Goal: Transaction & Acquisition: Book appointment/travel/reservation

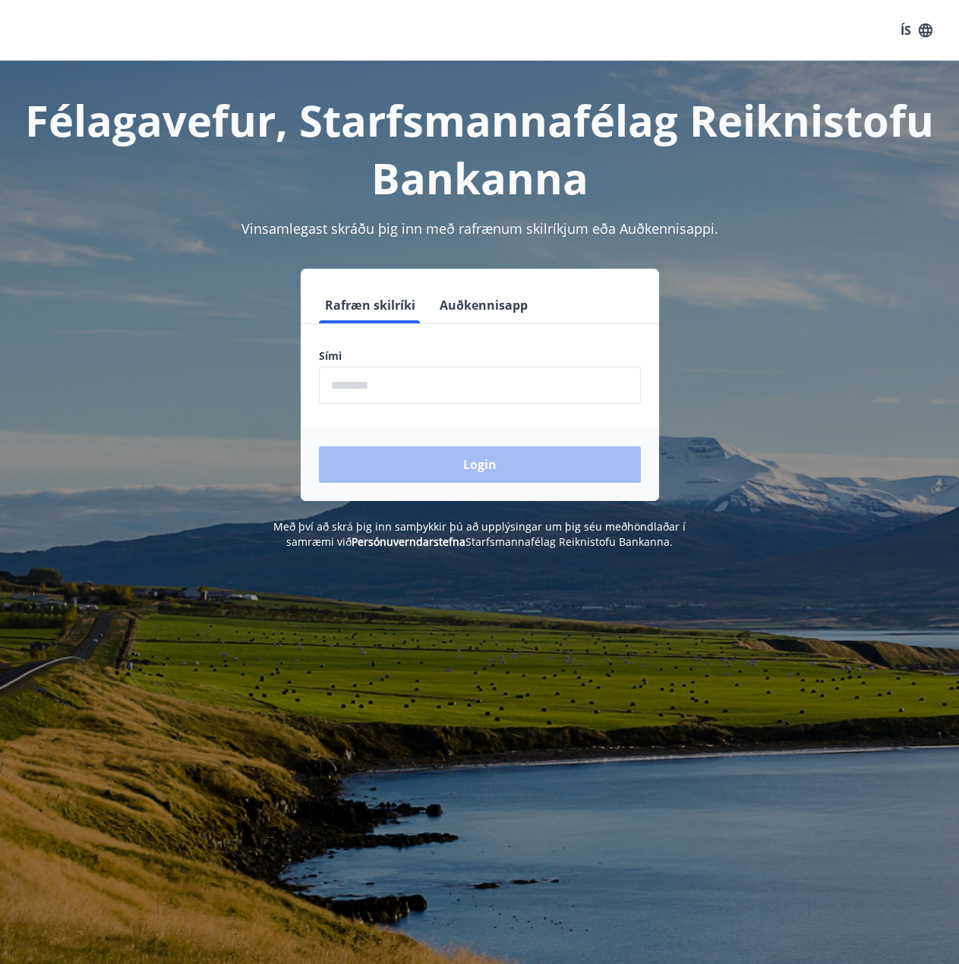
click at [430, 359] on label "Sími" at bounding box center [480, 355] width 322 height 15
click at [430, 382] on input "phone" at bounding box center [480, 385] width 322 height 37
type input "********"
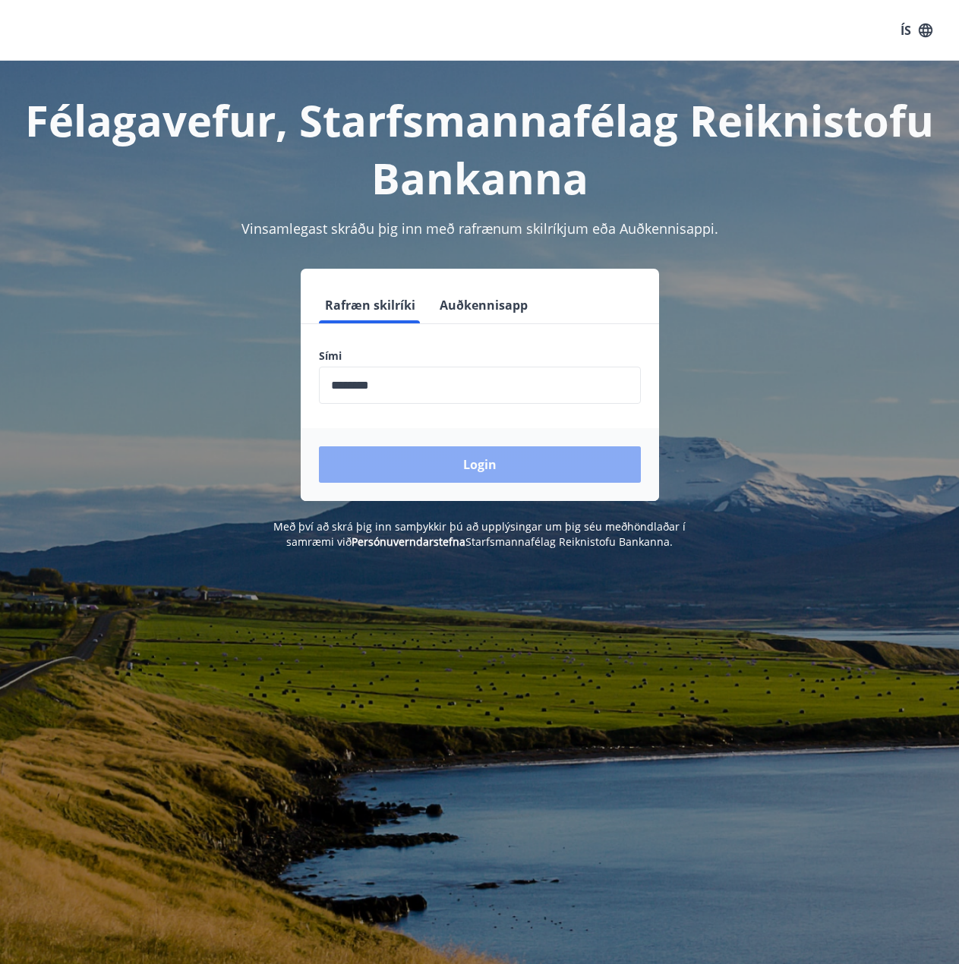
click at [456, 463] on button "Login" at bounding box center [480, 464] width 322 height 36
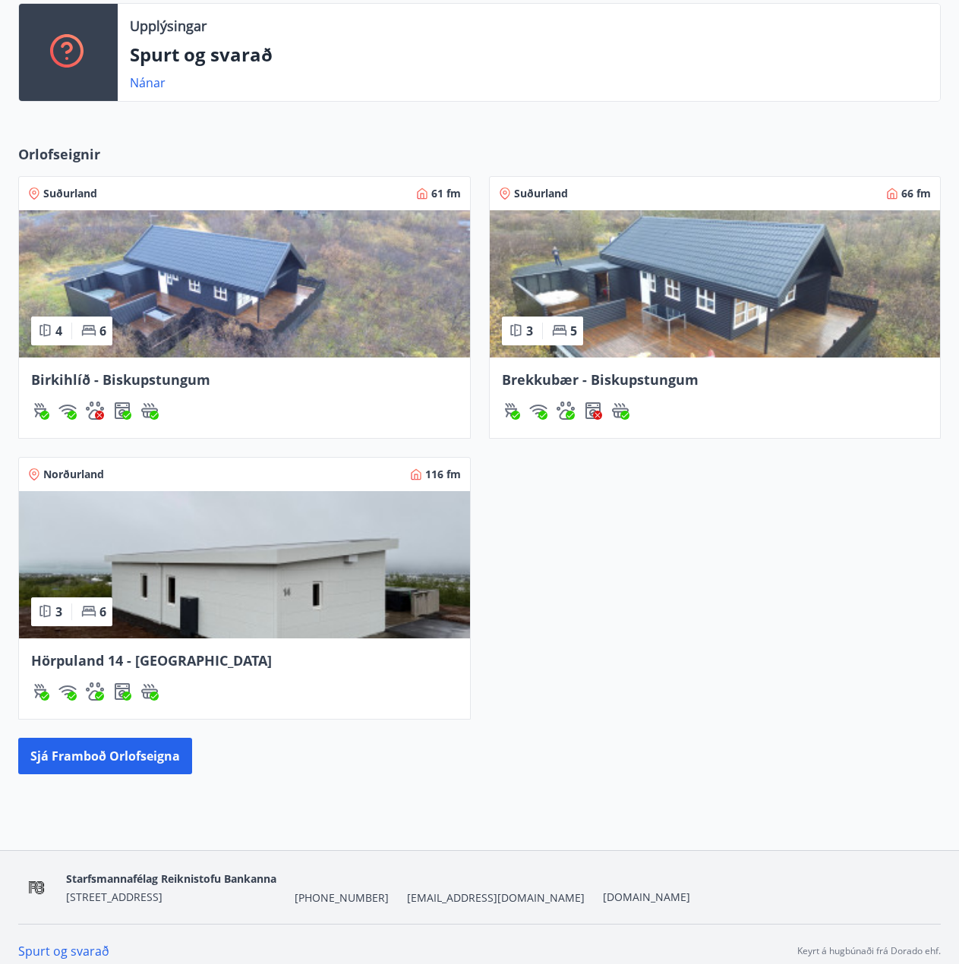
scroll to position [368, 0]
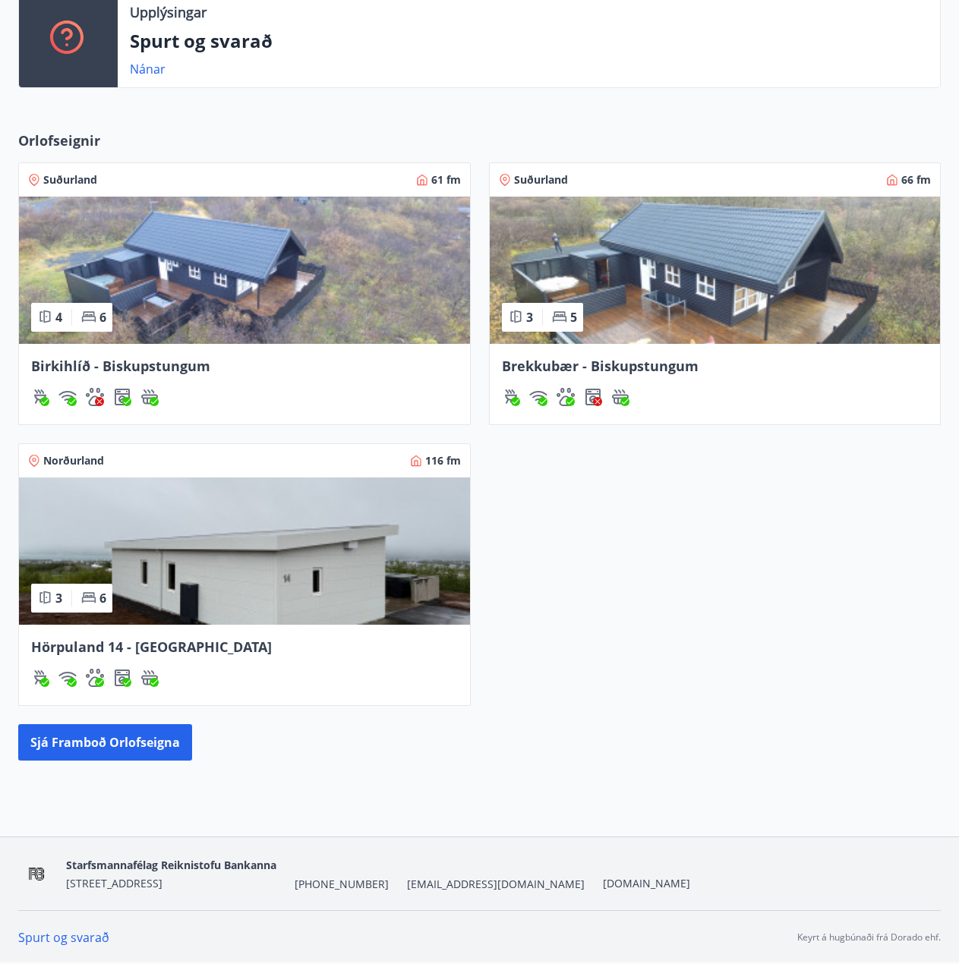
click at [222, 651] on div "Hörpuland 14 - [GEOGRAPHIC_DATA]" at bounding box center [244, 647] width 427 height 20
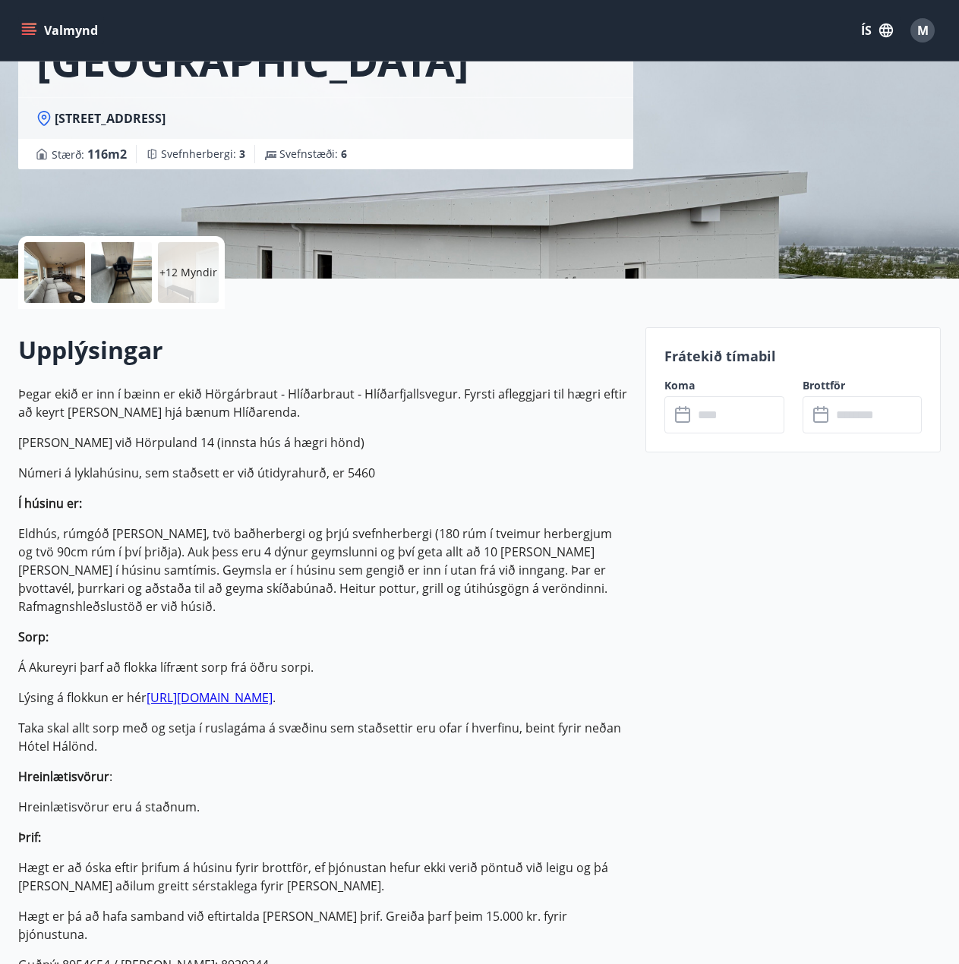
scroll to position [304, 0]
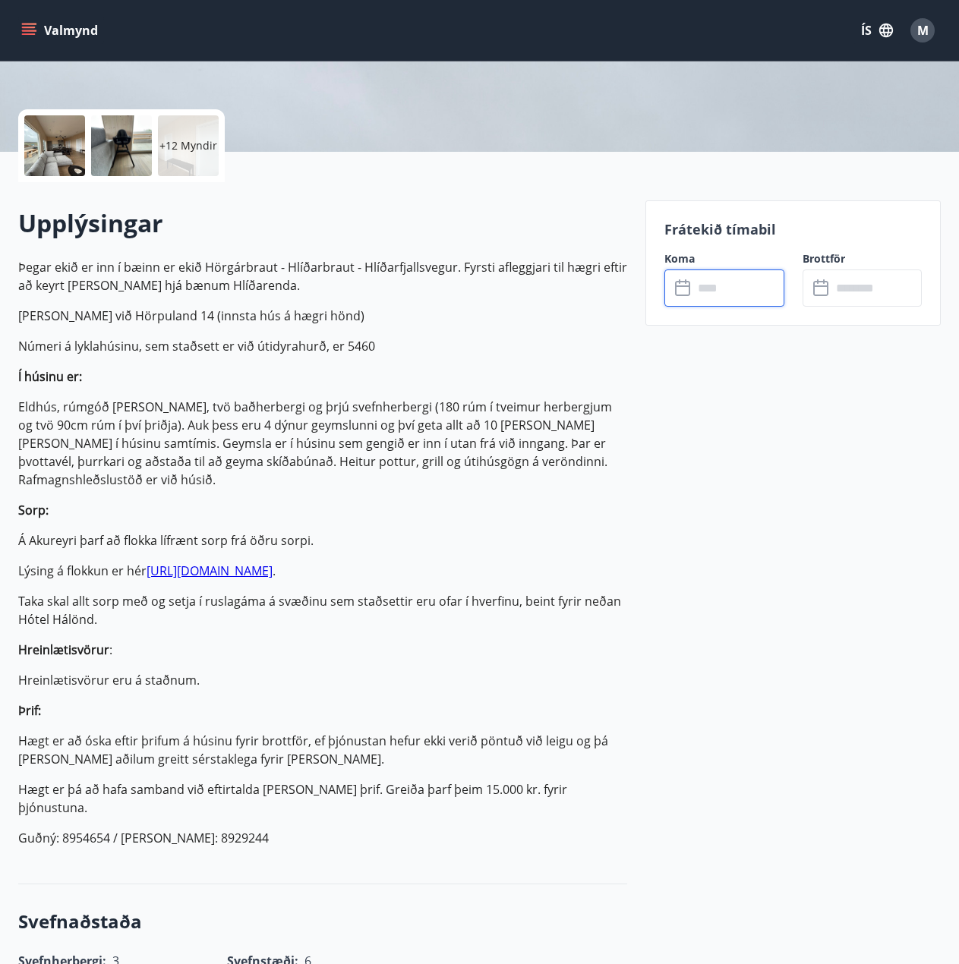
click at [742, 302] on input "text" at bounding box center [738, 287] width 91 height 37
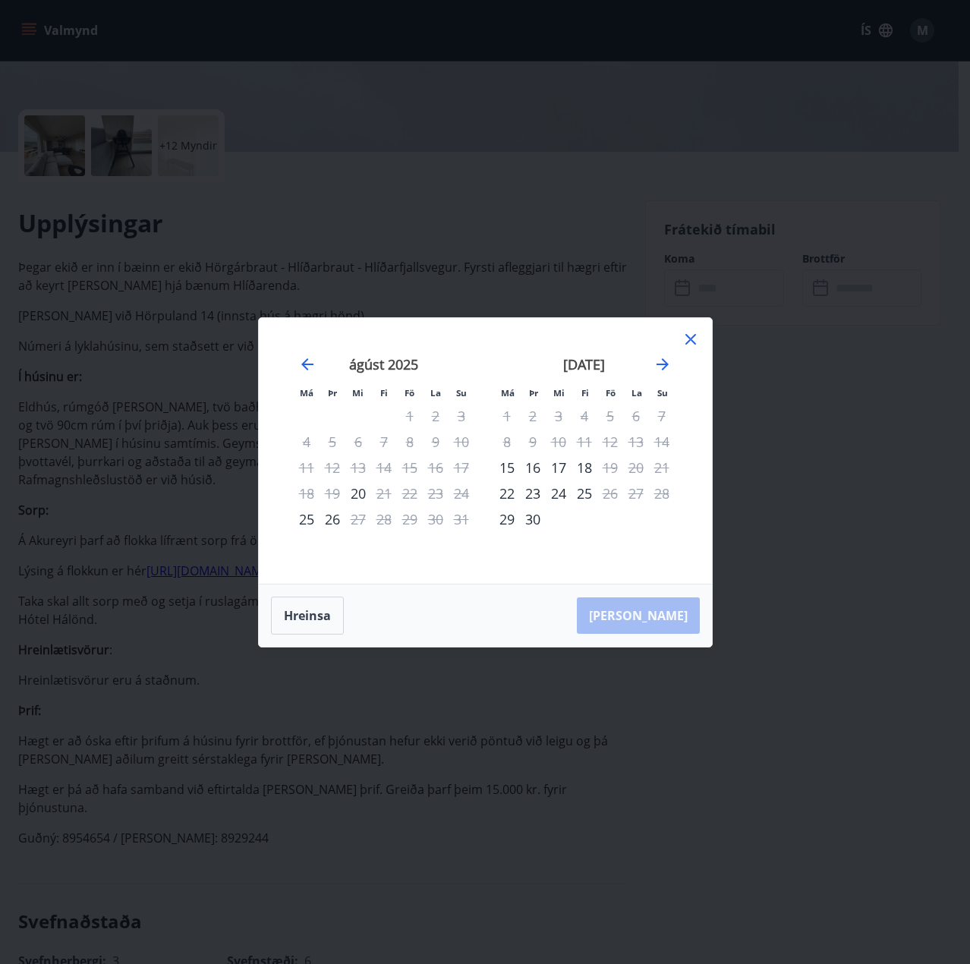
click at [657, 373] on div "[DATE]" at bounding box center [584, 369] width 181 height 67
click at [658, 367] on icon "Move forward to switch to the next month." at bounding box center [663, 364] width 18 height 18
click at [335, 516] on div "30" at bounding box center [333, 519] width 26 height 26
click at [332, 517] on div "30" at bounding box center [333, 519] width 26 height 26
click at [630, 515] on td "Calendar" at bounding box center [636, 519] width 26 height 26
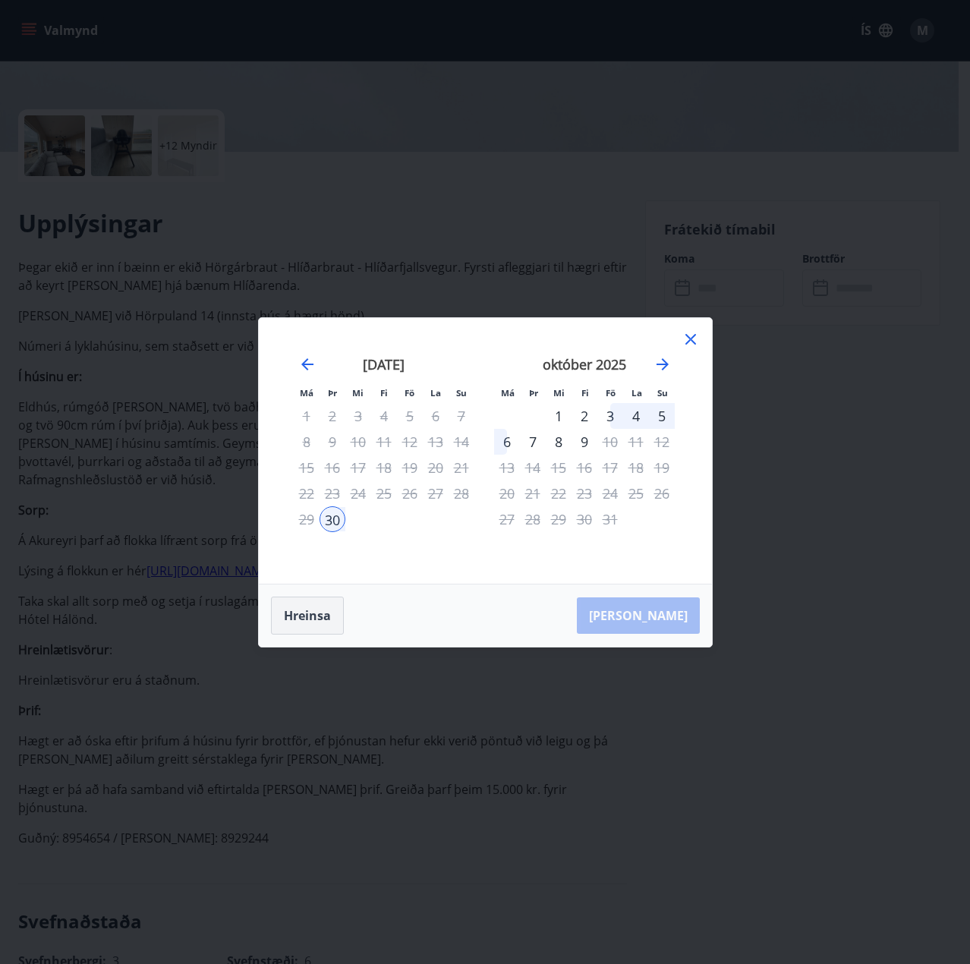
click at [325, 617] on button "Hreinsa" at bounding box center [307, 616] width 73 height 38
click at [605, 524] on div "31" at bounding box center [610, 519] width 26 height 26
click at [660, 367] on icon "Move forward to switch to the next month." at bounding box center [663, 364] width 18 height 18
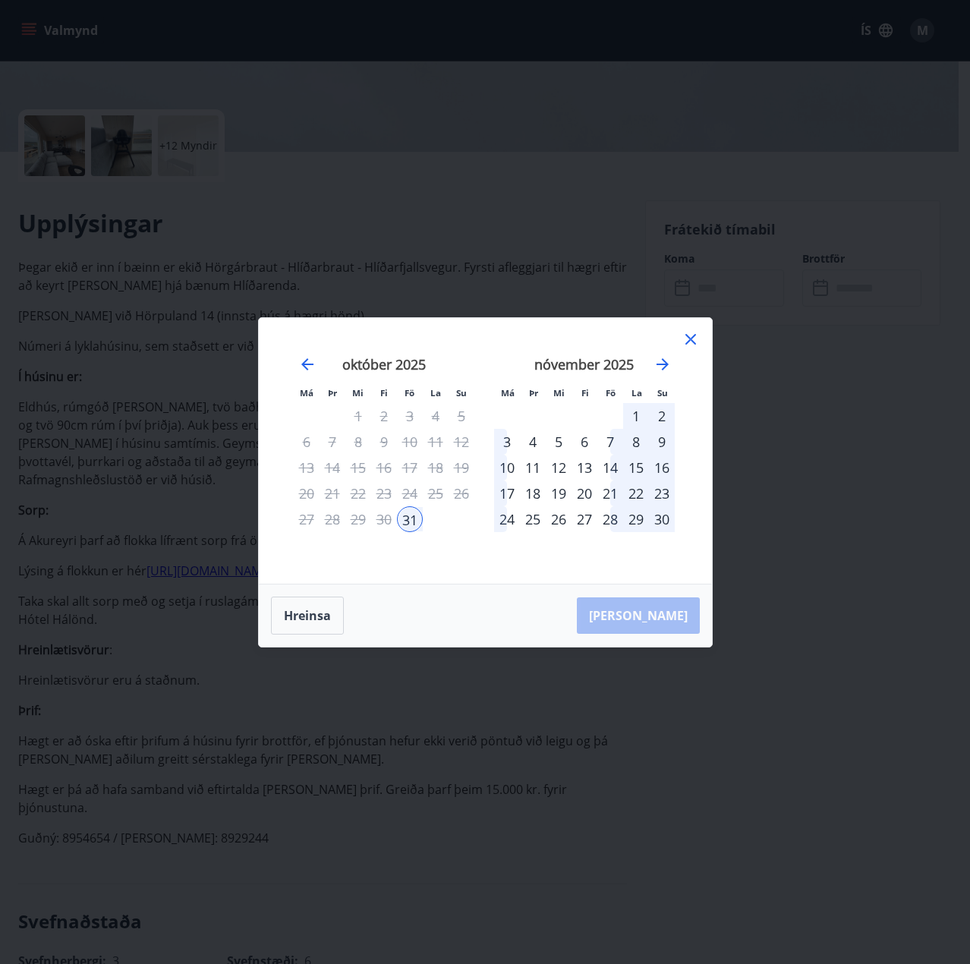
click at [531, 442] on div "4" at bounding box center [533, 442] width 26 height 26
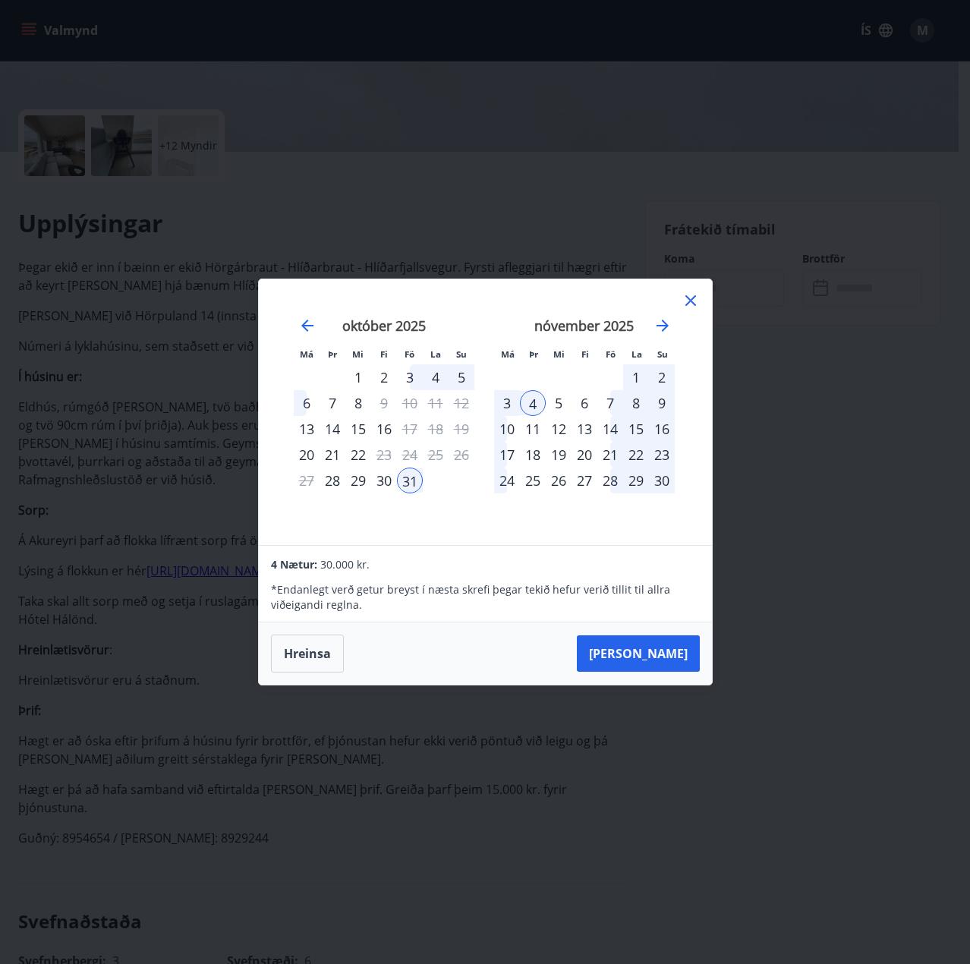
click at [531, 402] on div "4" at bounding box center [533, 403] width 26 height 26
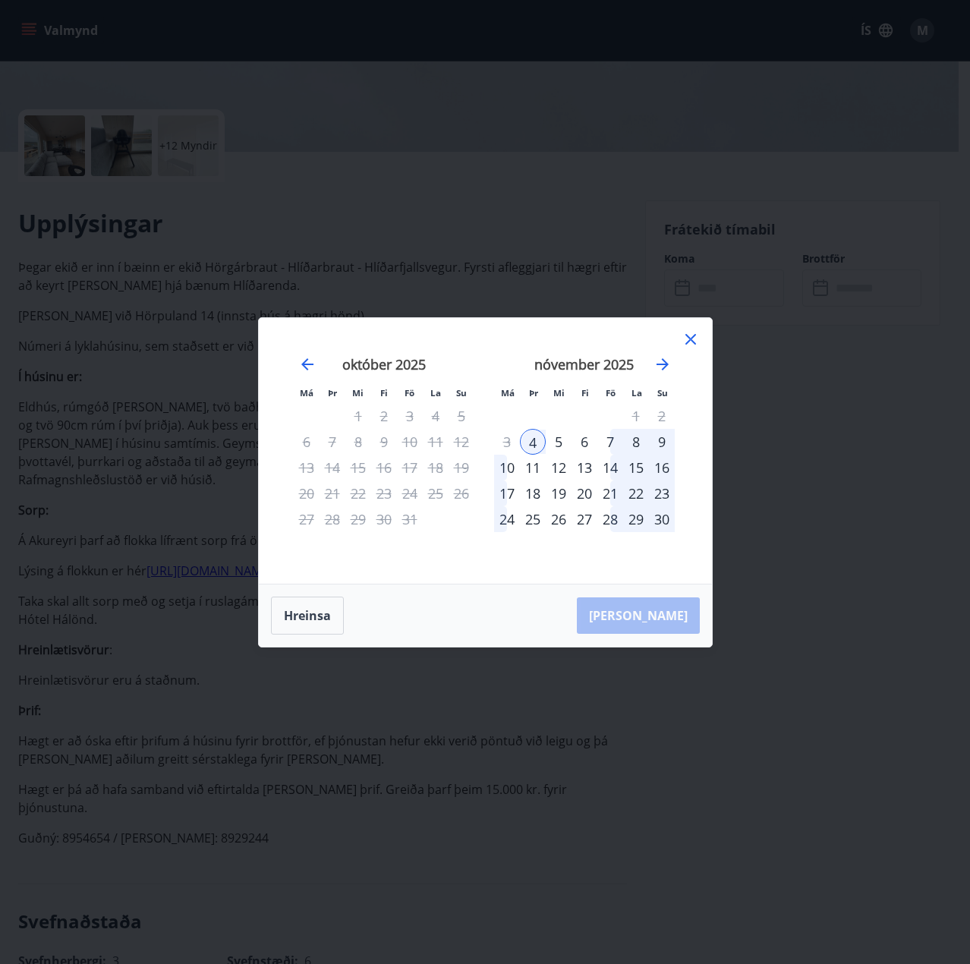
click at [403, 518] on div "31" at bounding box center [410, 519] width 26 height 26
click at [406, 525] on div "31" at bounding box center [410, 519] width 26 height 26
click at [409, 521] on div "31" at bounding box center [410, 519] width 26 height 26
click at [324, 616] on button "Hreinsa" at bounding box center [307, 616] width 73 height 38
click at [417, 522] on div "31" at bounding box center [410, 519] width 26 height 26
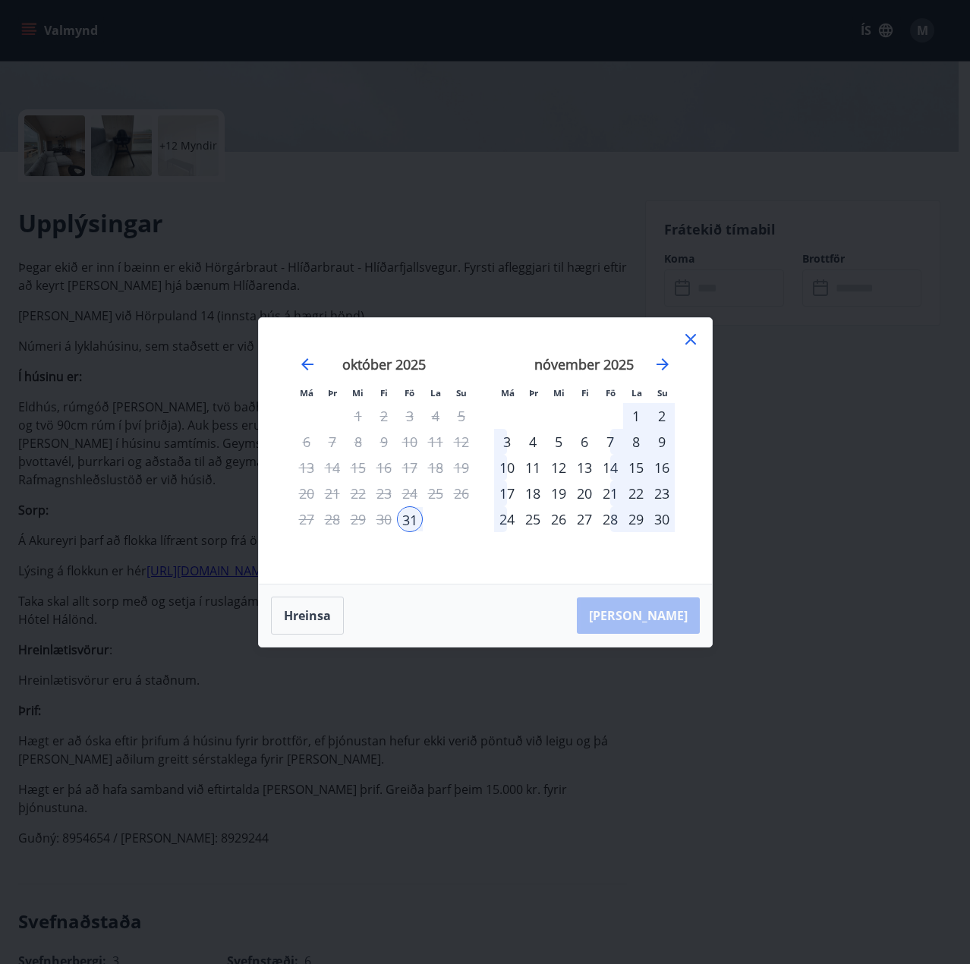
click at [504, 443] on div "3" at bounding box center [507, 442] width 26 height 26
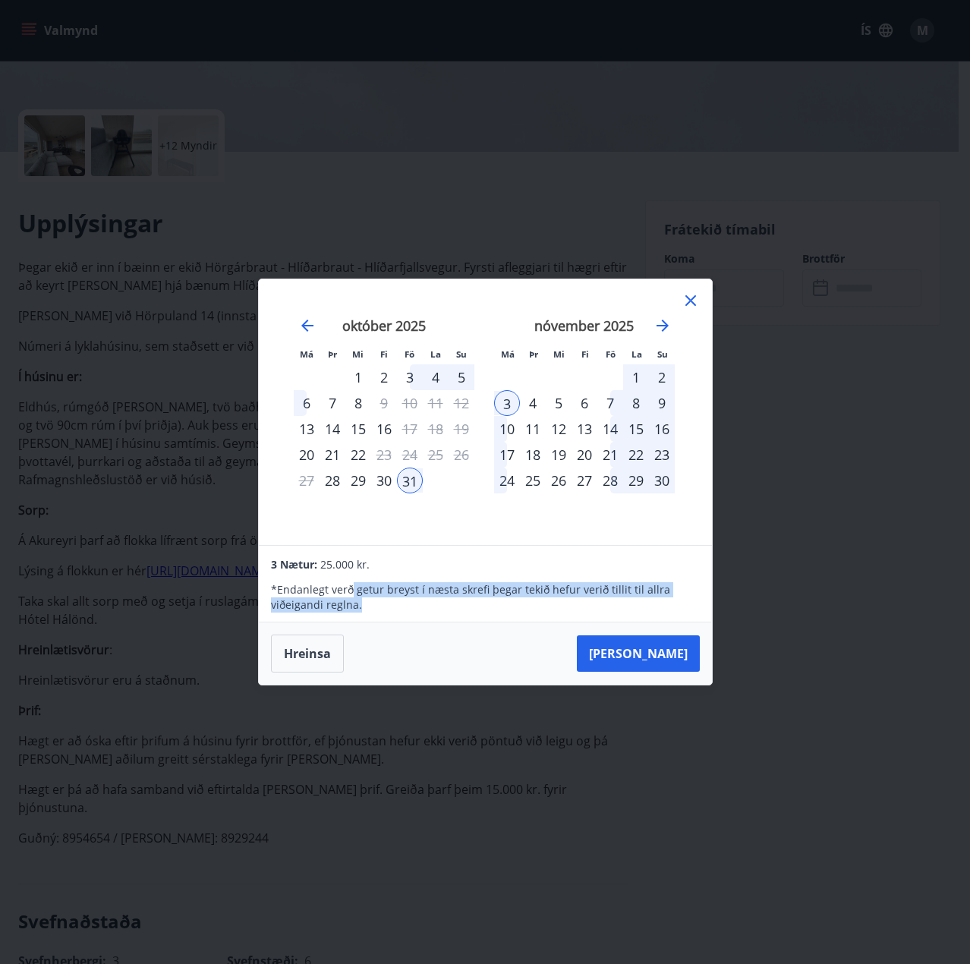
drag, startPoint x: 348, startPoint y: 593, endPoint x: 388, endPoint y: 601, distance: 40.3
click at [388, 601] on p "* Endanlegt verð getur breyst í næsta skrefi þegar tekið hefur verið tillit til…" at bounding box center [485, 597] width 428 height 30
drag, startPoint x: 388, startPoint y: 601, endPoint x: 344, endPoint y: 590, distance: 45.5
click at [344, 590] on p "* Endanlegt verð getur breyst í næsta skrefi þegar tekið hefur verið tillit til…" at bounding box center [485, 597] width 428 height 30
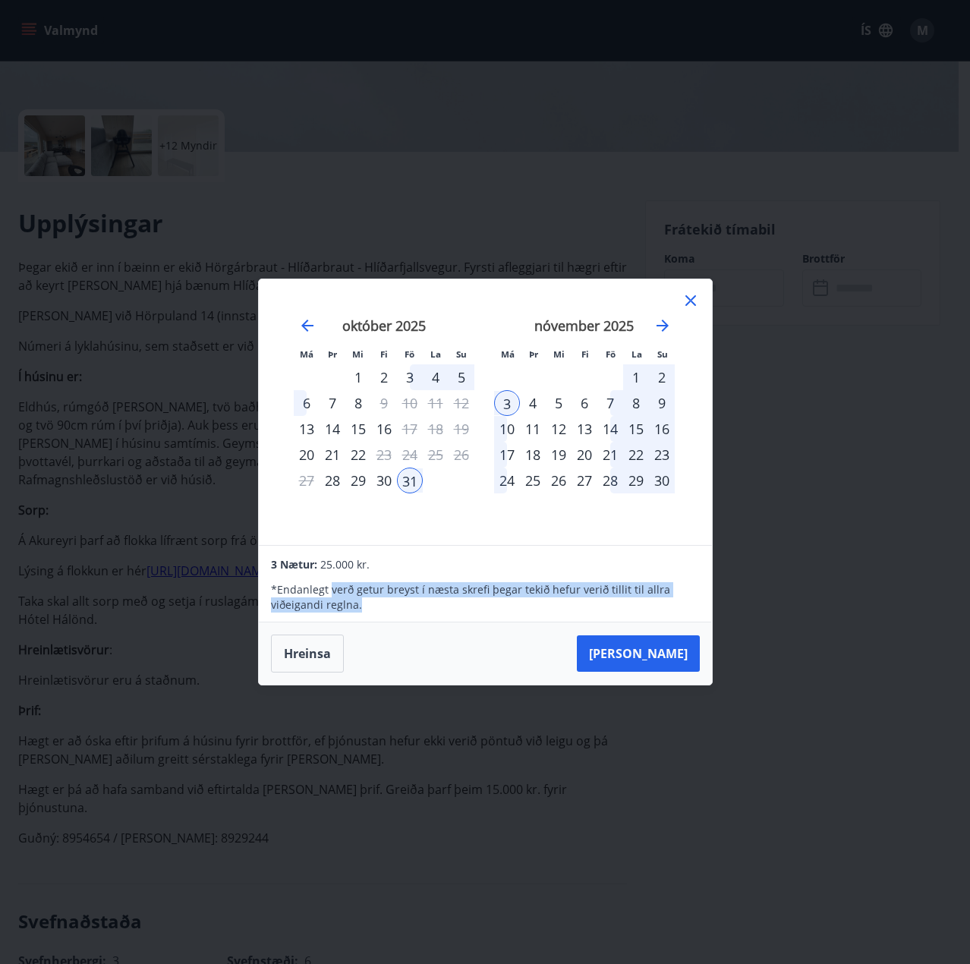
click at [344, 590] on p "* Endanlegt verð getur breyst í næsta skrefi þegar tekið hefur verið tillit til…" at bounding box center [485, 597] width 428 height 30
drag, startPoint x: 313, startPoint y: 590, endPoint x: 374, endPoint y: 612, distance: 65.3
click at [374, 612] on p "* Endanlegt verð getur breyst í næsta skrefi þegar tekið hefur verið tillit til…" at bounding box center [485, 597] width 428 height 30
click at [532, 407] on div "4" at bounding box center [533, 403] width 26 height 26
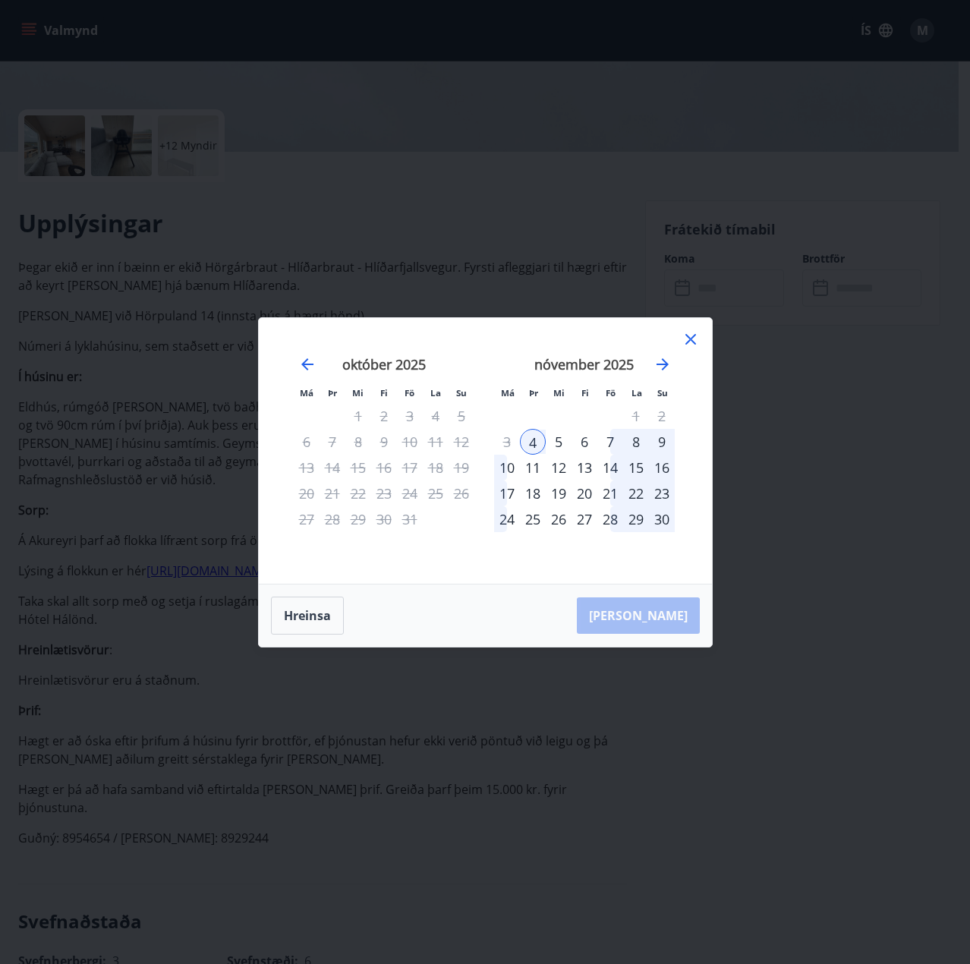
click at [414, 526] on div "31" at bounding box center [410, 519] width 26 height 26
click at [409, 521] on div "31" at bounding box center [410, 519] width 26 height 26
click at [320, 603] on button "Hreinsa" at bounding box center [307, 616] width 73 height 38
click at [406, 521] on div "31" at bounding box center [410, 519] width 26 height 26
click at [535, 445] on div "4" at bounding box center [533, 442] width 26 height 26
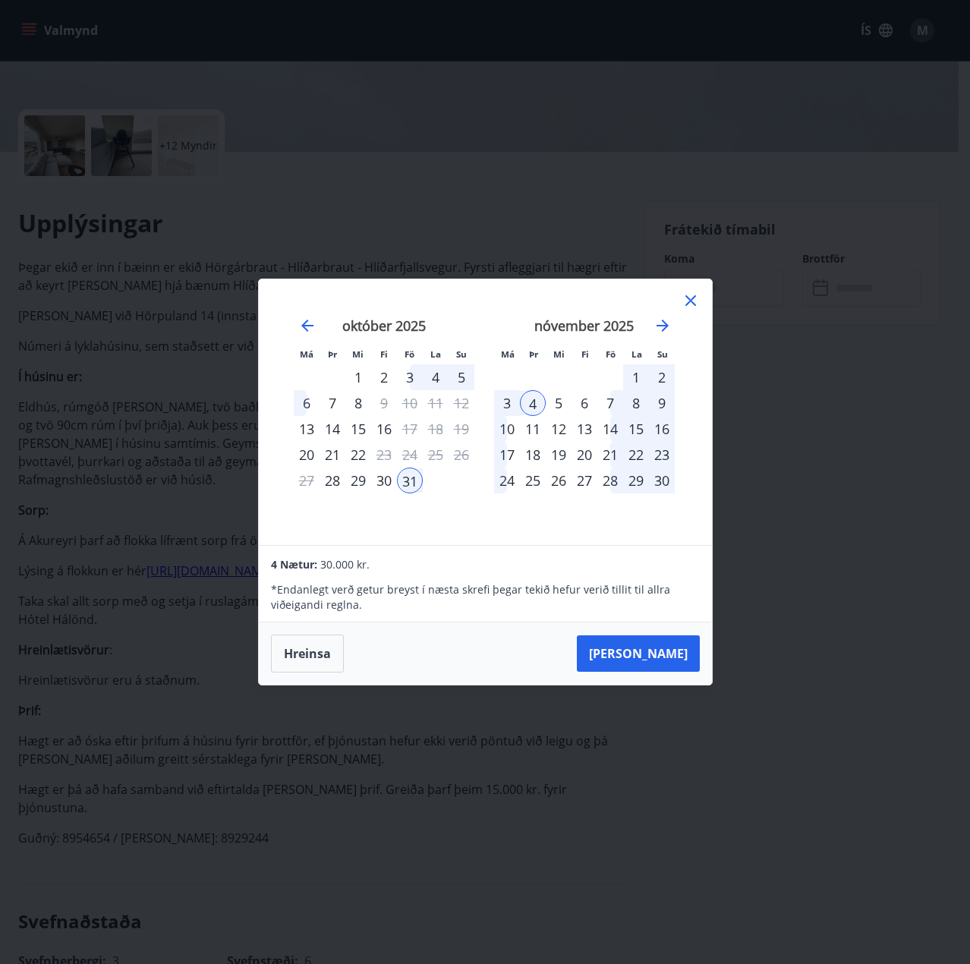
click at [536, 404] on div "4" at bounding box center [533, 403] width 26 height 26
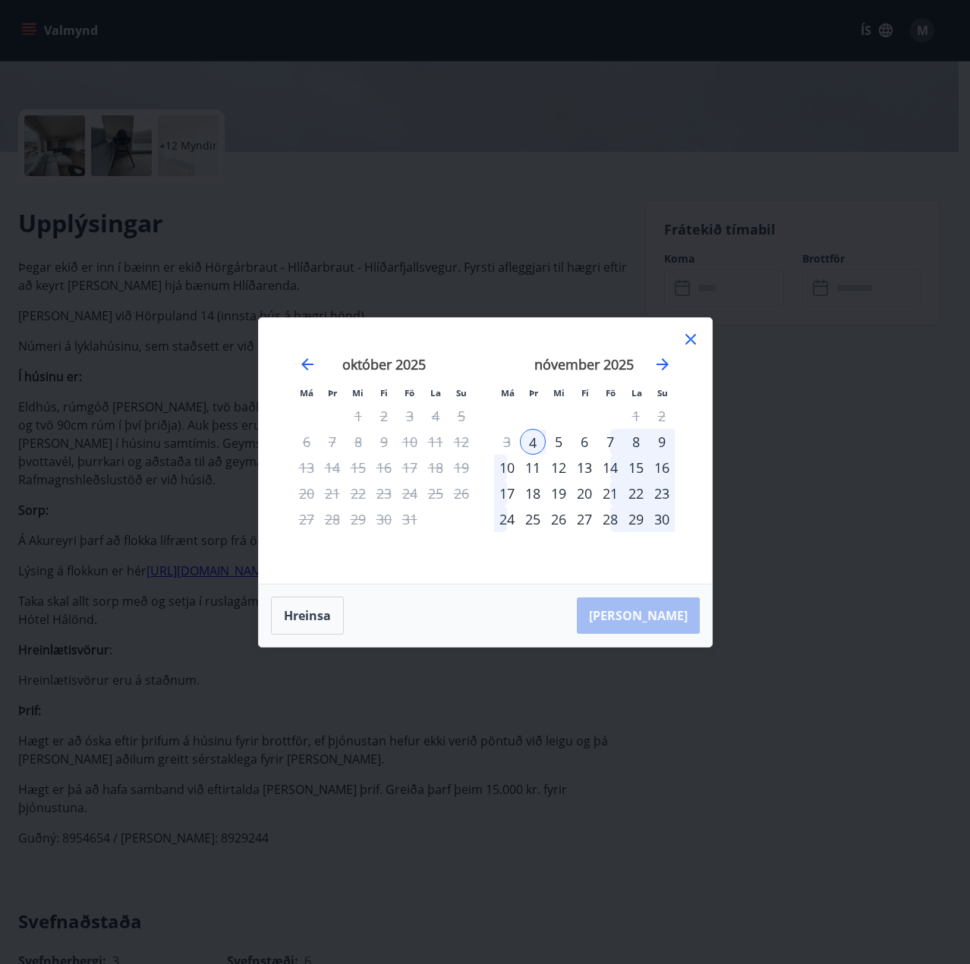
click at [413, 516] on div "31" at bounding box center [410, 519] width 26 height 26
click at [313, 623] on button "Hreinsa" at bounding box center [307, 616] width 73 height 38
click at [414, 520] on div "31" at bounding box center [410, 519] width 26 height 26
click at [529, 447] on div "4" at bounding box center [533, 442] width 26 height 26
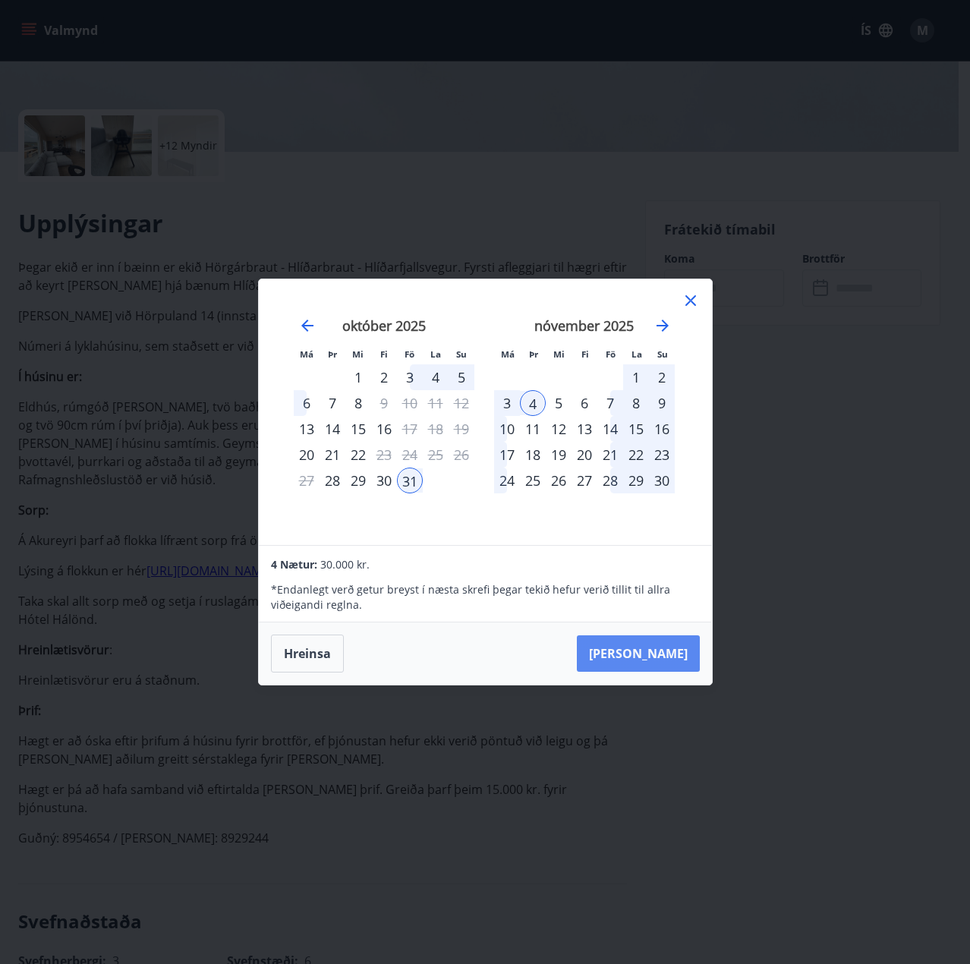
click at [663, 669] on button "[PERSON_NAME]" at bounding box center [638, 653] width 123 height 36
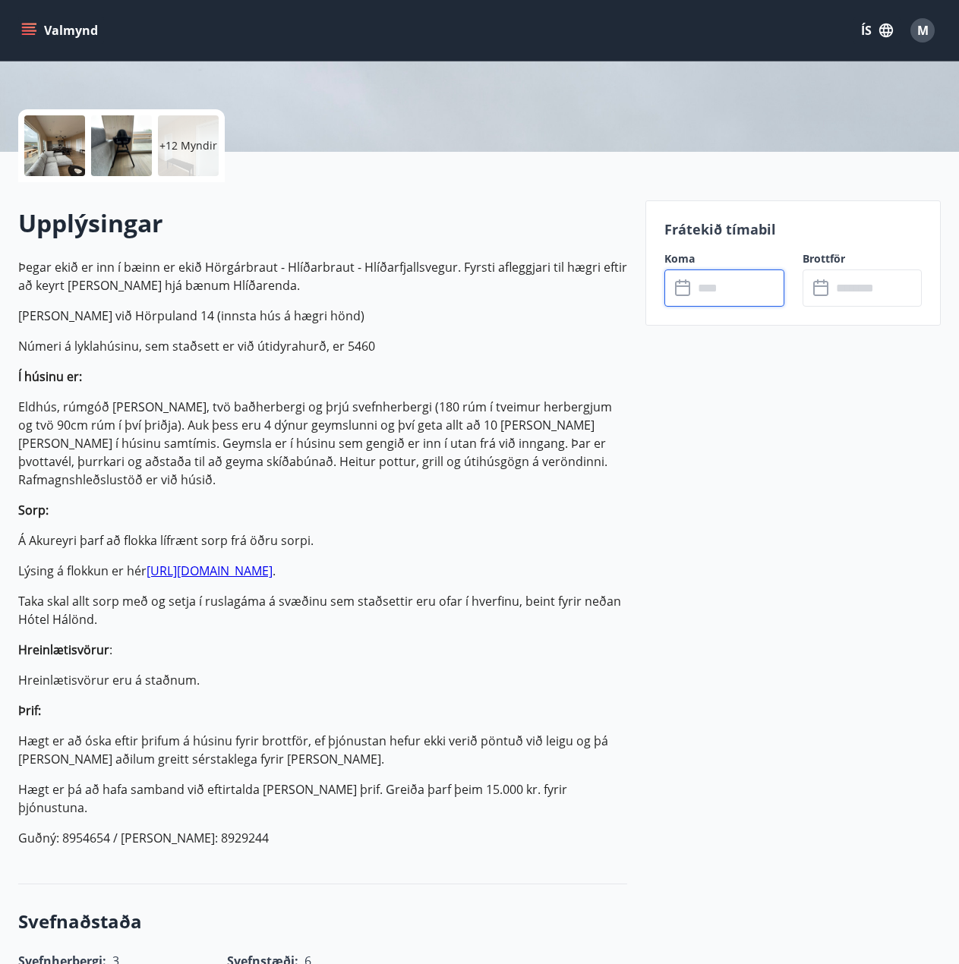
type input "******"
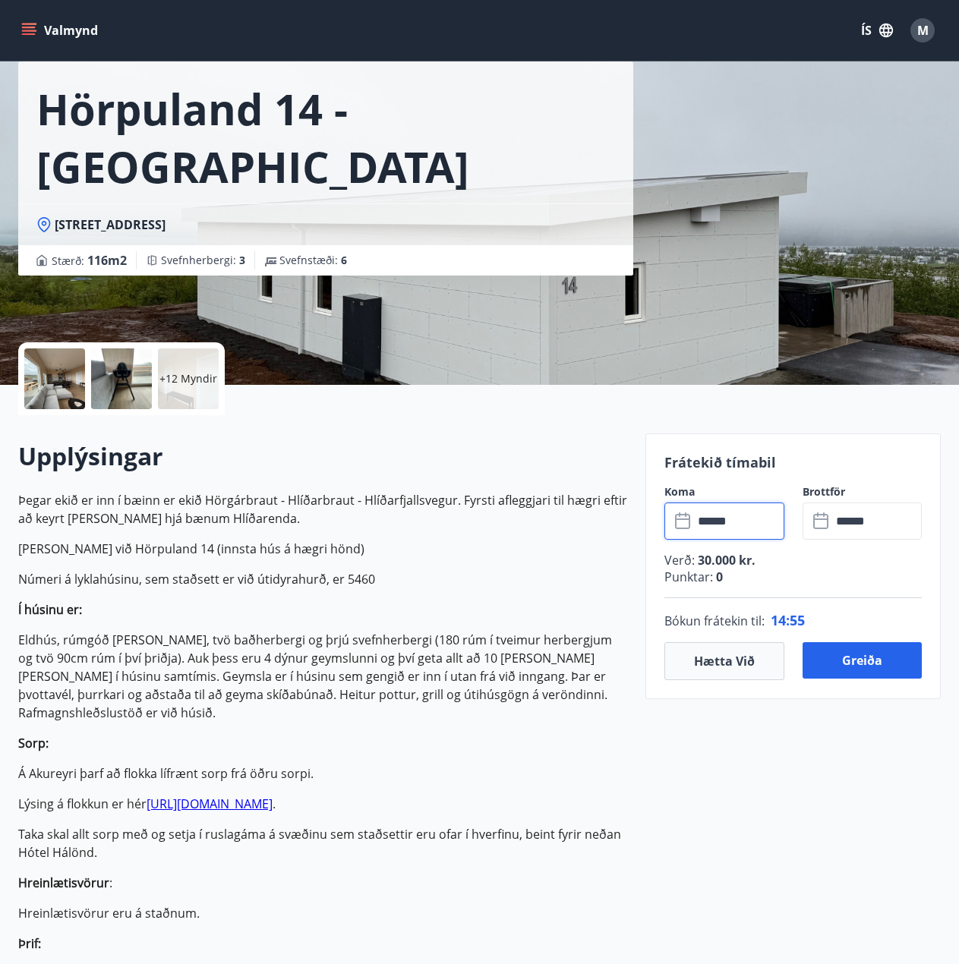
scroll to position [0, 0]
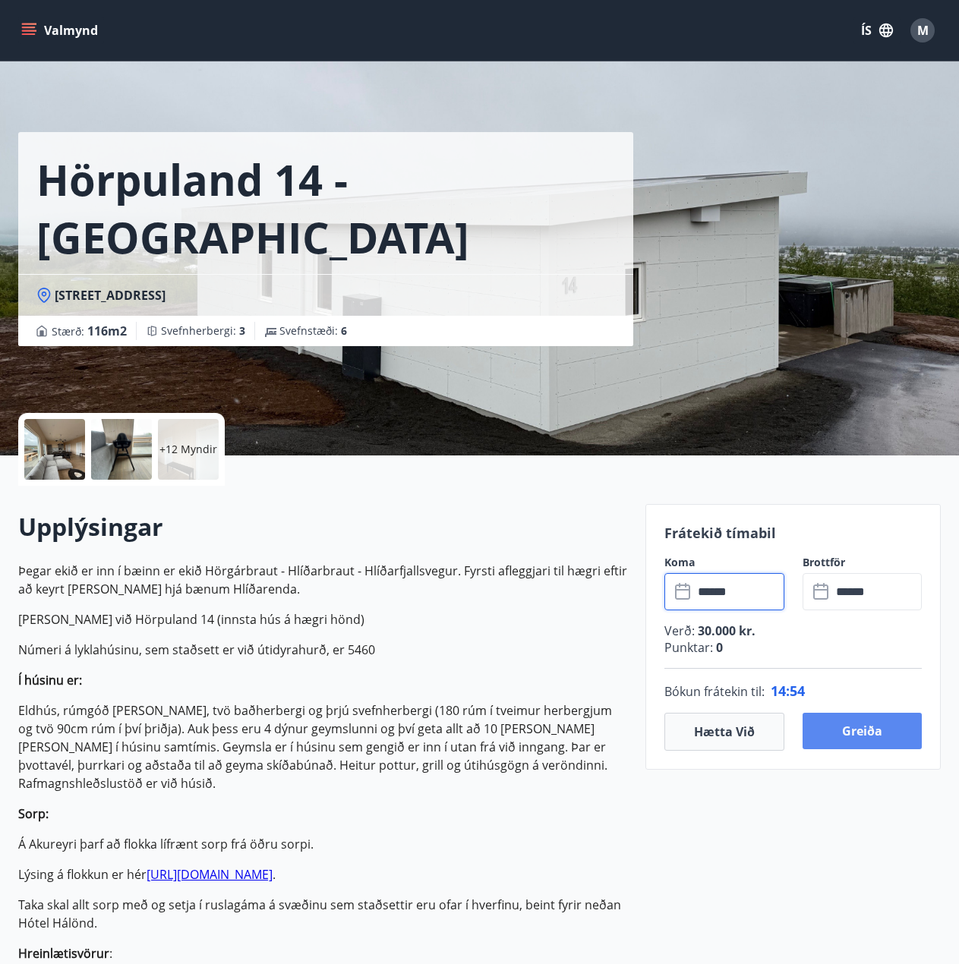
click at [860, 726] on button "Greiða" at bounding box center [862, 731] width 120 height 36
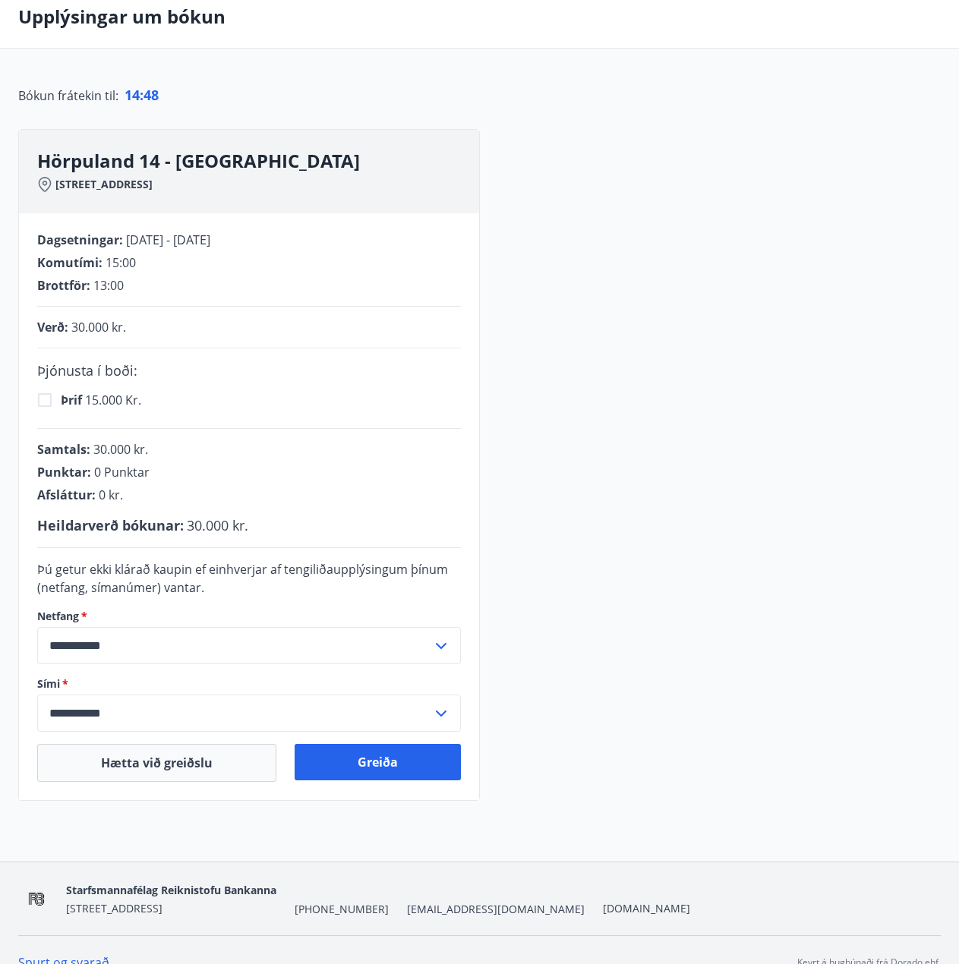
scroll to position [101, 0]
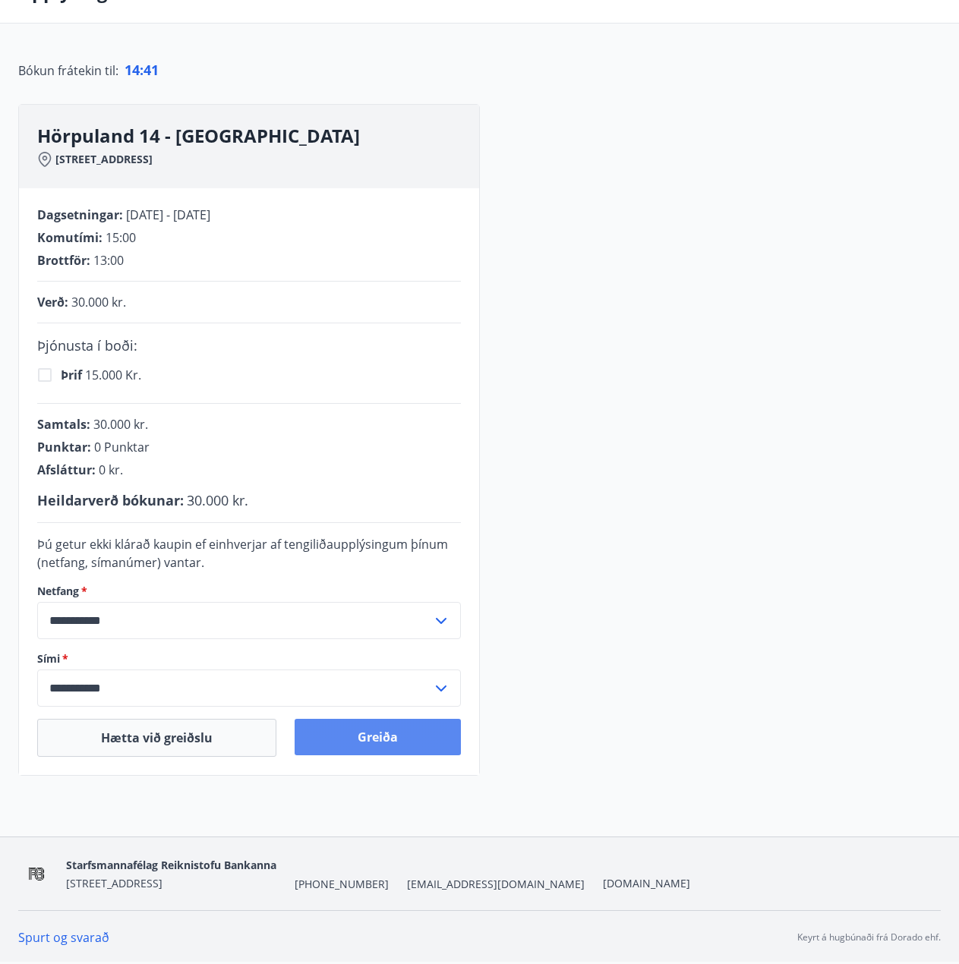
click at [408, 739] on button "Greiða" at bounding box center [378, 737] width 166 height 36
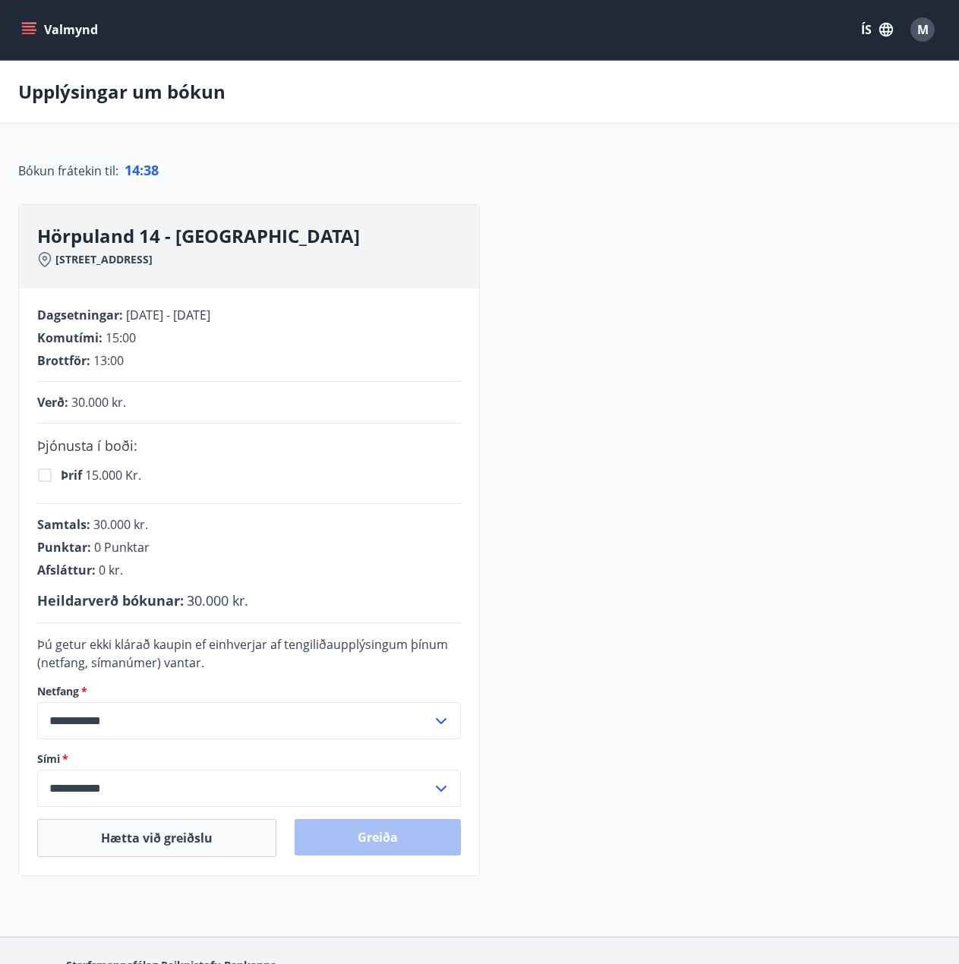
scroll to position [0, 0]
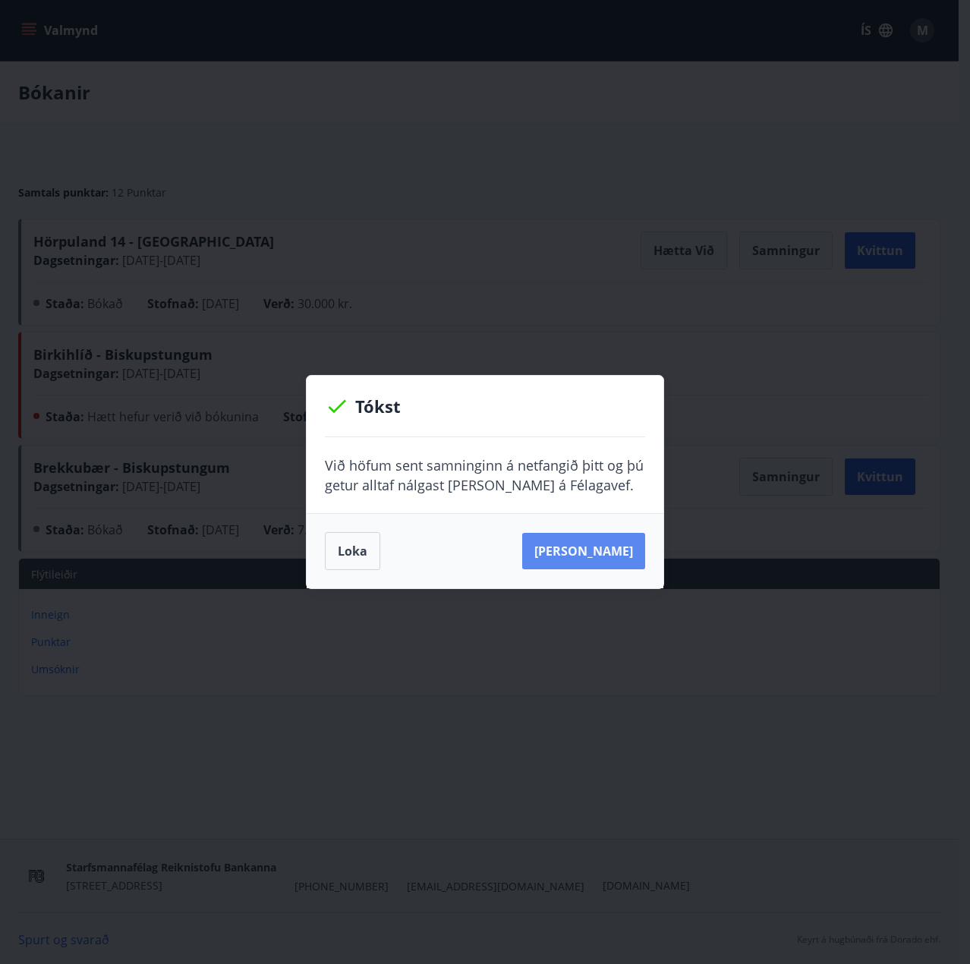
click at [630, 556] on button "[PERSON_NAME]" at bounding box center [583, 551] width 123 height 36
click at [356, 537] on button "Loka" at bounding box center [352, 551] width 55 height 38
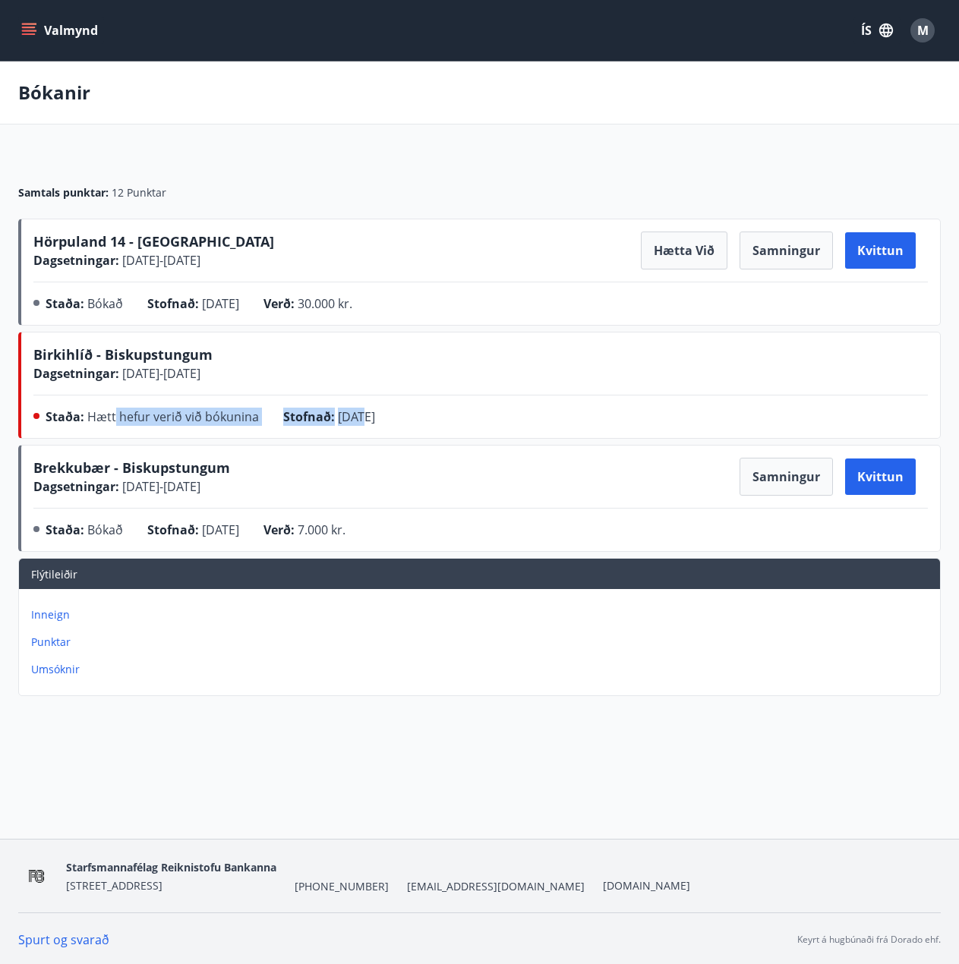
drag, startPoint x: 112, startPoint y: 416, endPoint x: 368, endPoint y: 424, distance: 255.9
click at [368, 424] on div "Staða : Hætt hefur verið við bókunina Stofnað : [DATE]" at bounding box center [480, 420] width 894 height 24
click at [368, 424] on span "[DATE]" at bounding box center [356, 416] width 37 height 17
drag, startPoint x: 294, startPoint y: 415, endPoint x: 41, endPoint y: 430, distance: 253.2
click at [41, 429] on div "Staða : Hætt hefur verið við bókunina Stofnað : [DATE]" at bounding box center [480, 420] width 894 height 24
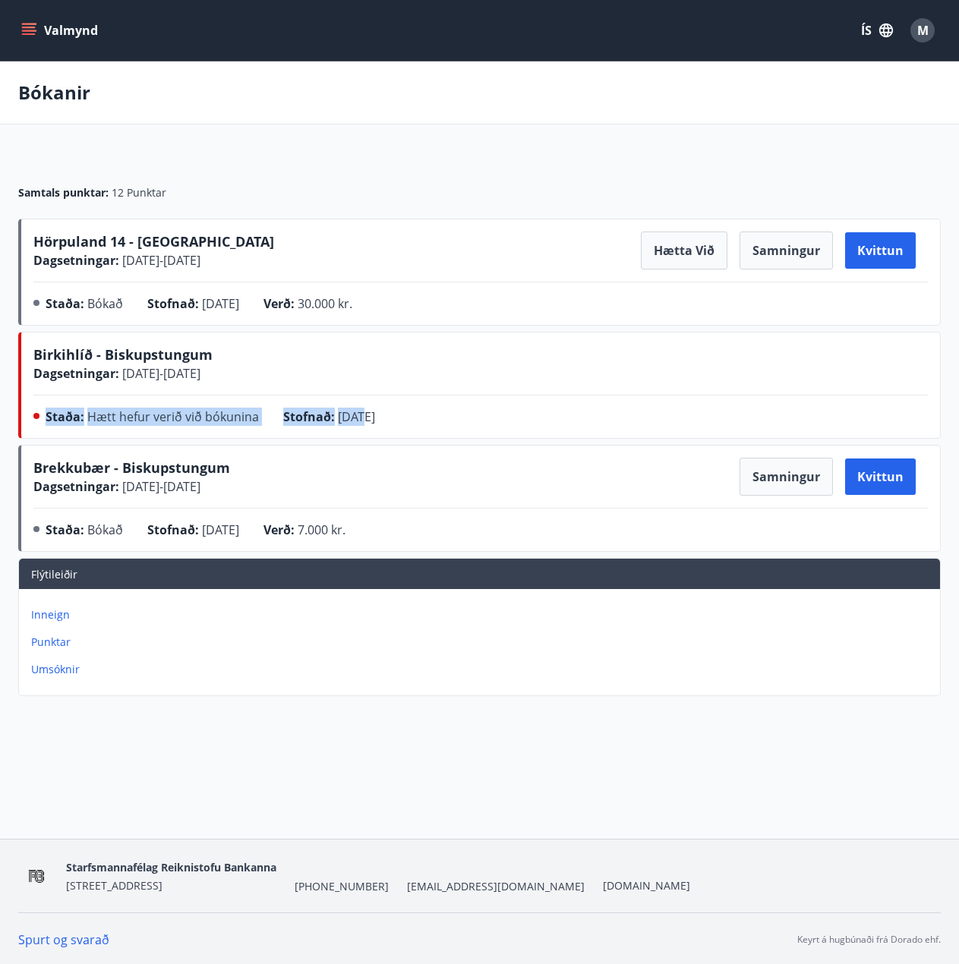
click at [47, 429] on div "Staða : Hætt hefur verið við bókunina" at bounding box center [165, 420] width 238 height 24
click at [60, 40] on button "Valmynd" at bounding box center [61, 30] width 86 height 27
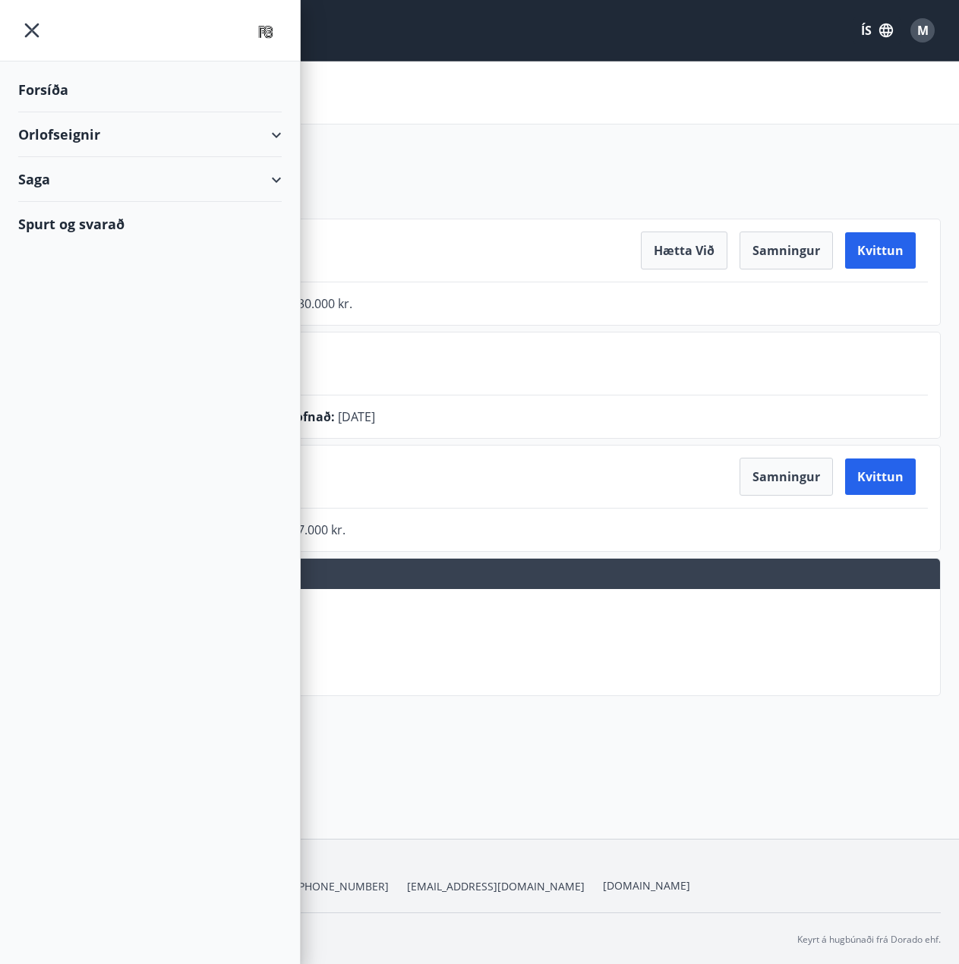
click at [65, 44] on div at bounding box center [150, 30] width 300 height 61
click at [71, 131] on div "Orlofseignir" at bounding box center [149, 134] width 263 height 45
click at [98, 205] on div "Bókunardagatal" at bounding box center [149, 205] width 239 height 32
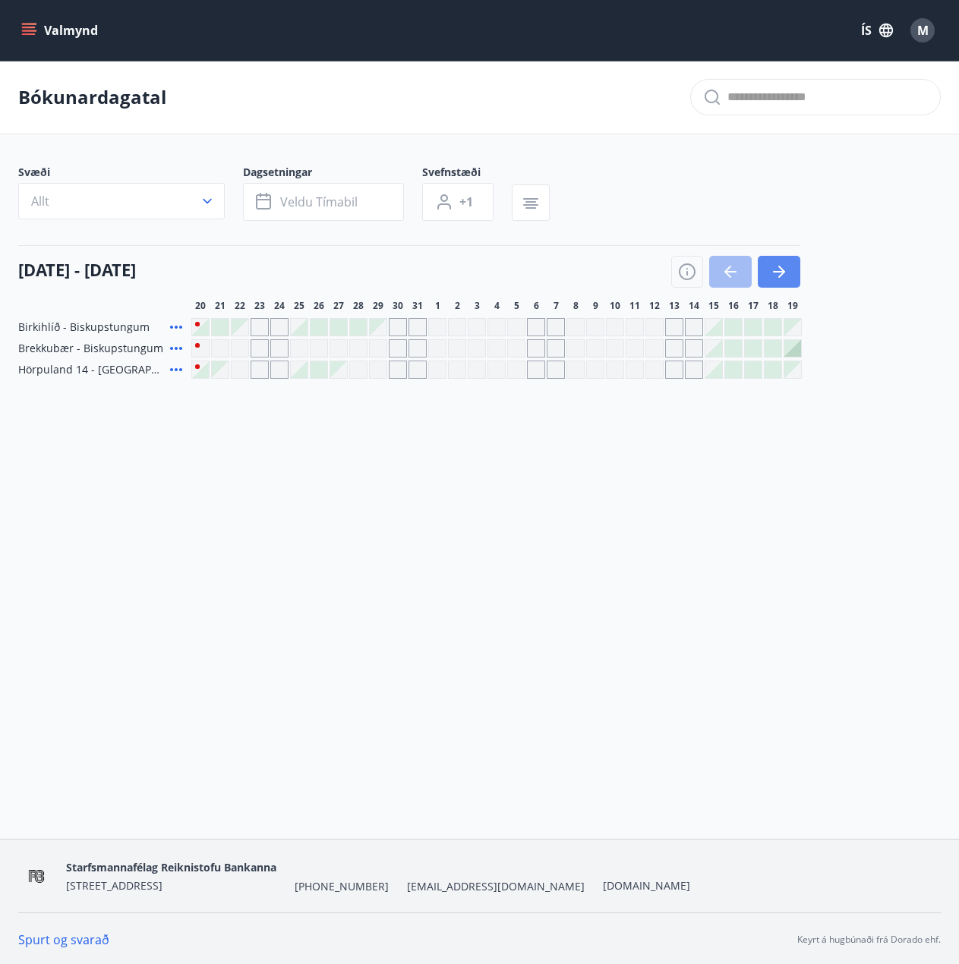
click at [774, 279] on icon "button" at bounding box center [779, 272] width 18 height 18
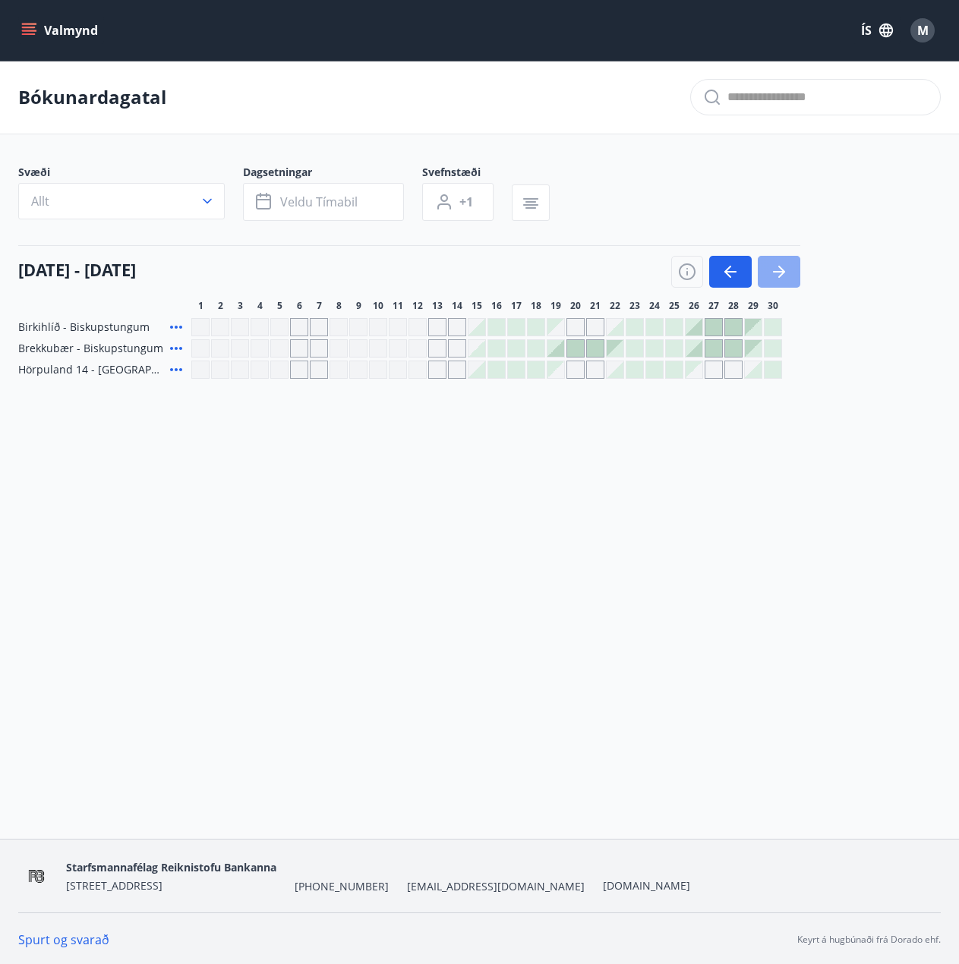
click at [774, 279] on icon "button" at bounding box center [779, 272] width 18 height 18
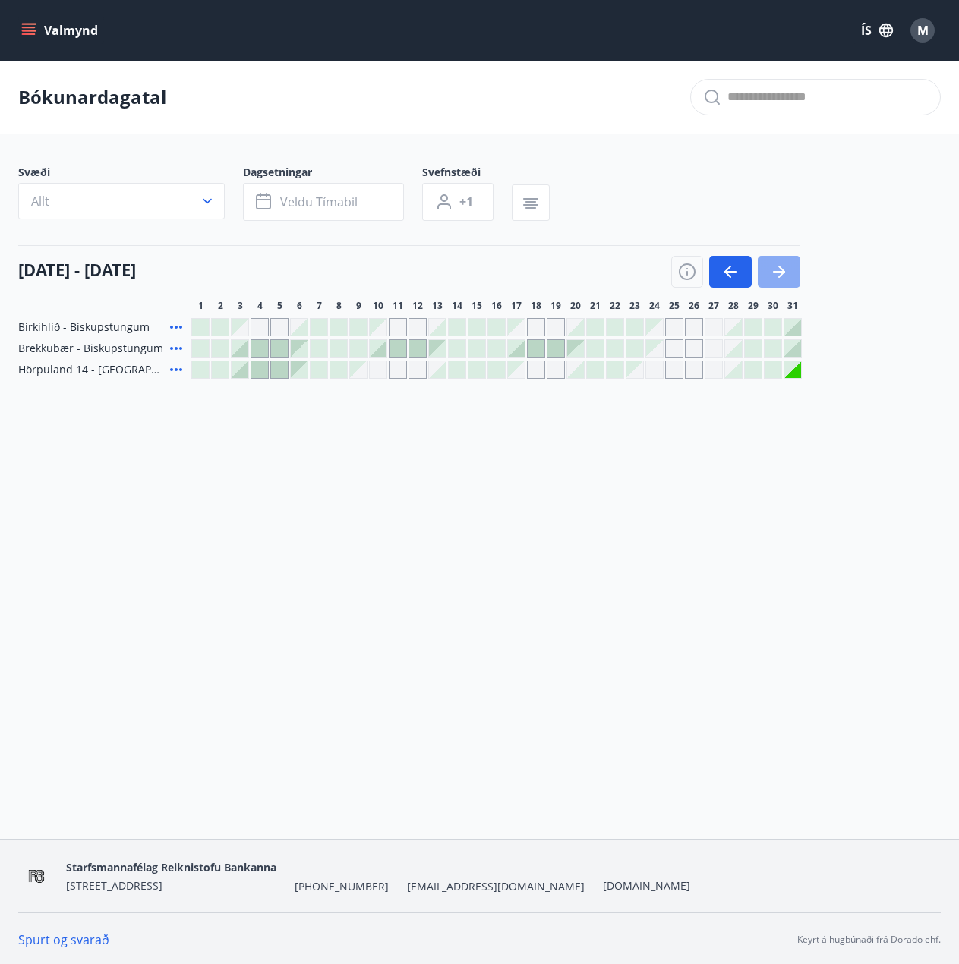
click at [792, 279] on button "button" at bounding box center [779, 272] width 43 height 32
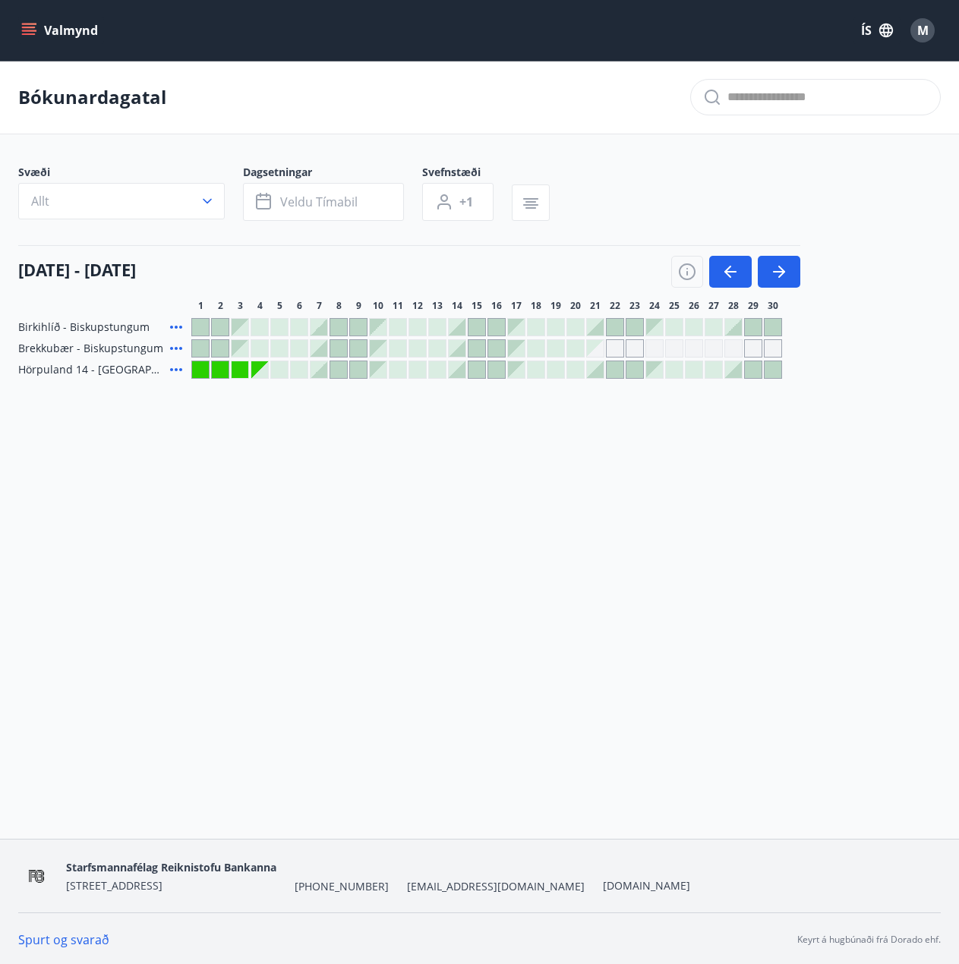
click at [43, 20] on button "Valmynd" at bounding box center [61, 30] width 86 height 27
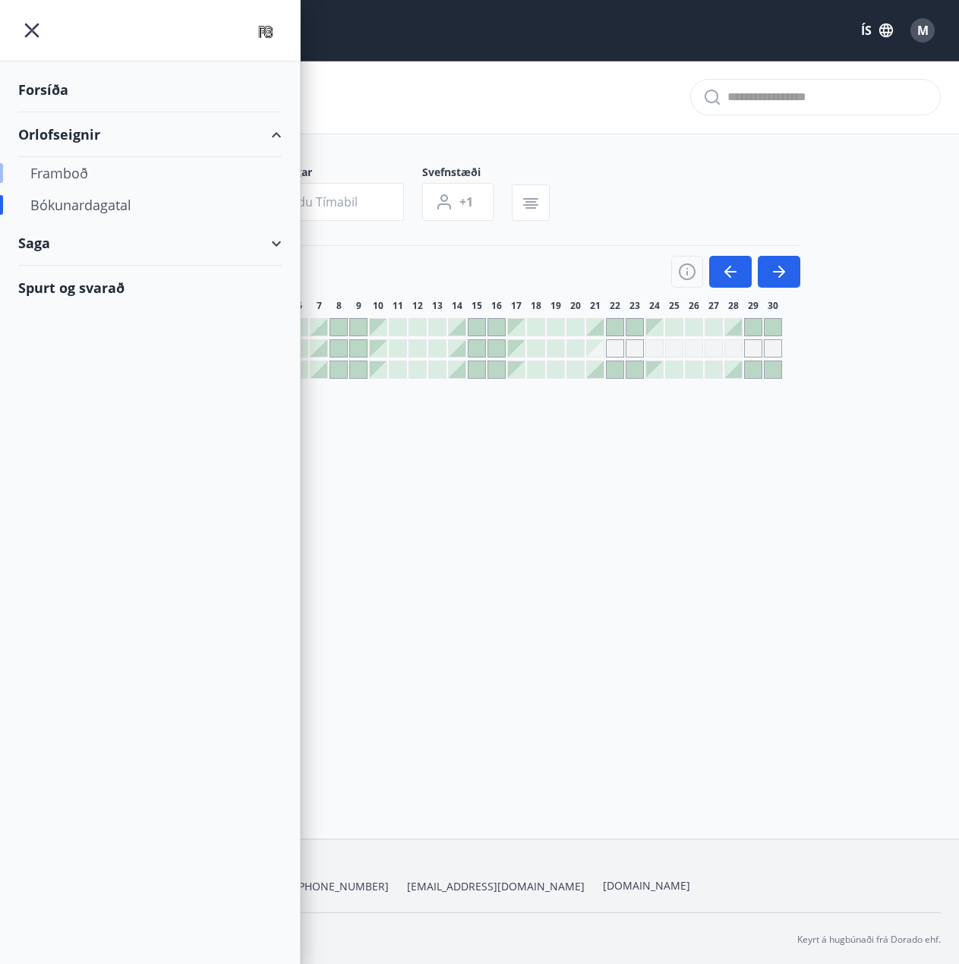
click at [87, 176] on div "Framboð" at bounding box center [149, 173] width 239 height 32
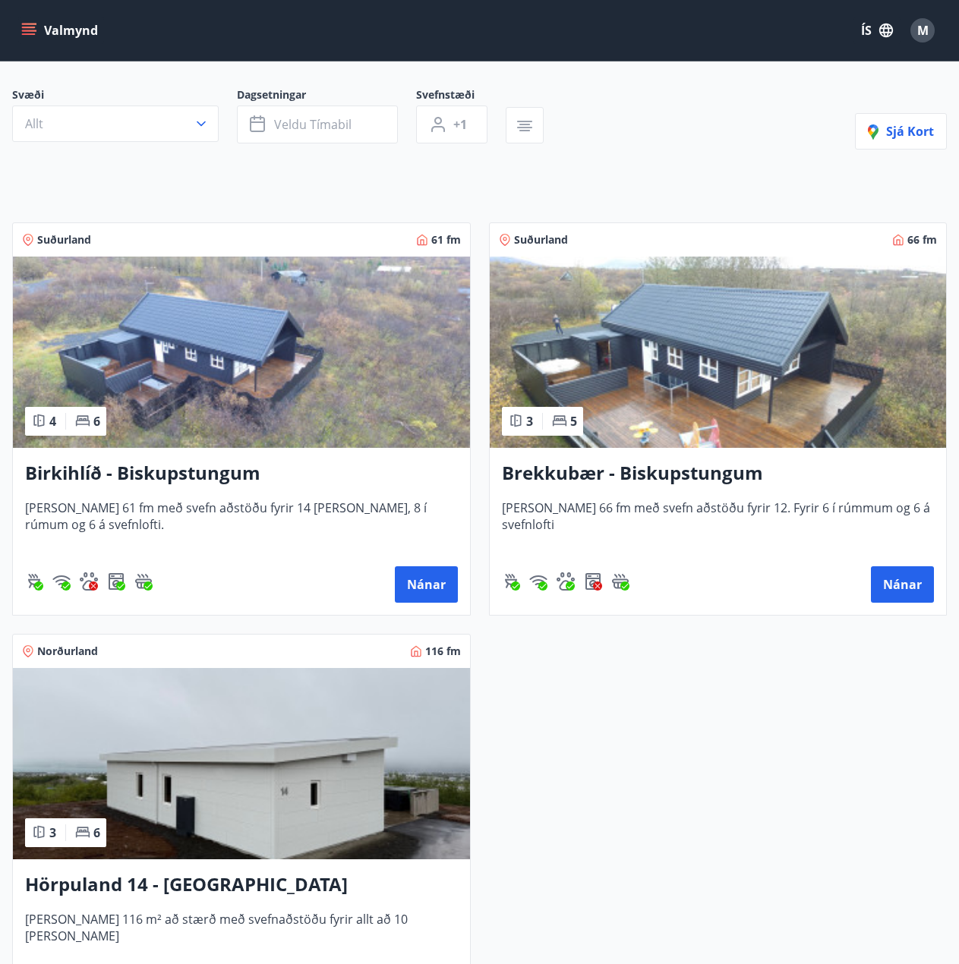
scroll to position [304, 0]
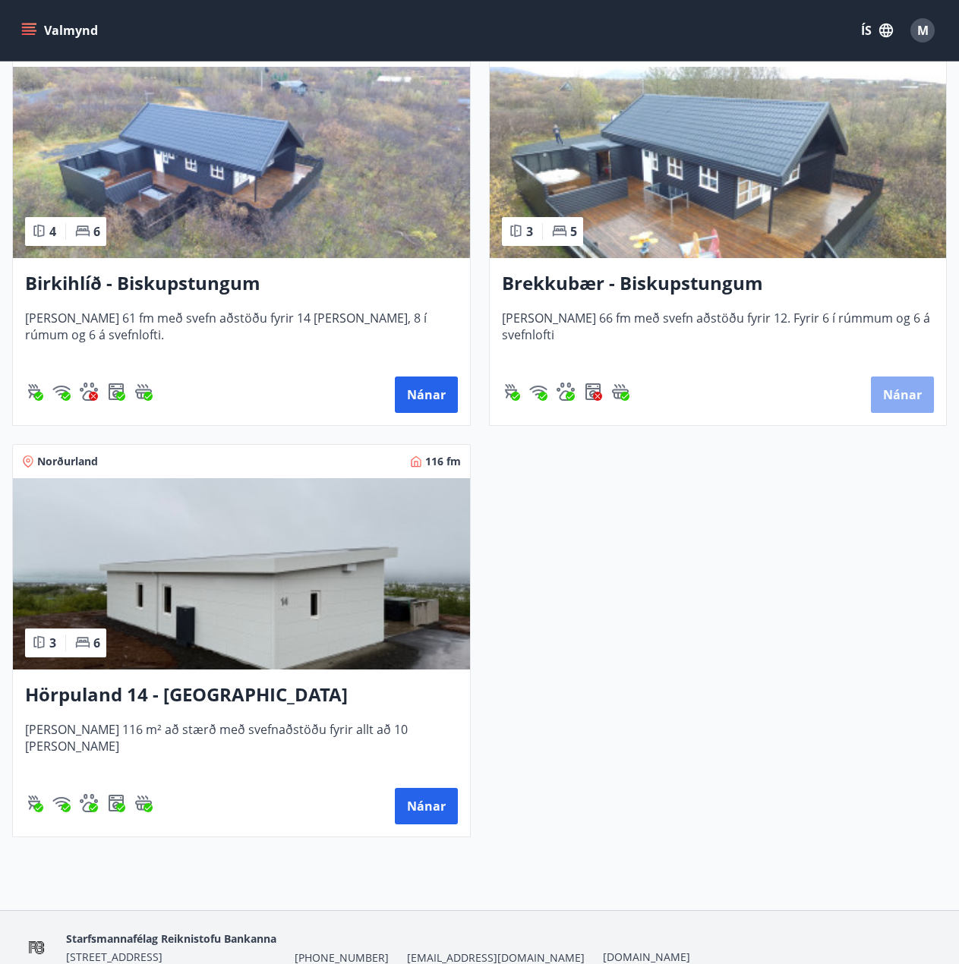
click at [918, 399] on button "Nánar" at bounding box center [902, 395] width 63 height 36
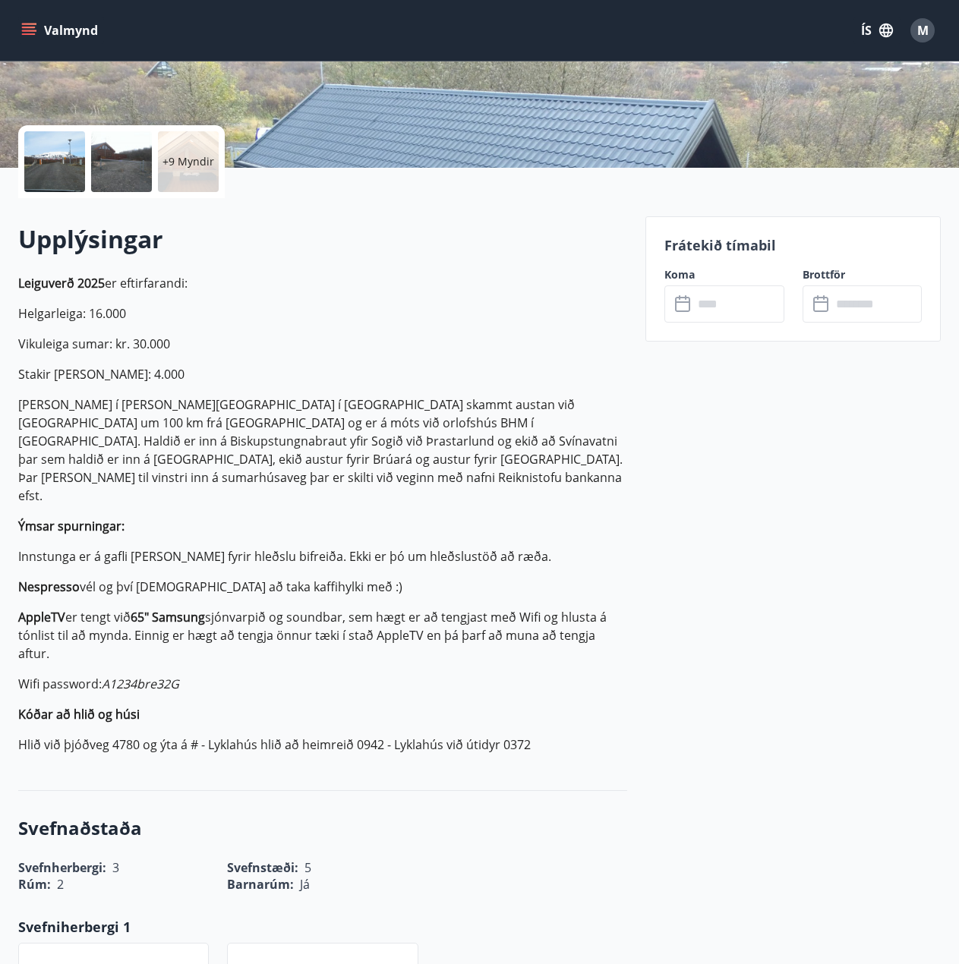
scroll to position [304, 0]
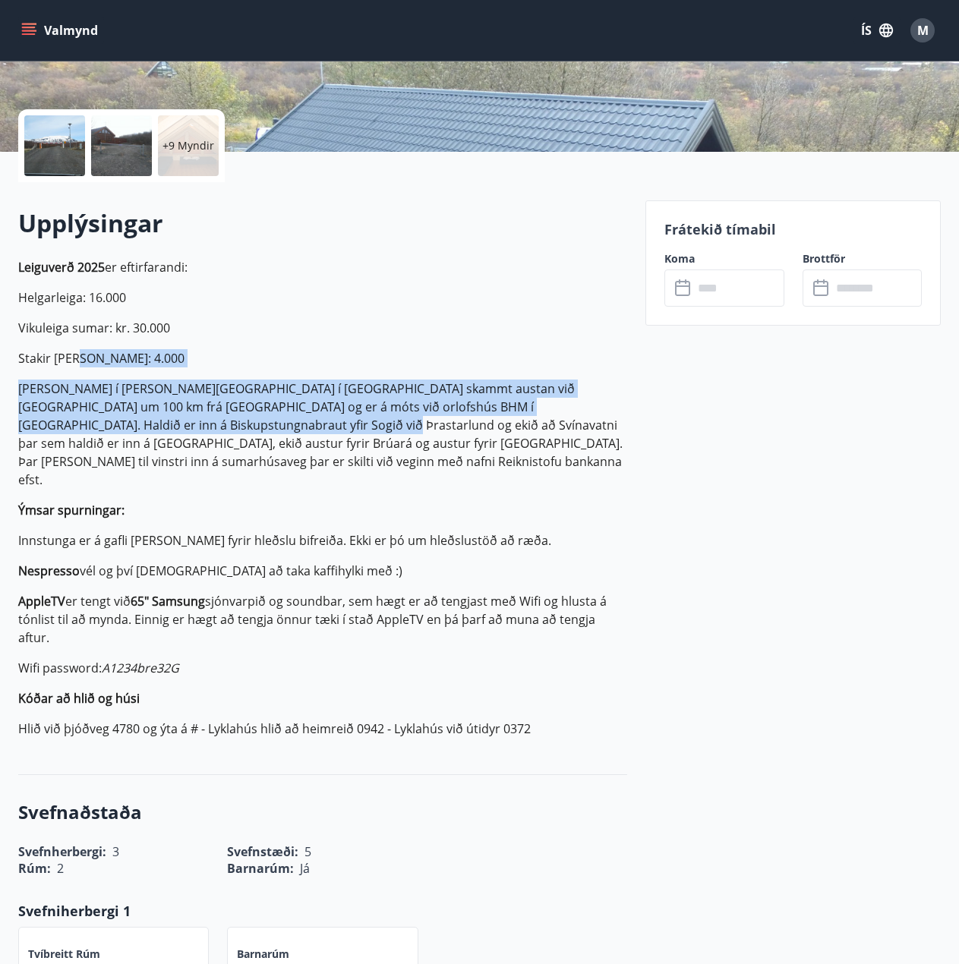
drag, startPoint x: 83, startPoint y: 359, endPoint x: 146, endPoint y: 420, distance: 87.5
click at [146, 420] on p "Leiguverð 2025 er eftirfarandi: Helgarleiga: 16.000 Vikuleiga sumar: kr. 30.000…" at bounding box center [322, 498] width 609 height 480
click at [146, 420] on p "[PERSON_NAME] í [PERSON_NAME][GEOGRAPHIC_DATA] í [GEOGRAPHIC_DATA] skammt austa…" at bounding box center [322, 434] width 609 height 109
drag, startPoint x: 112, startPoint y: 389, endPoint x: 255, endPoint y: 427, distance: 148.4
click at [255, 427] on p "[PERSON_NAME] í [PERSON_NAME][GEOGRAPHIC_DATA] í [GEOGRAPHIC_DATA] skammt austa…" at bounding box center [322, 434] width 609 height 109
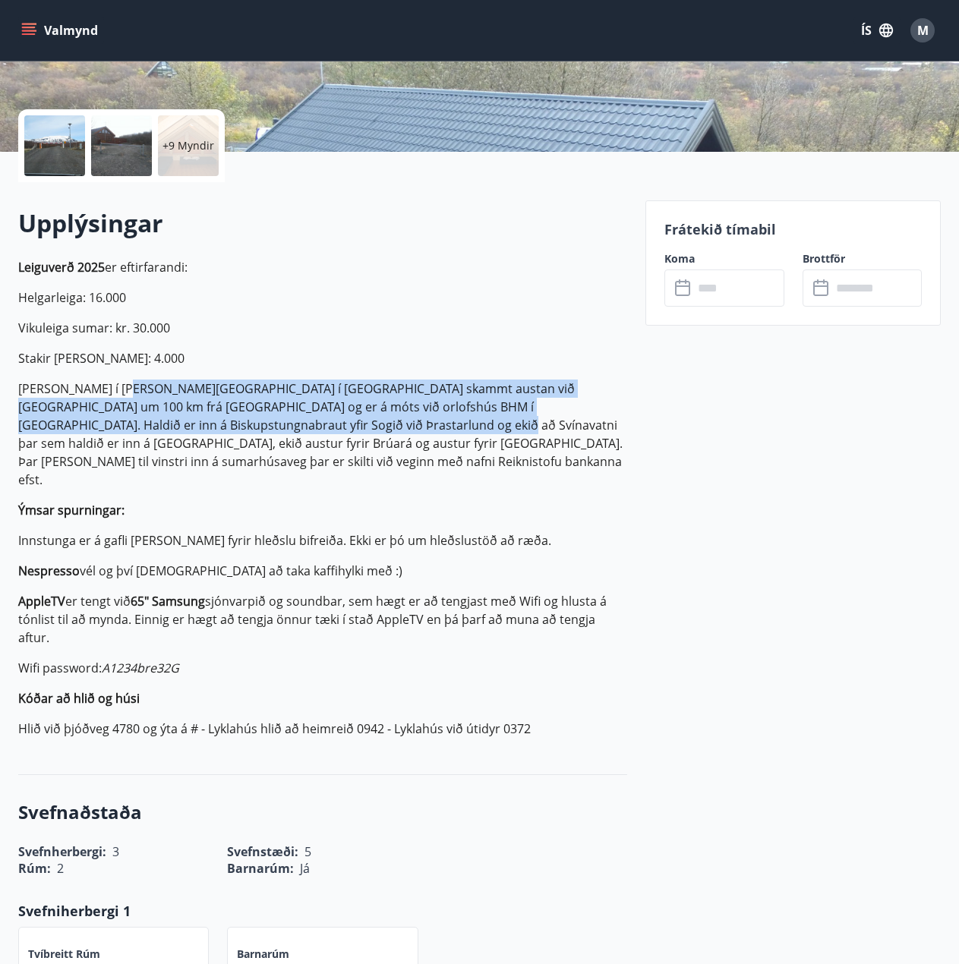
click at [255, 427] on p "[PERSON_NAME] í [PERSON_NAME][GEOGRAPHIC_DATA] í [GEOGRAPHIC_DATA] skammt austa…" at bounding box center [322, 434] width 609 height 109
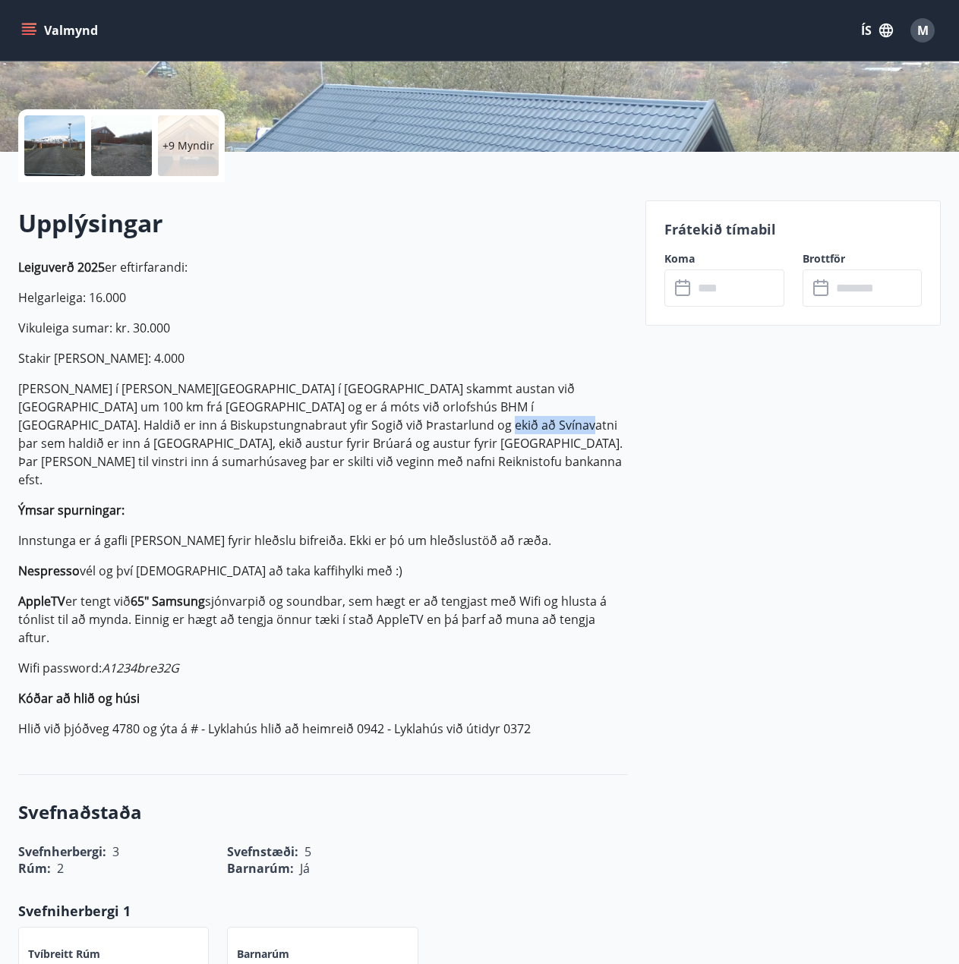
click at [255, 427] on p "[PERSON_NAME] í [PERSON_NAME][GEOGRAPHIC_DATA] í [GEOGRAPHIC_DATA] skammt austa…" at bounding box center [322, 434] width 609 height 109
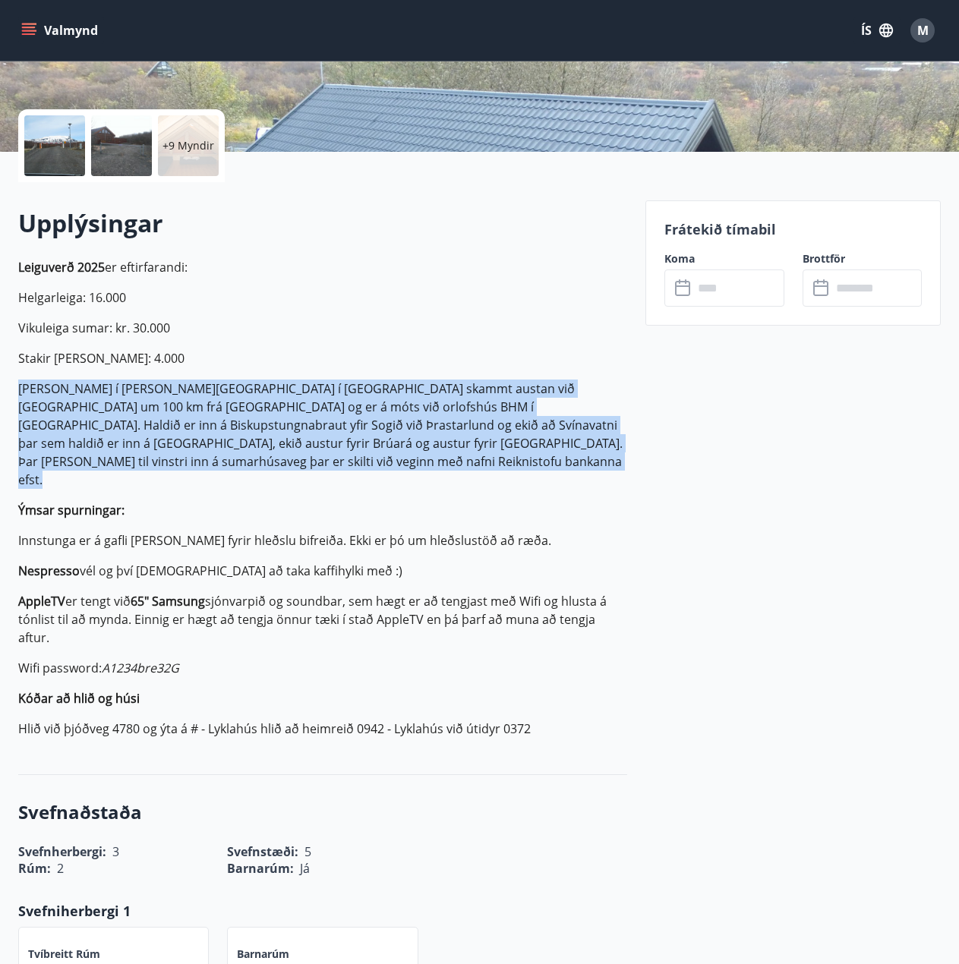
click at [255, 427] on p "[PERSON_NAME] í [PERSON_NAME][GEOGRAPHIC_DATA] í [GEOGRAPHIC_DATA] skammt austa…" at bounding box center [322, 434] width 609 height 109
click at [291, 451] on p "[PERSON_NAME] í [PERSON_NAME][GEOGRAPHIC_DATA] í [GEOGRAPHIC_DATA] skammt austa…" at bounding box center [322, 434] width 609 height 109
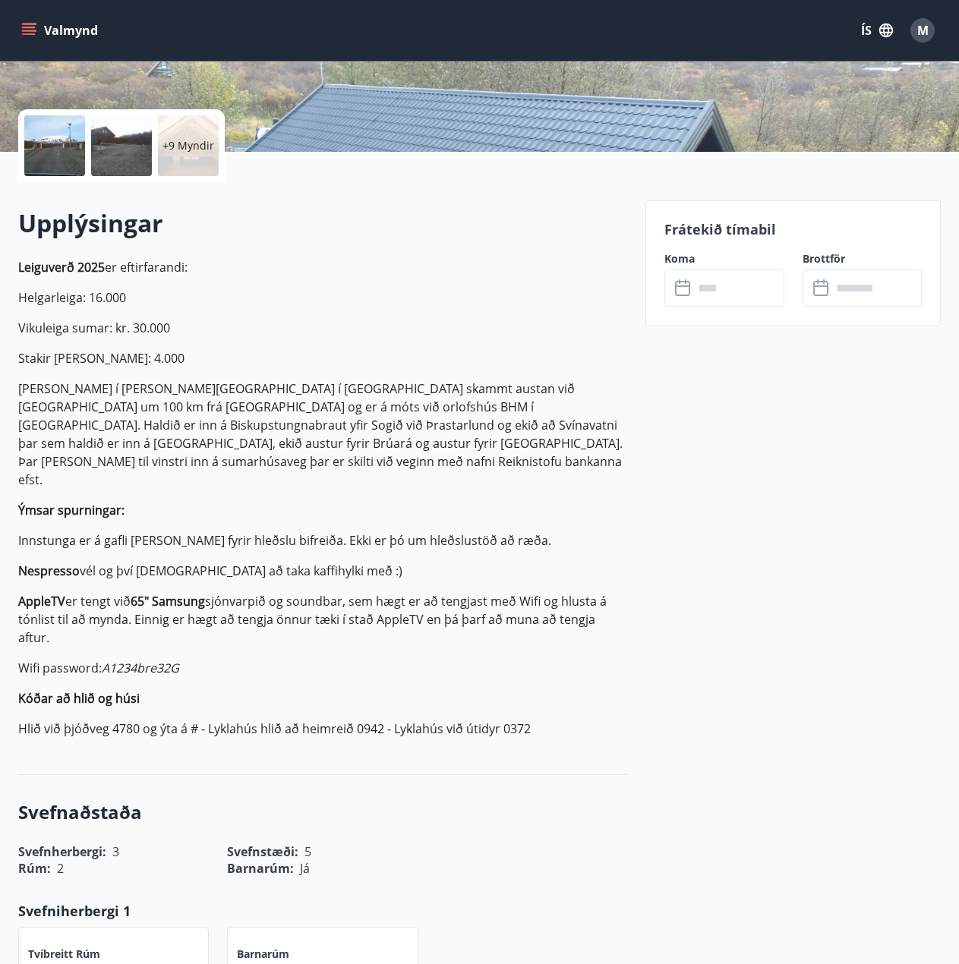
click at [326, 417] on p "[PERSON_NAME] í [PERSON_NAME][GEOGRAPHIC_DATA] í [GEOGRAPHIC_DATA] skammt austa…" at bounding box center [322, 434] width 609 height 109
click at [327, 417] on p "[PERSON_NAME] í [PERSON_NAME][GEOGRAPHIC_DATA] í [GEOGRAPHIC_DATA] skammt austa…" at bounding box center [322, 434] width 609 height 109
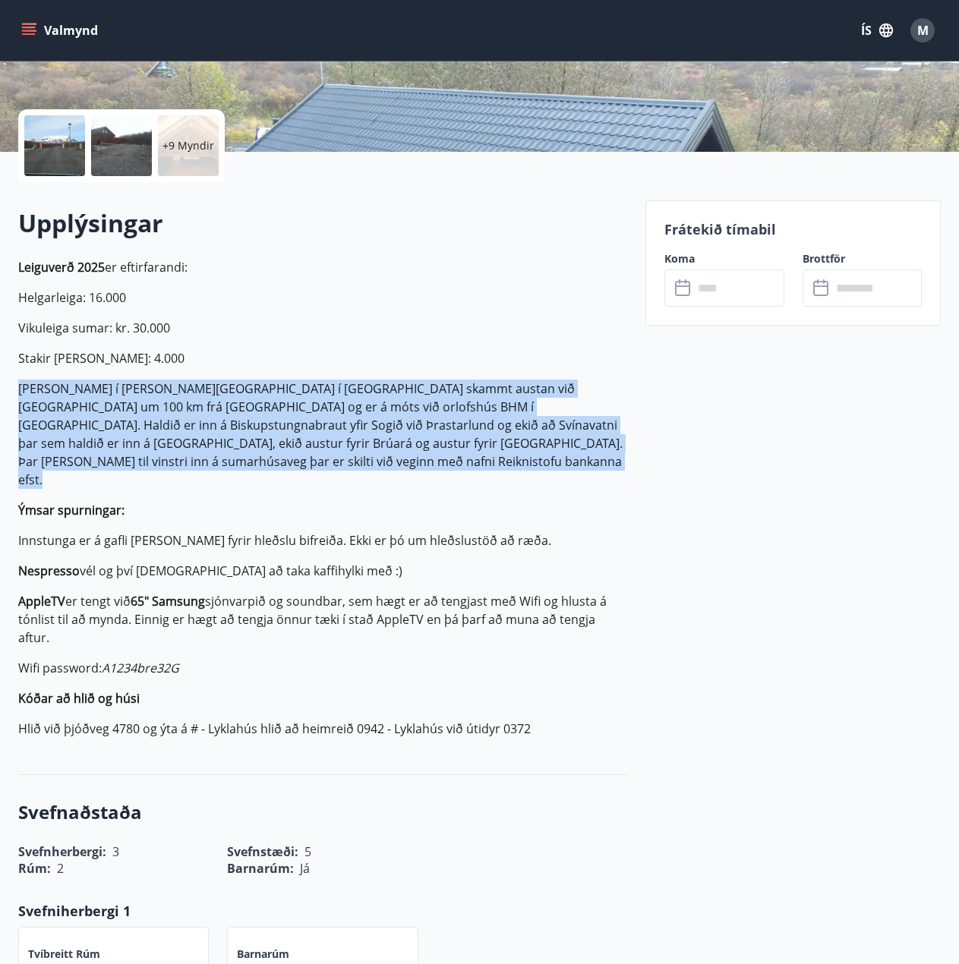
click at [327, 417] on p "[PERSON_NAME] í [PERSON_NAME][GEOGRAPHIC_DATA] í [GEOGRAPHIC_DATA] skammt austa…" at bounding box center [322, 434] width 609 height 109
click at [295, 426] on p "[PERSON_NAME] í [PERSON_NAME][GEOGRAPHIC_DATA] í [GEOGRAPHIC_DATA] skammt austa…" at bounding box center [322, 434] width 609 height 109
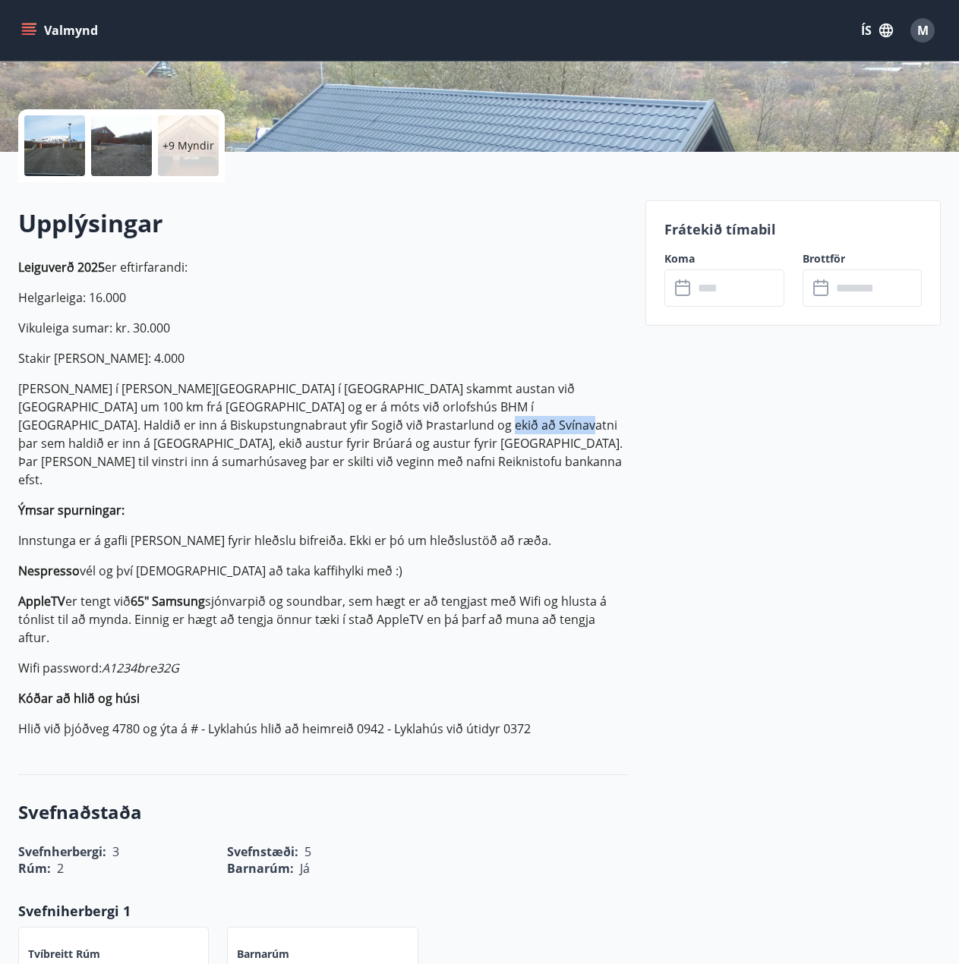
click at [295, 426] on p "[PERSON_NAME] í [PERSON_NAME][GEOGRAPHIC_DATA] í [GEOGRAPHIC_DATA] skammt austa…" at bounding box center [322, 434] width 609 height 109
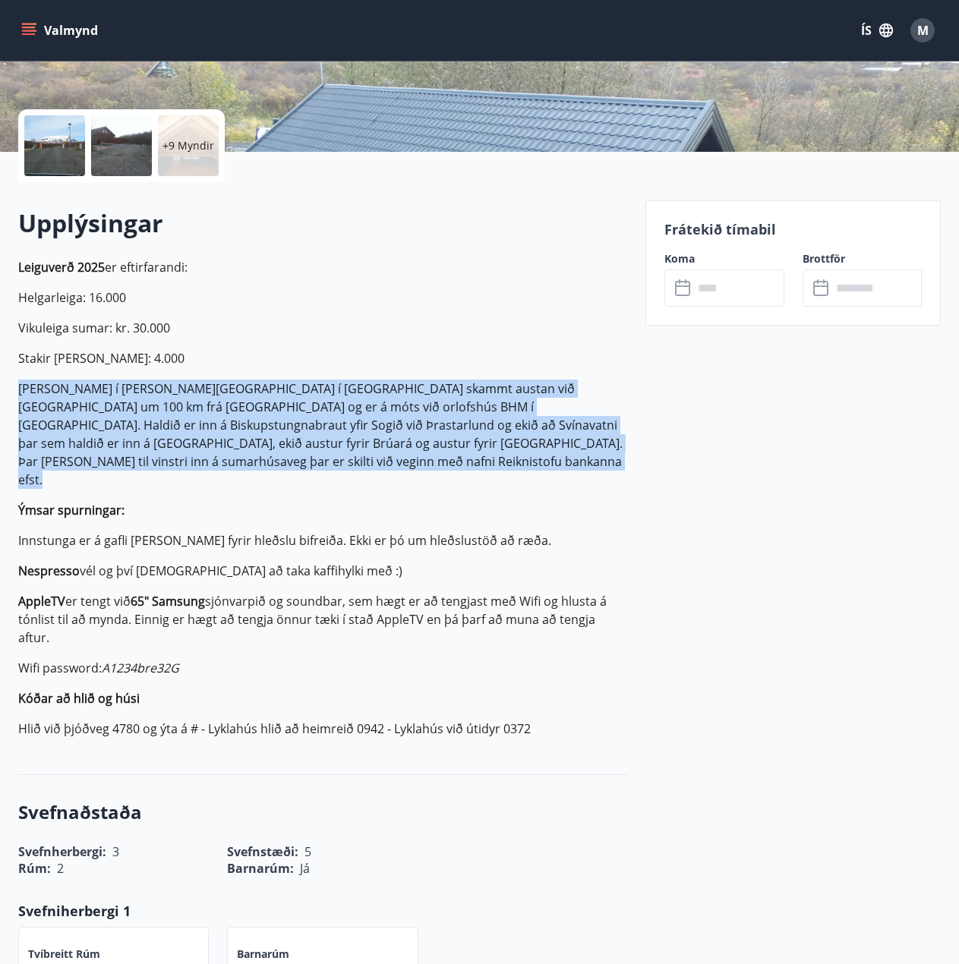
click at [295, 426] on p "[PERSON_NAME] í [PERSON_NAME][GEOGRAPHIC_DATA] í [GEOGRAPHIC_DATA] skammt austa…" at bounding box center [322, 434] width 609 height 109
click at [293, 429] on p "[PERSON_NAME] í [PERSON_NAME][GEOGRAPHIC_DATA] í [GEOGRAPHIC_DATA] skammt austa…" at bounding box center [322, 434] width 609 height 109
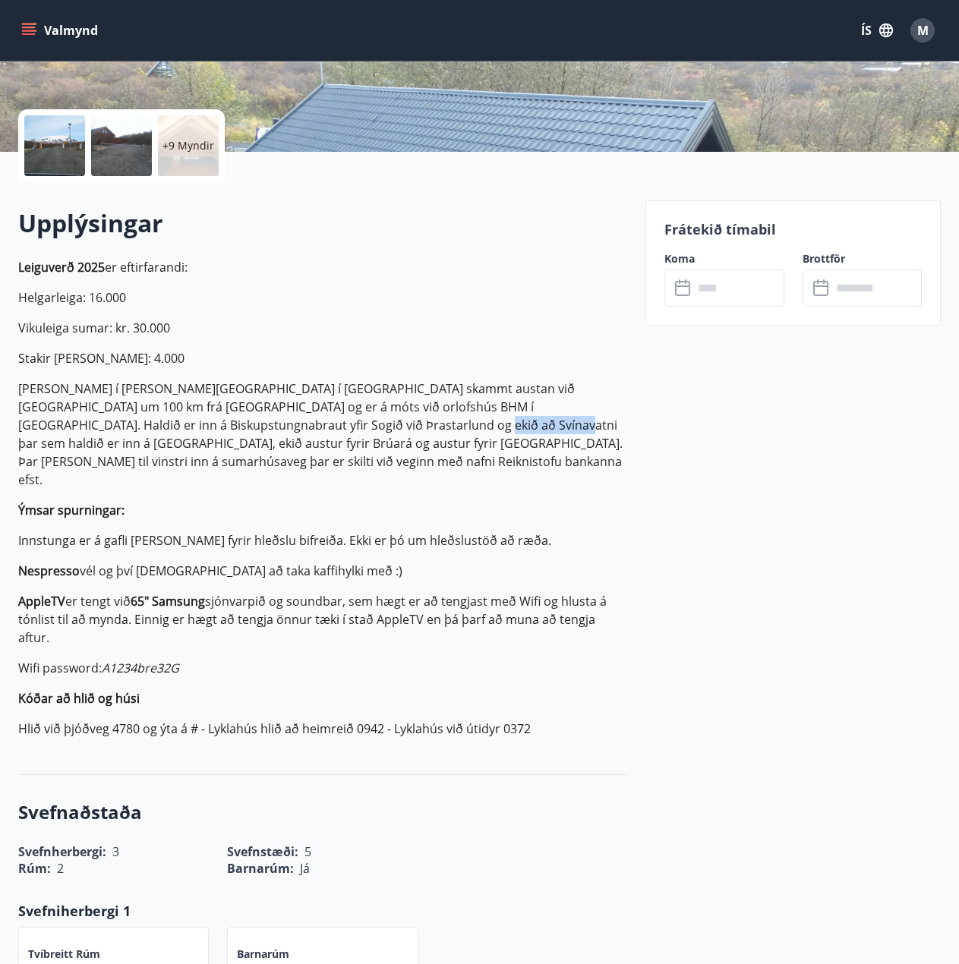
click at [293, 429] on p "[PERSON_NAME] í [PERSON_NAME][GEOGRAPHIC_DATA] í [GEOGRAPHIC_DATA] skammt austa…" at bounding box center [322, 434] width 609 height 109
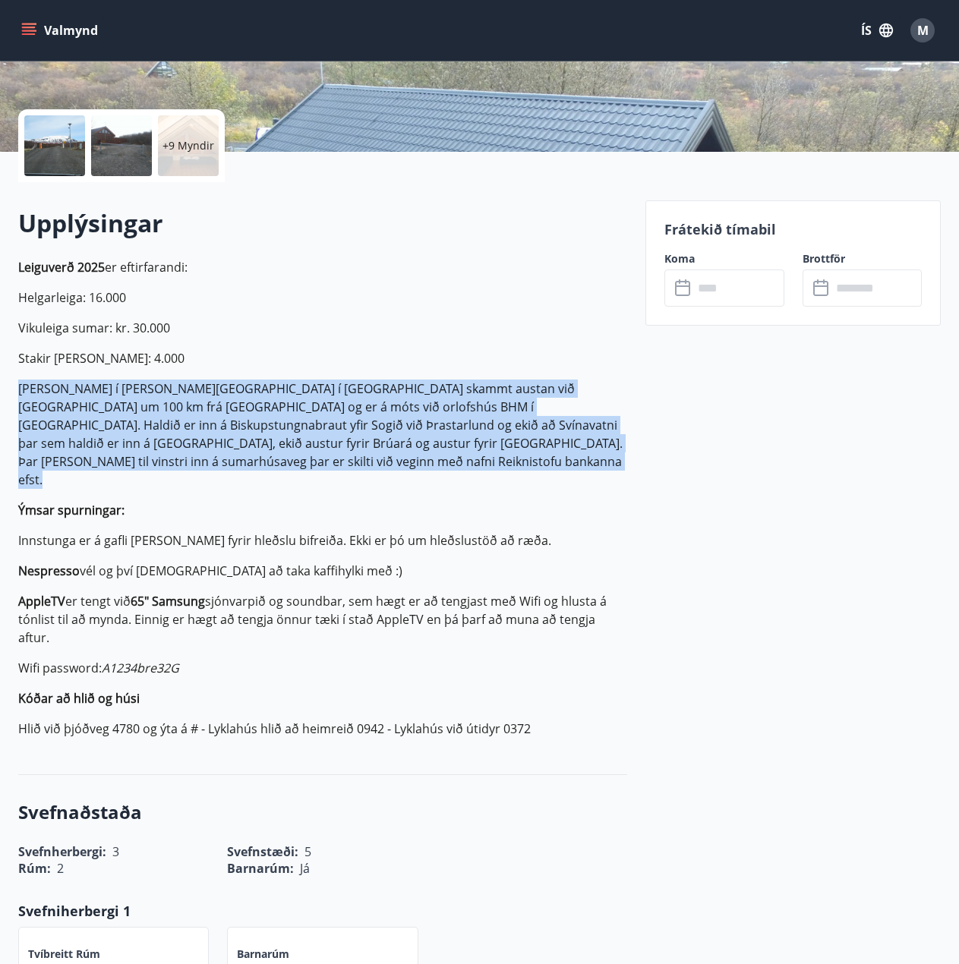
click at [293, 429] on p "[PERSON_NAME] í [PERSON_NAME][GEOGRAPHIC_DATA] í [GEOGRAPHIC_DATA] skammt austa…" at bounding box center [322, 434] width 609 height 109
click at [295, 431] on p "[PERSON_NAME] í [PERSON_NAME][GEOGRAPHIC_DATA] í [GEOGRAPHIC_DATA] skammt austa…" at bounding box center [322, 434] width 609 height 109
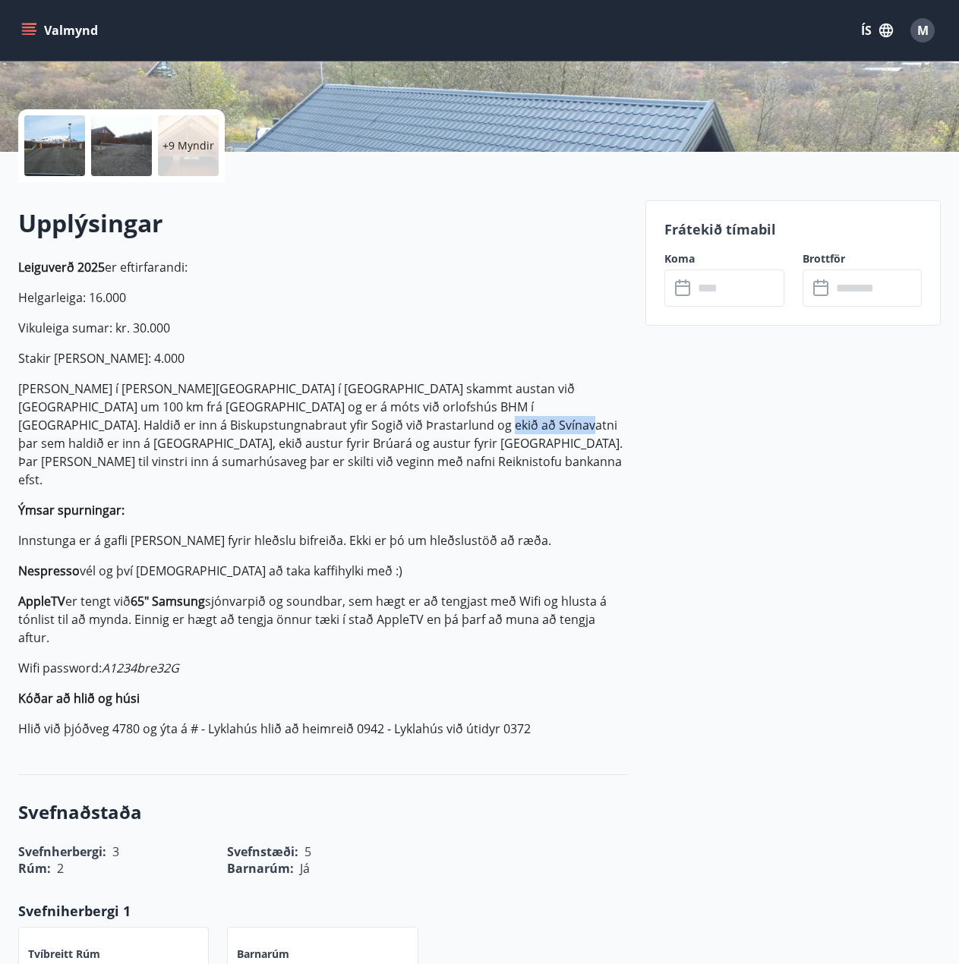
click at [295, 431] on p "[PERSON_NAME] í [PERSON_NAME][GEOGRAPHIC_DATA] í [GEOGRAPHIC_DATA] skammt austa…" at bounding box center [322, 434] width 609 height 109
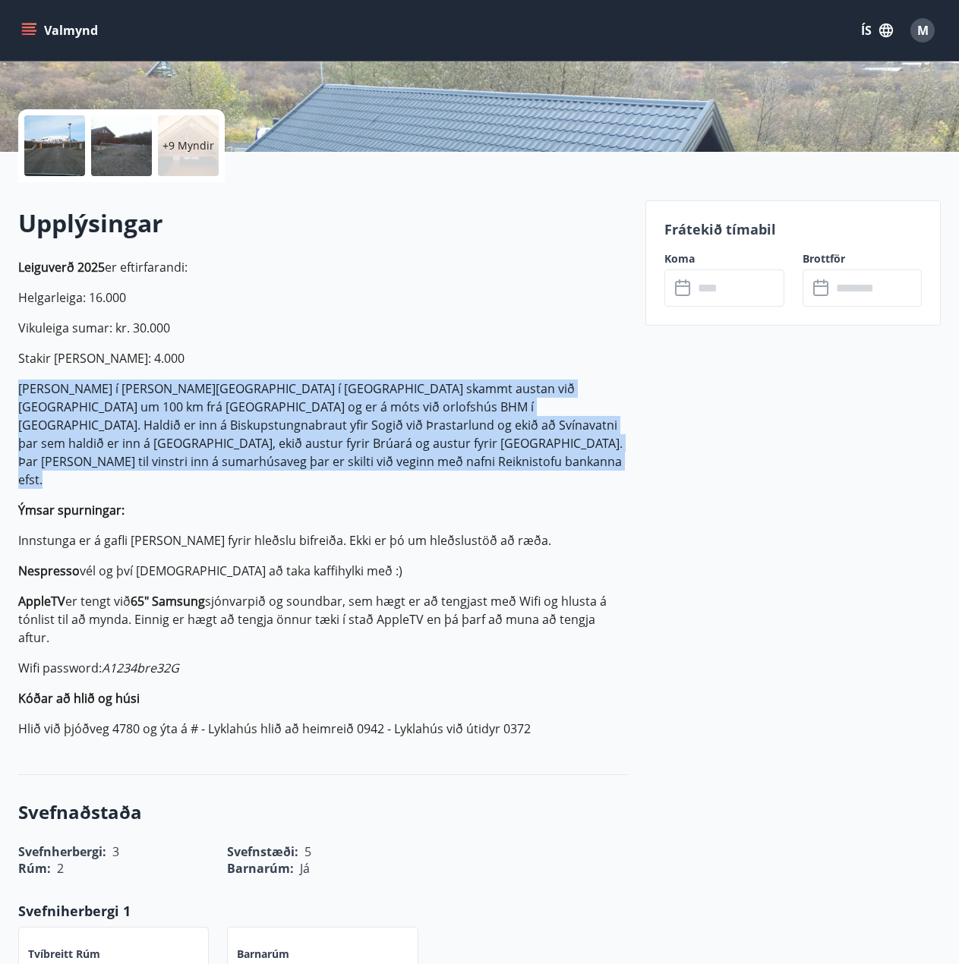
click at [295, 431] on p "[PERSON_NAME] í [PERSON_NAME][GEOGRAPHIC_DATA] í [GEOGRAPHIC_DATA] skammt austa…" at bounding box center [322, 434] width 609 height 109
click at [295, 440] on p "[PERSON_NAME] í [PERSON_NAME][GEOGRAPHIC_DATA] í [GEOGRAPHIC_DATA] skammt austa…" at bounding box center [322, 434] width 609 height 109
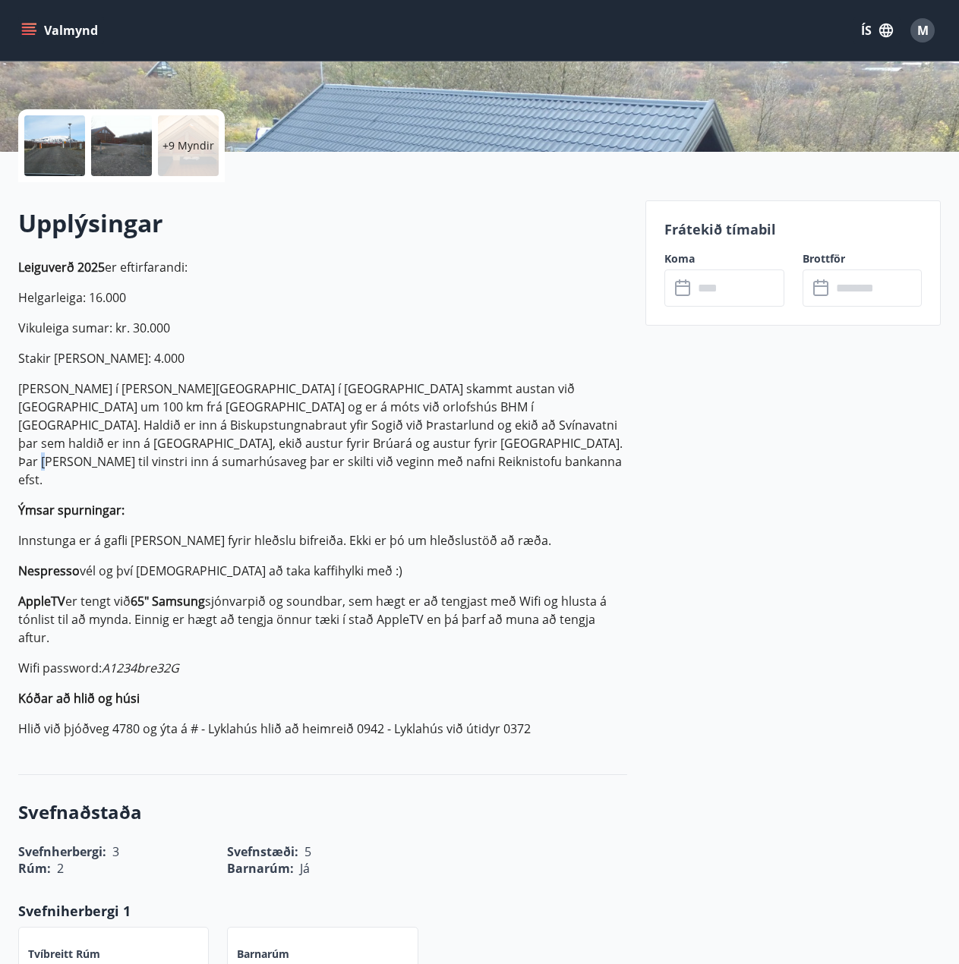
click at [295, 440] on p "[PERSON_NAME] í [PERSON_NAME][GEOGRAPHIC_DATA] í [GEOGRAPHIC_DATA] skammt austa…" at bounding box center [322, 434] width 609 height 109
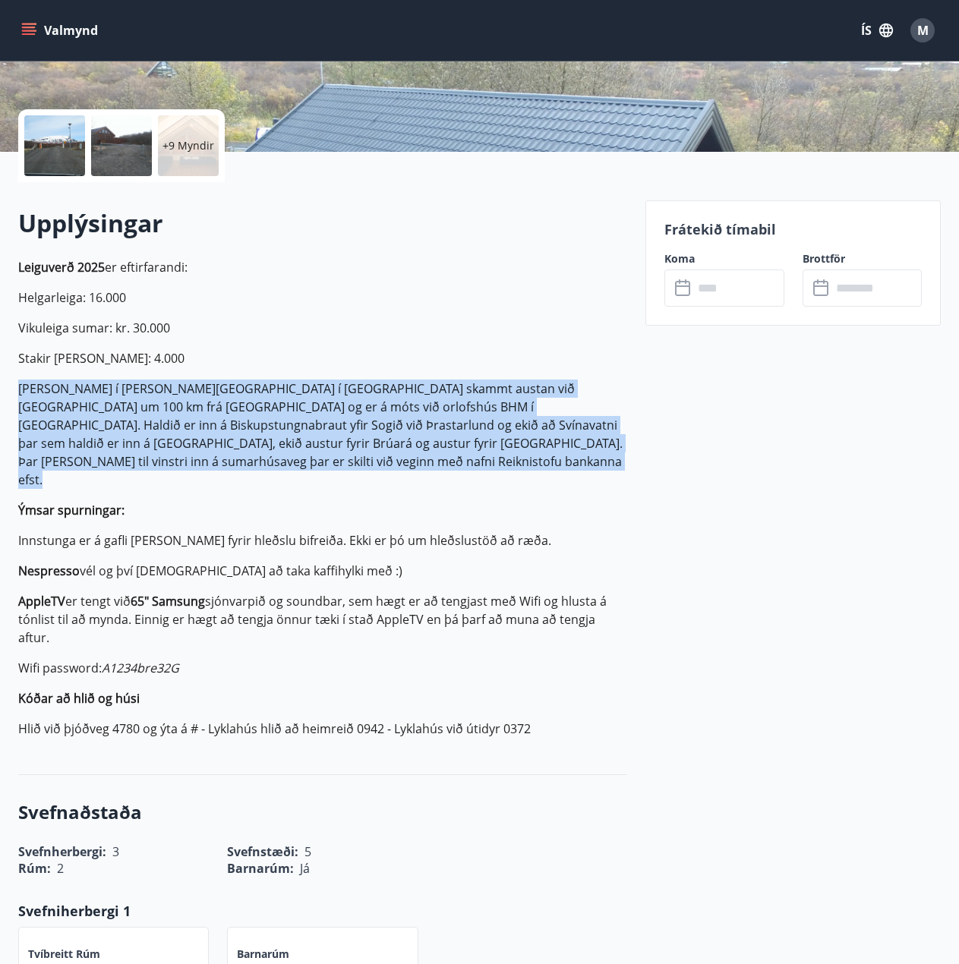
click at [295, 440] on p "[PERSON_NAME] í [PERSON_NAME][GEOGRAPHIC_DATA] í [GEOGRAPHIC_DATA] skammt austa…" at bounding box center [322, 434] width 609 height 109
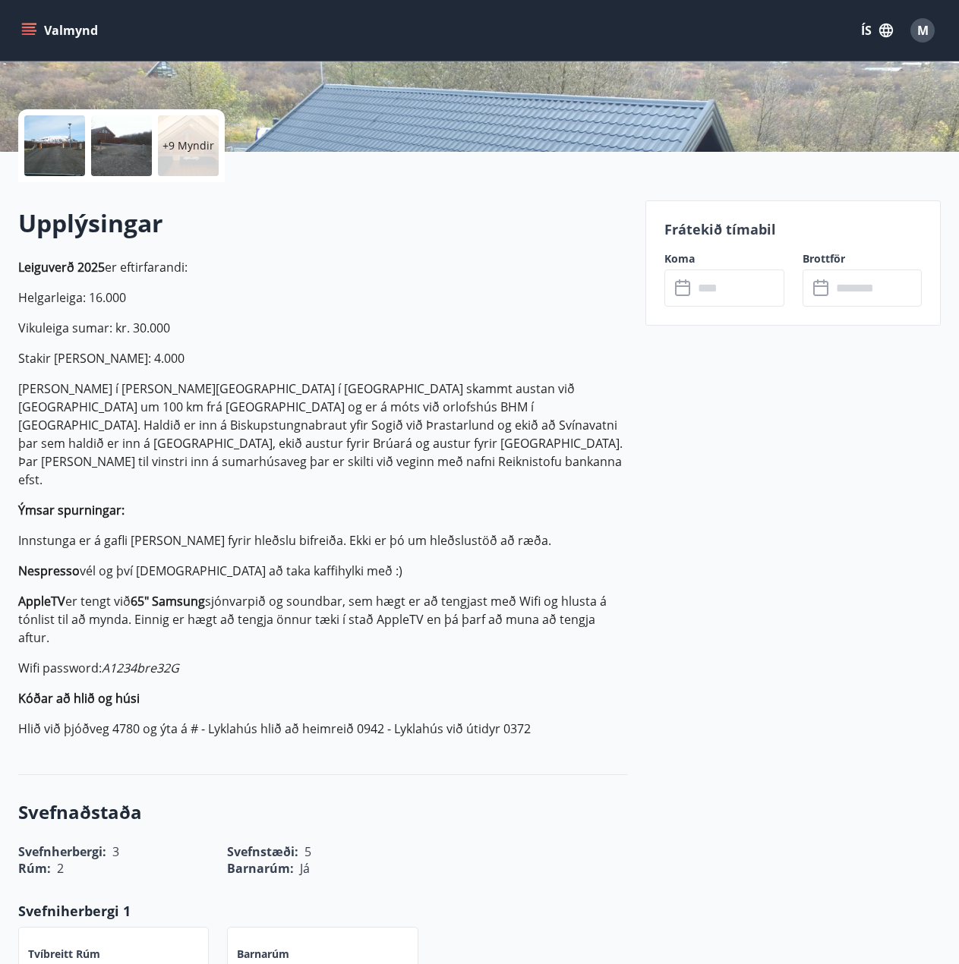
click at [276, 531] on p "Innstunga er á gafli [PERSON_NAME] fyrir hleðslu bifreiða. Ekki er þó um hleðsl…" at bounding box center [322, 540] width 609 height 18
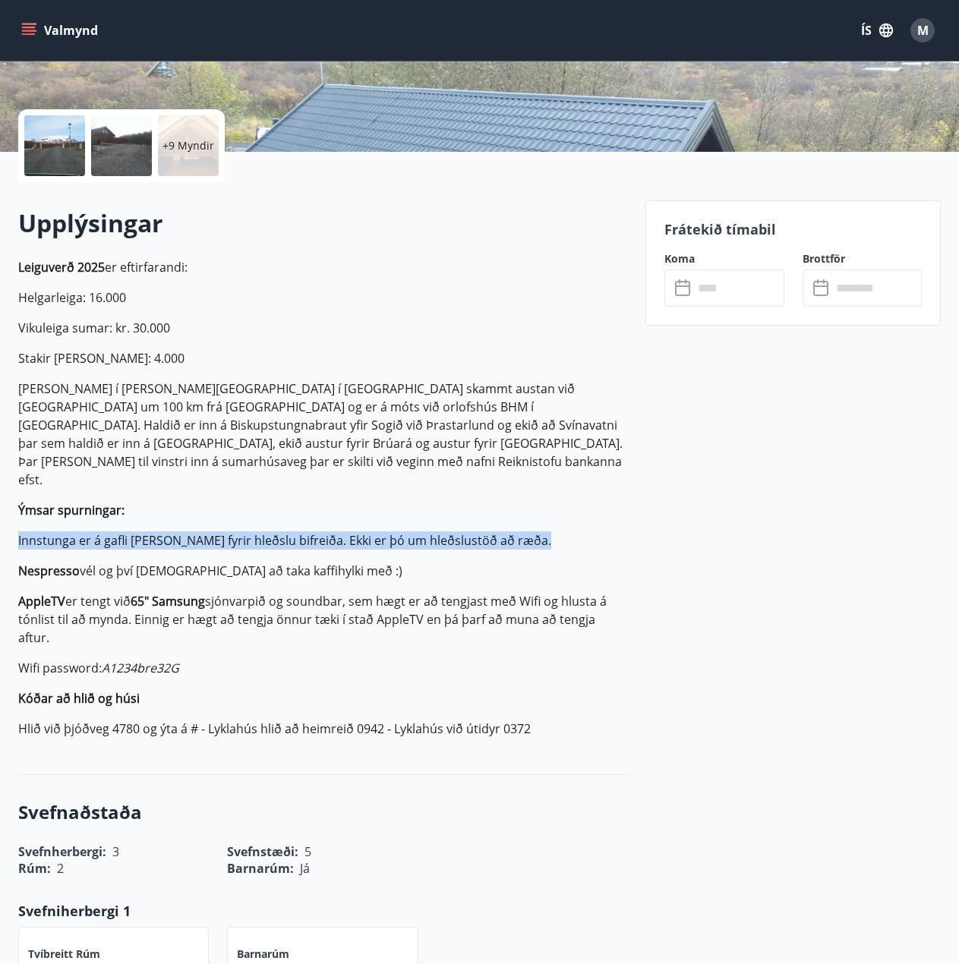
click at [276, 531] on p "Innstunga er á gafli [PERSON_NAME] fyrir hleðslu bifreiða. Ekki er þó um hleðsl…" at bounding box center [322, 540] width 609 height 18
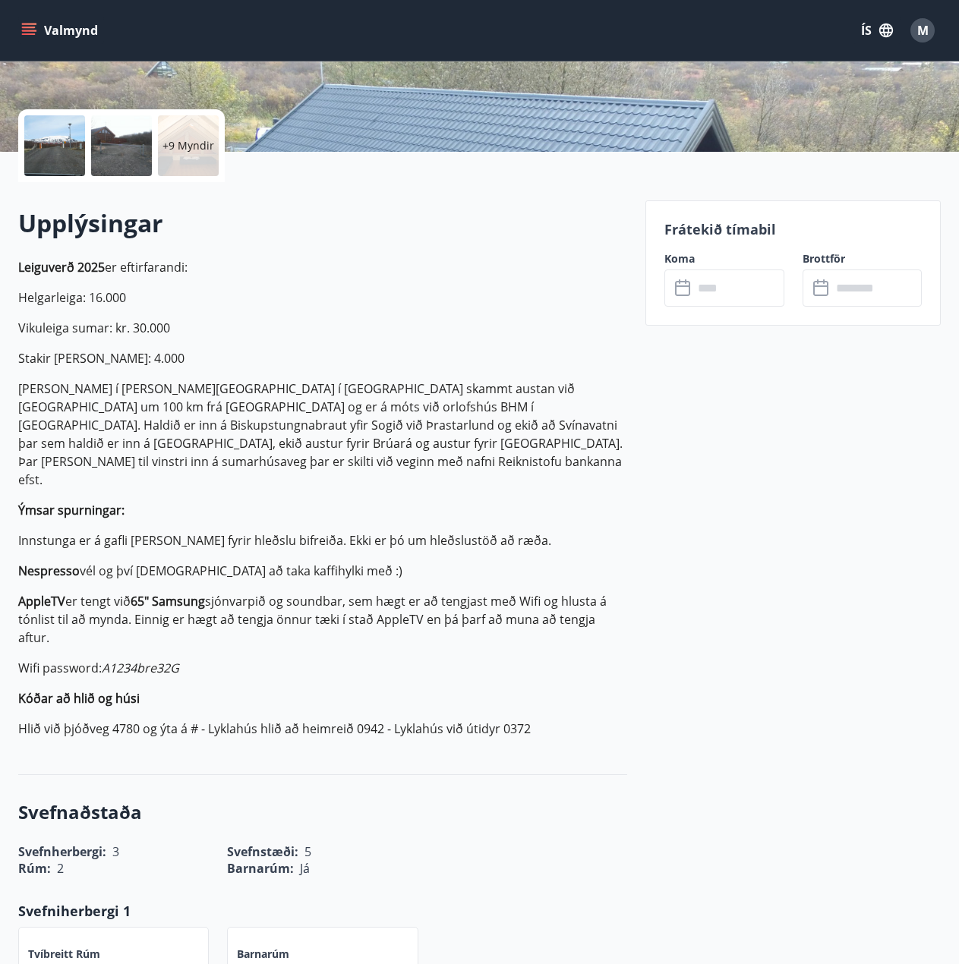
click at [246, 562] on p "Nespresso vél og því [PERSON_NAME] að taka kaffihylki með :)" at bounding box center [322, 571] width 609 height 18
click at [297, 592] on p "AppleTV er tengt við 65" Samsung sjónvarpið og soundbar, sem hægt er að tengjas…" at bounding box center [322, 619] width 609 height 55
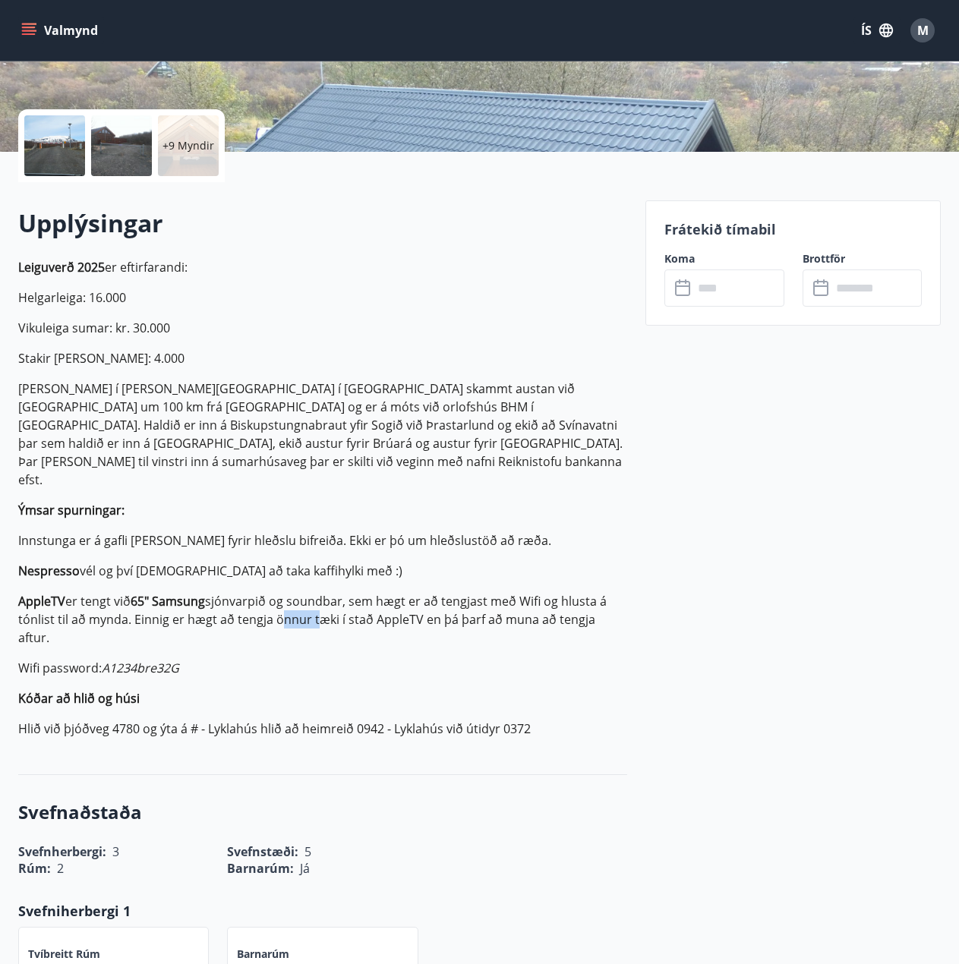
click at [297, 592] on p "AppleTV er tengt við 65" Samsung sjónvarpið og soundbar, sem hægt er að tengjas…" at bounding box center [322, 619] width 609 height 55
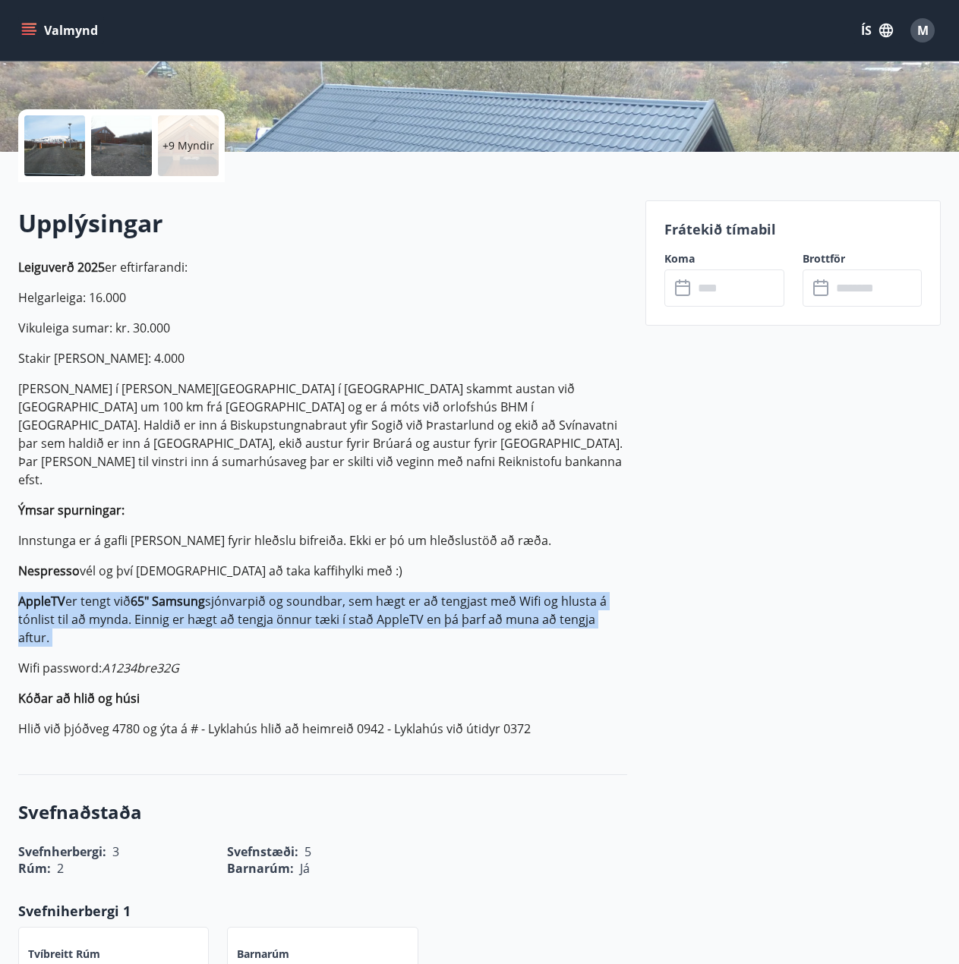
click at [297, 592] on p "AppleTV er tengt við 65" Samsung sjónvarpið og soundbar, sem hægt er að tengjas…" at bounding box center [322, 619] width 609 height 55
click at [291, 592] on p "AppleTV er tengt við 65" Samsung sjónvarpið og soundbar, sem hægt er að tengjas…" at bounding box center [322, 619] width 609 height 55
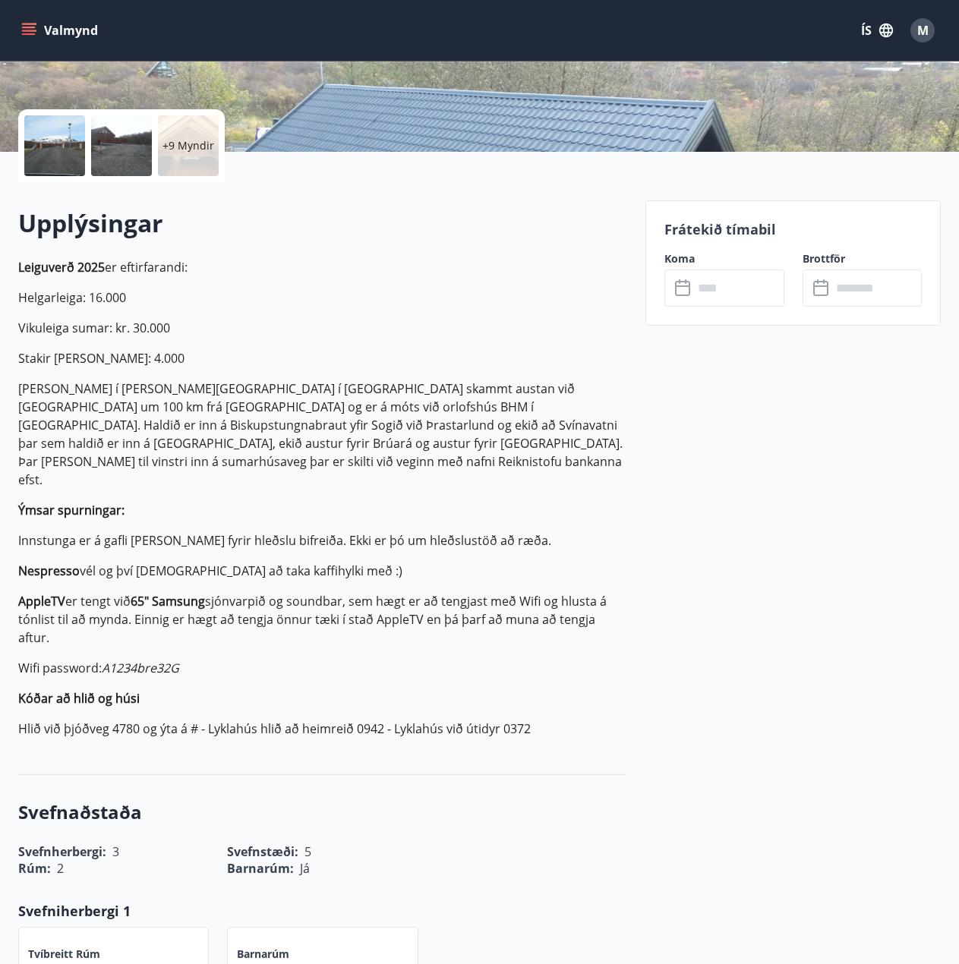
click at [262, 547] on p "Leiguverð 2025 er eftirfarandi: Helgarleiga: 16.000 Vikuleiga sumar: kr. 30.000…" at bounding box center [322, 498] width 609 height 480
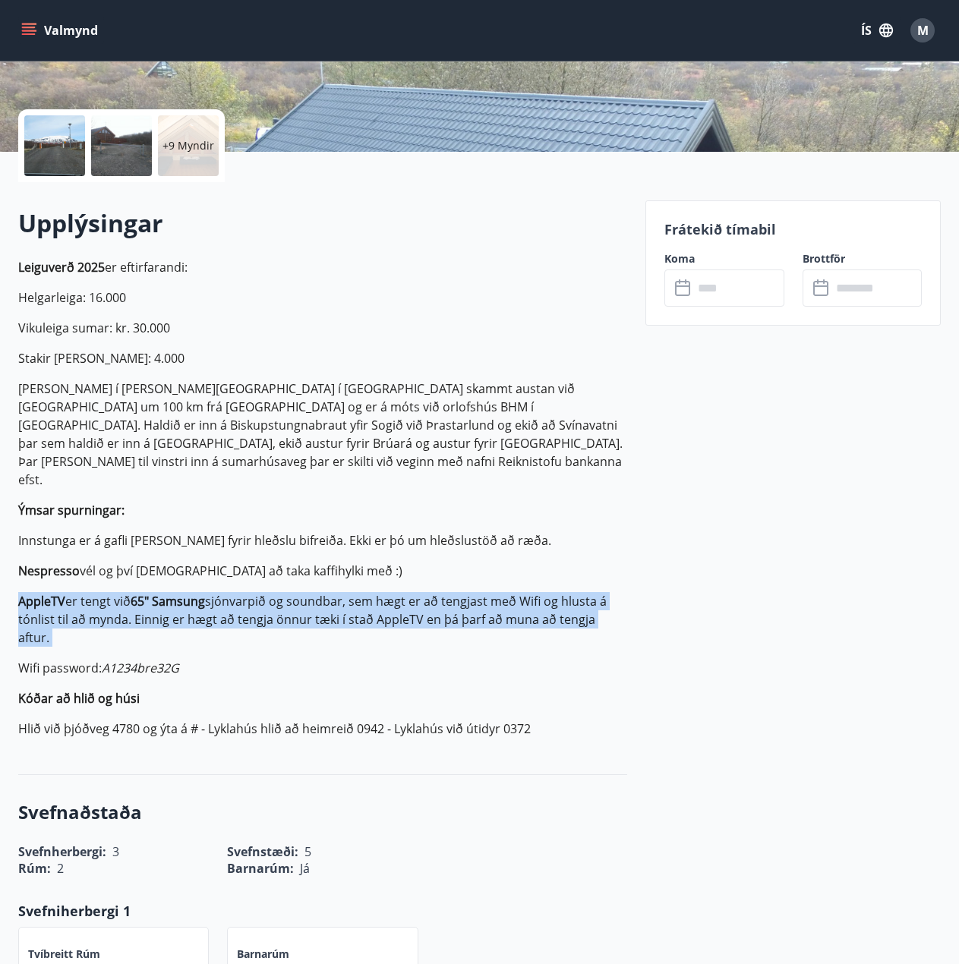
click at [262, 547] on p "Leiguverð 2025 er eftirfarandi: Helgarleiga: 16.000 Vikuleiga sumar: kr. 30.000…" at bounding box center [322, 498] width 609 height 480
click at [254, 592] on p "AppleTV er tengt við 65" Samsung sjónvarpið og soundbar, sem hægt er að tengjas…" at bounding box center [322, 619] width 609 height 55
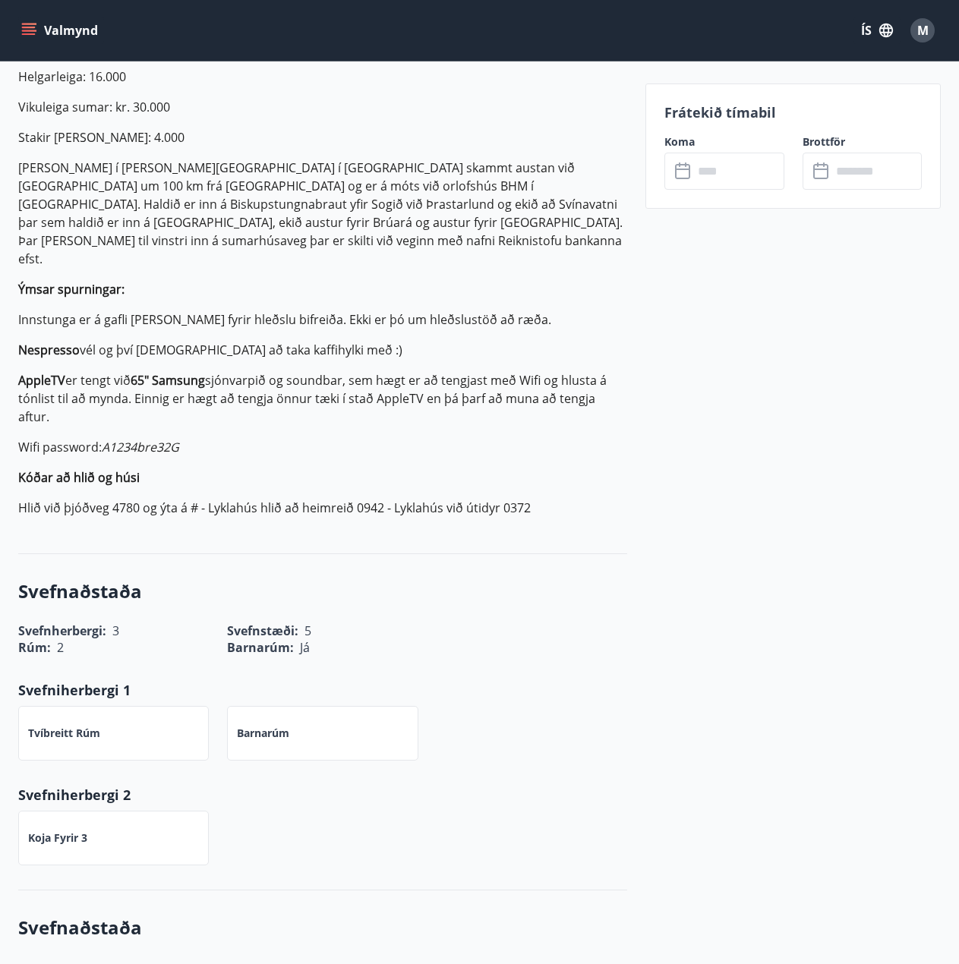
scroll to position [531, 0]
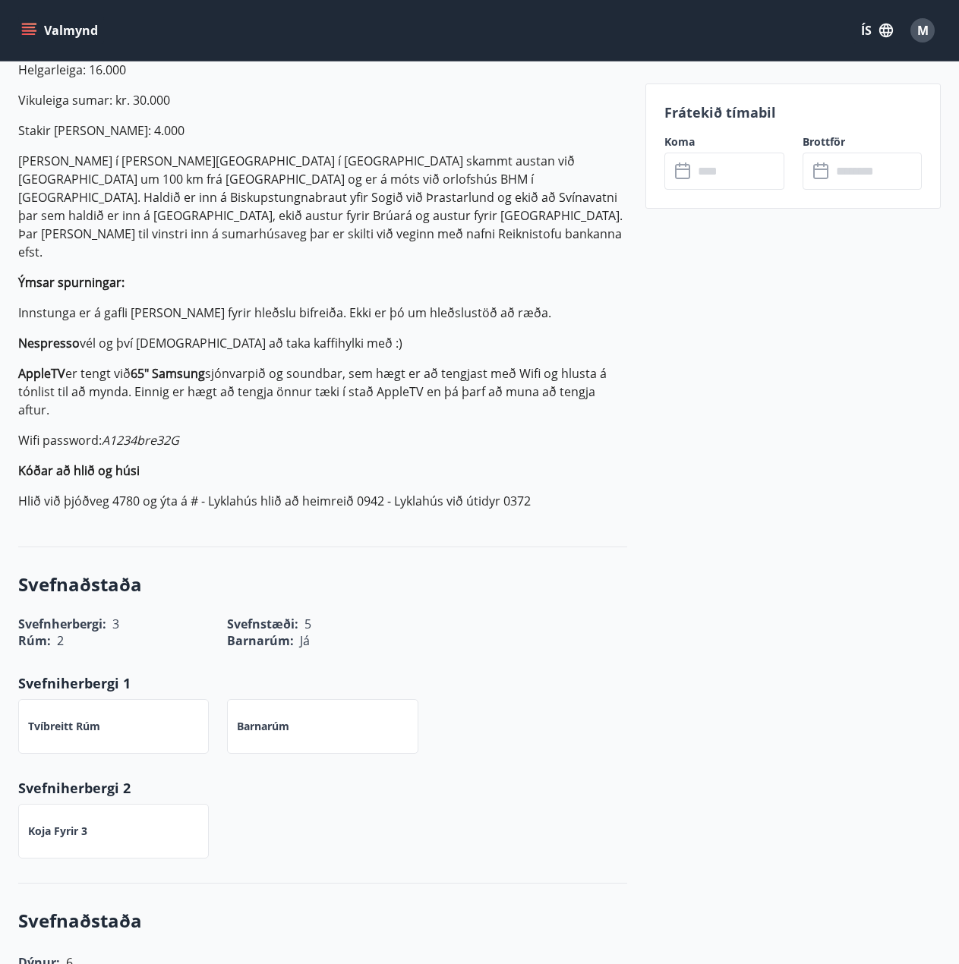
click at [141, 492] on p "Hlið við þjóðveg 4780 og ýta á # - Lyklahús hlið að heimreið 0942 - Lyklahús vi…" at bounding box center [322, 501] width 609 height 18
click at [137, 458] on div "Upplýsingar Leiguverð 2025 er eftirfarandi: Helgarleiga: 16.000 Vikuleiga sumar…" at bounding box center [322, 250] width 609 height 543
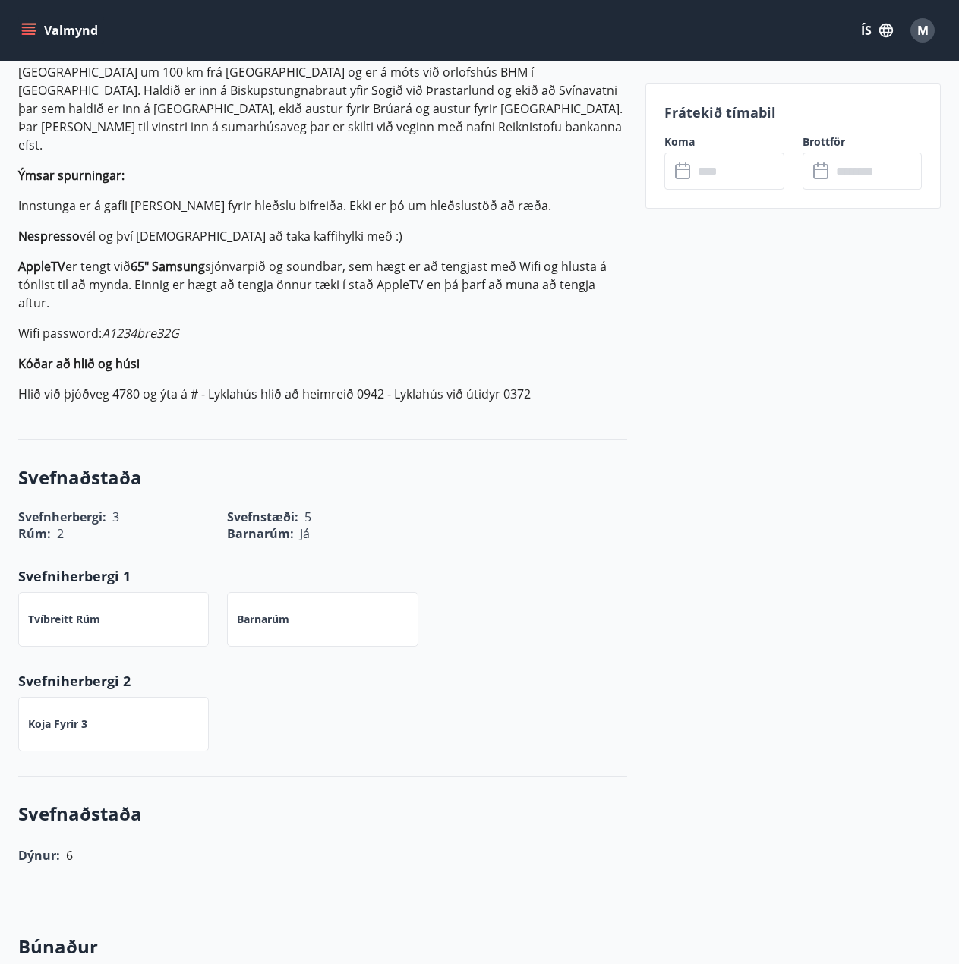
scroll to position [0, 0]
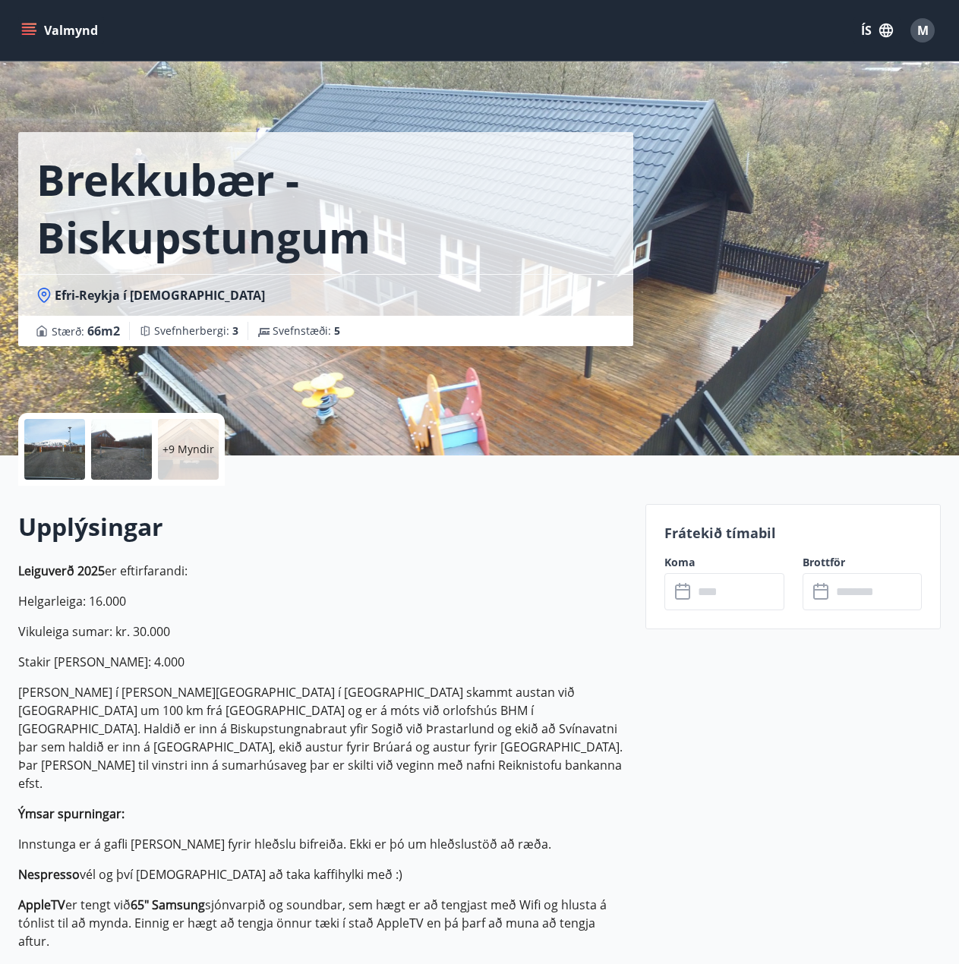
click at [729, 591] on input "text" at bounding box center [738, 591] width 91 height 37
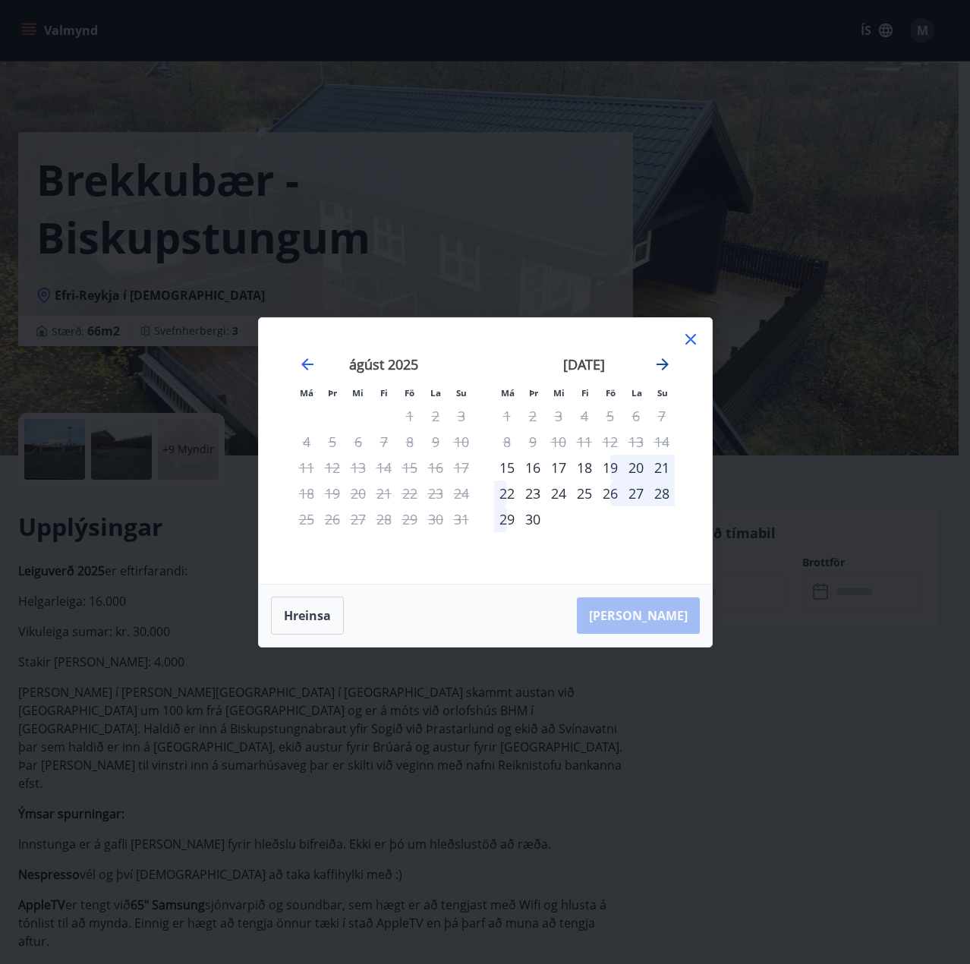
click at [666, 361] on icon "Move forward to switch to the next month." at bounding box center [663, 364] width 18 height 18
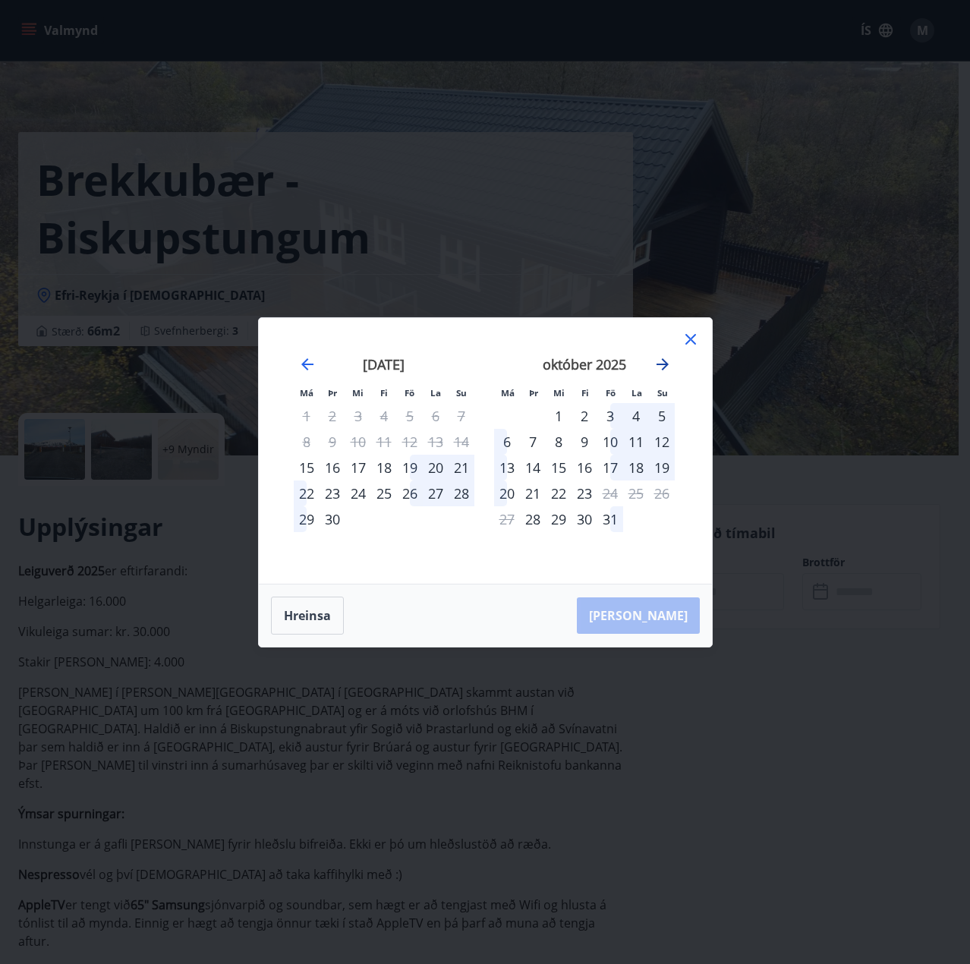
click at [666, 361] on icon "Move forward to switch to the next month." at bounding box center [663, 364] width 18 height 18
click at [607, 440] on div "7" at bounding box center [610, 442] width 26 height 26
click at [508, 467] on div "10" at bounding box center [507, 468] width 26 height 26
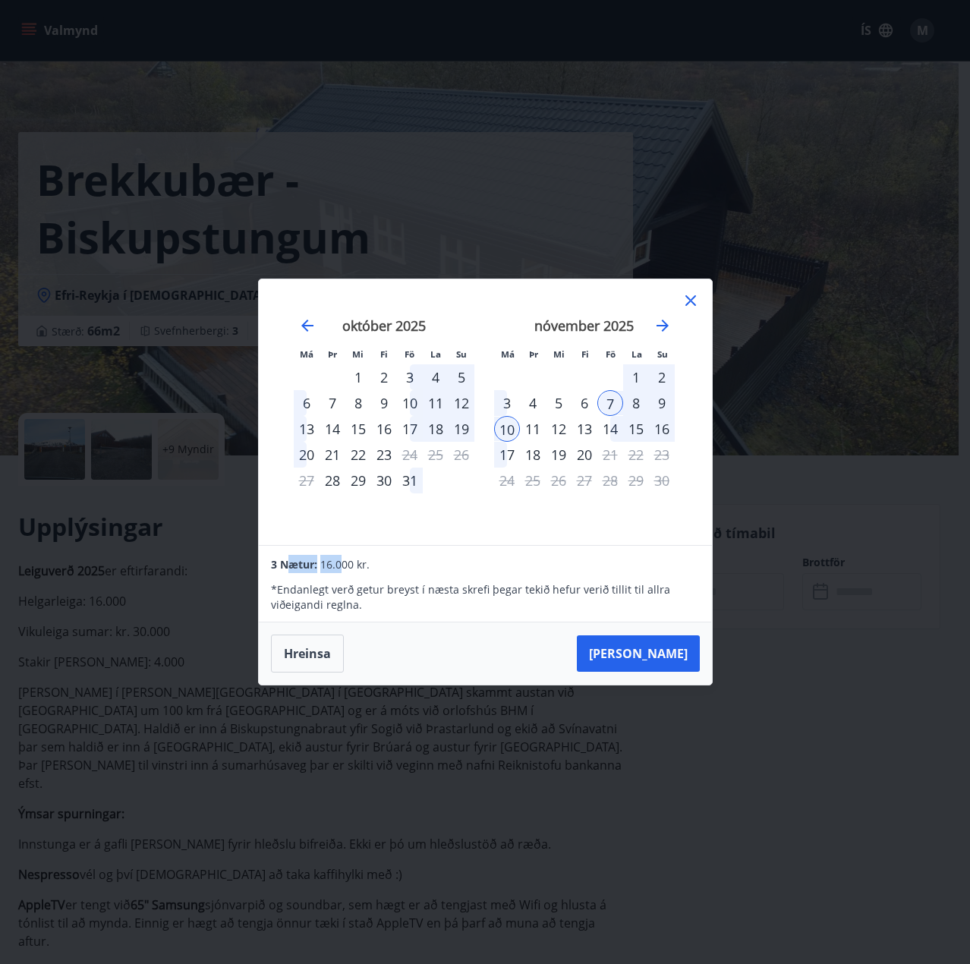
drag, startPoint x: 294, startPoint y: 565, endPoint x: 340, endPoint y: 562, distance: 46.4
click at [340, 562] on div "3 Nætur: 16.000 kr." at bounding box center [485, 564] width 428 height 18
click at [340, 562] on span "16.000 kr." at bounding box center [344, 564] width 49 height 14
click at [660, 656] on button "[PERSON_NAME]" at bounding box center [638, 653] width 123 height 36
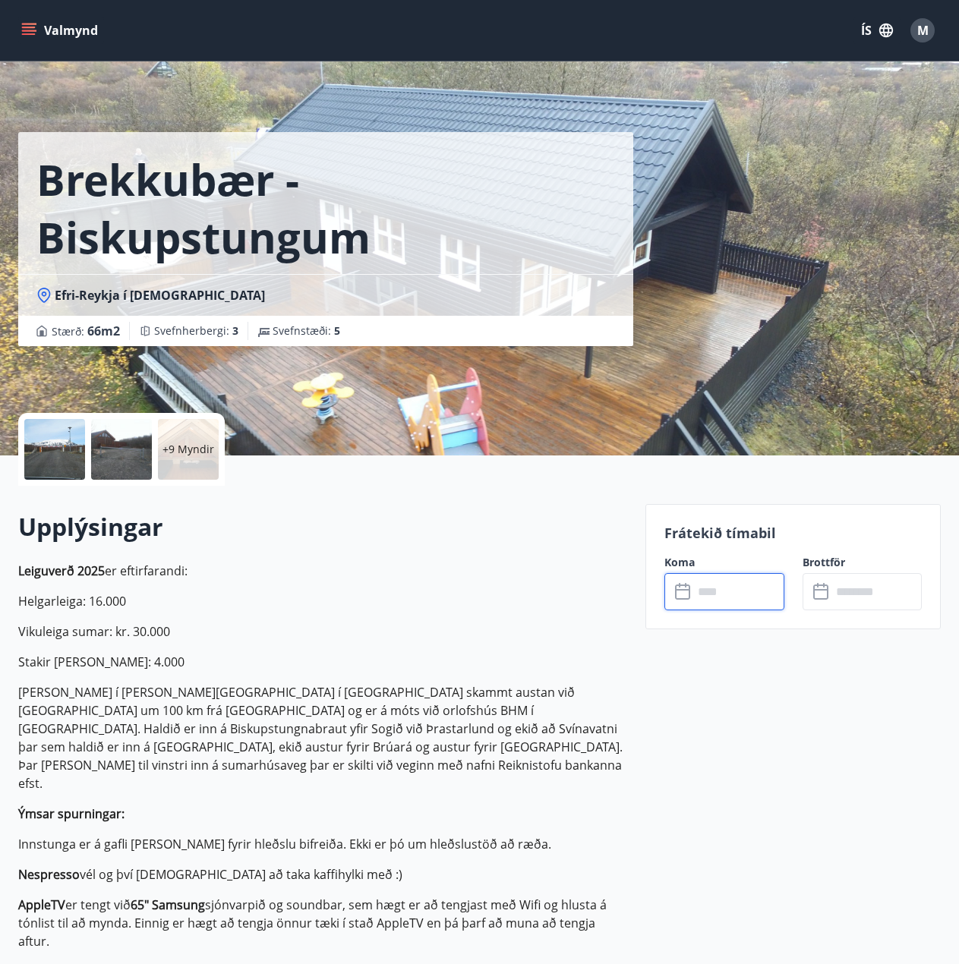
type input "******"
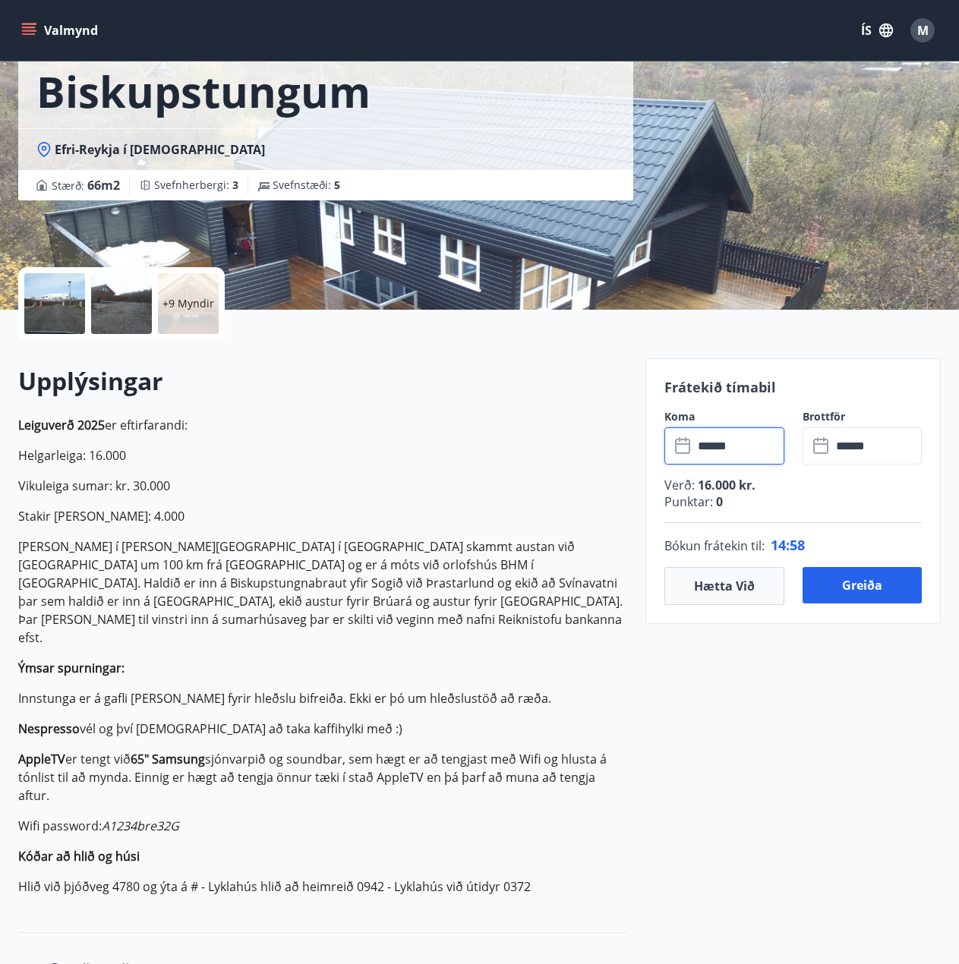
scroll to position [152, 0]
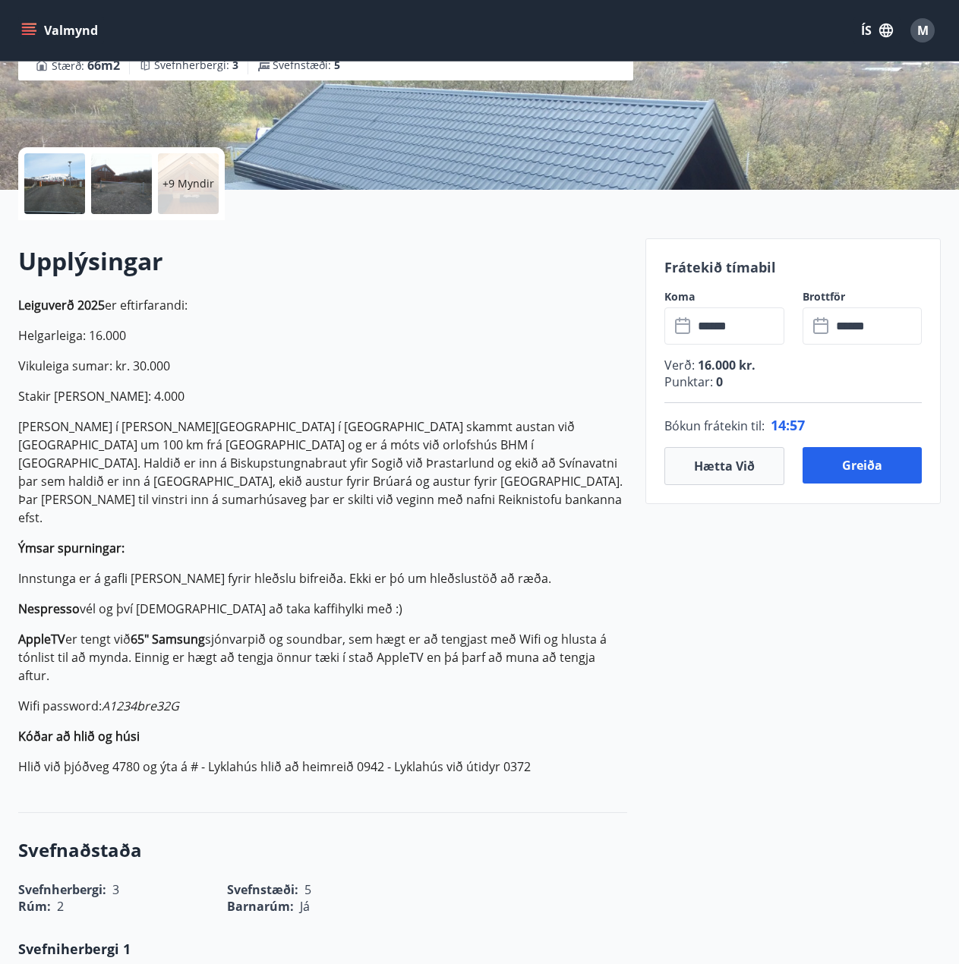
scroll to position [304, 0]
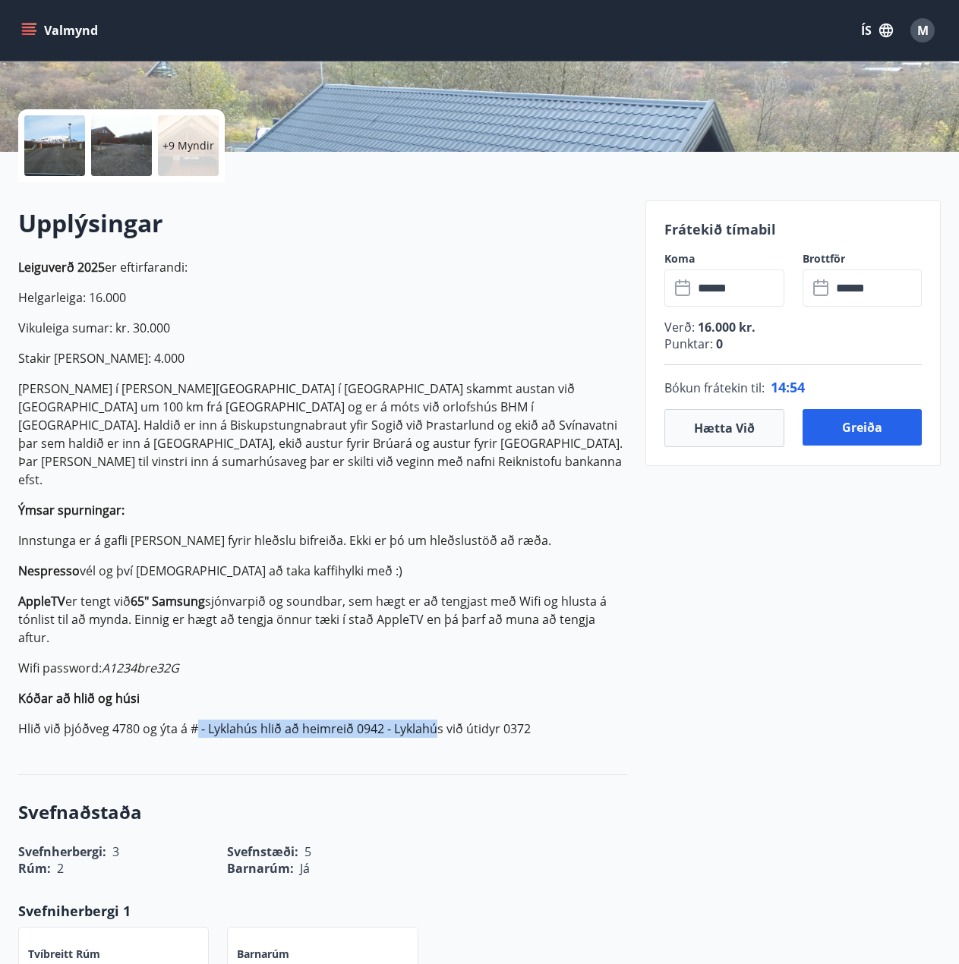
drag, startPoint x: 194, startPoint y: 669, endPoint x: 436, endPoint y: 678, distance: 242.3
click at [436, 720] on p "Hlið við þjóðveg 4780 og ýta á # - Lyklahús hlið að heimreið 0942 - Lyklahús vi…" at bounding box center [322, 729] width 609 height 18
click at [752, 433] on button "Hætta við" at bounding box center [724, 428] width 120 height 38
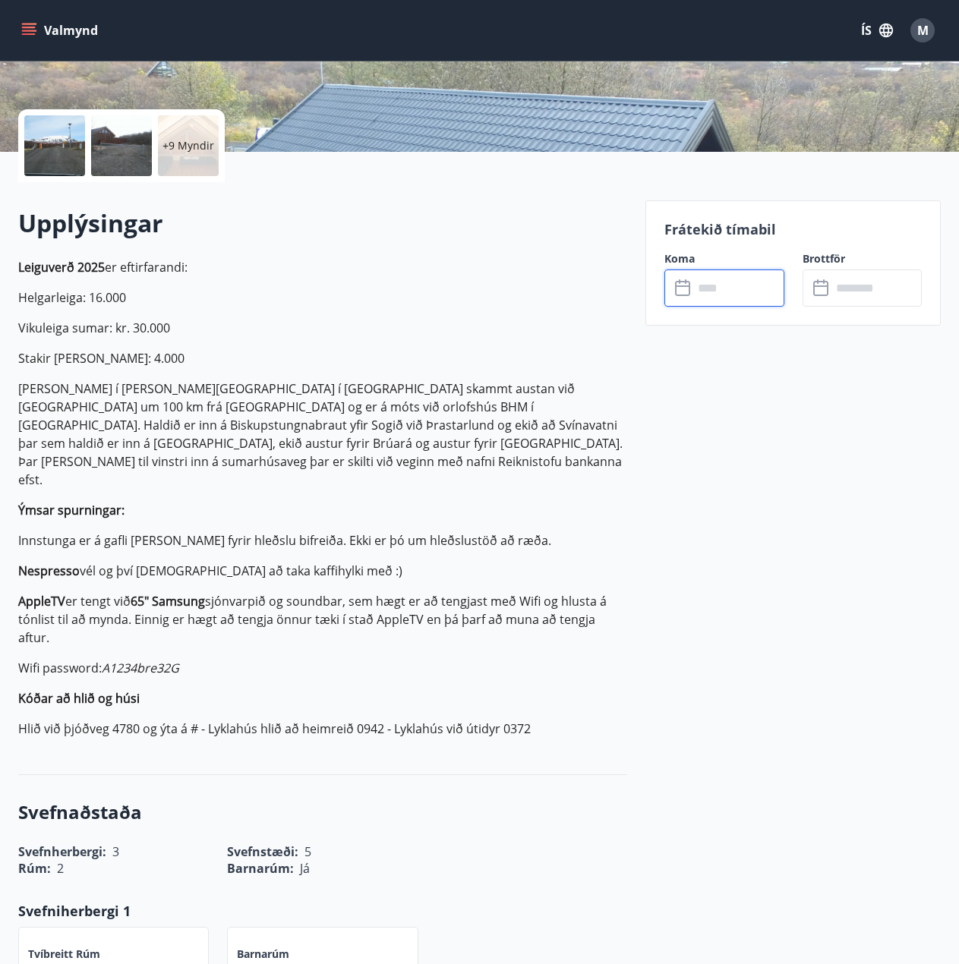
click at [698, 279] on input "text" at bounding box center [738, 287] width 91 height 37
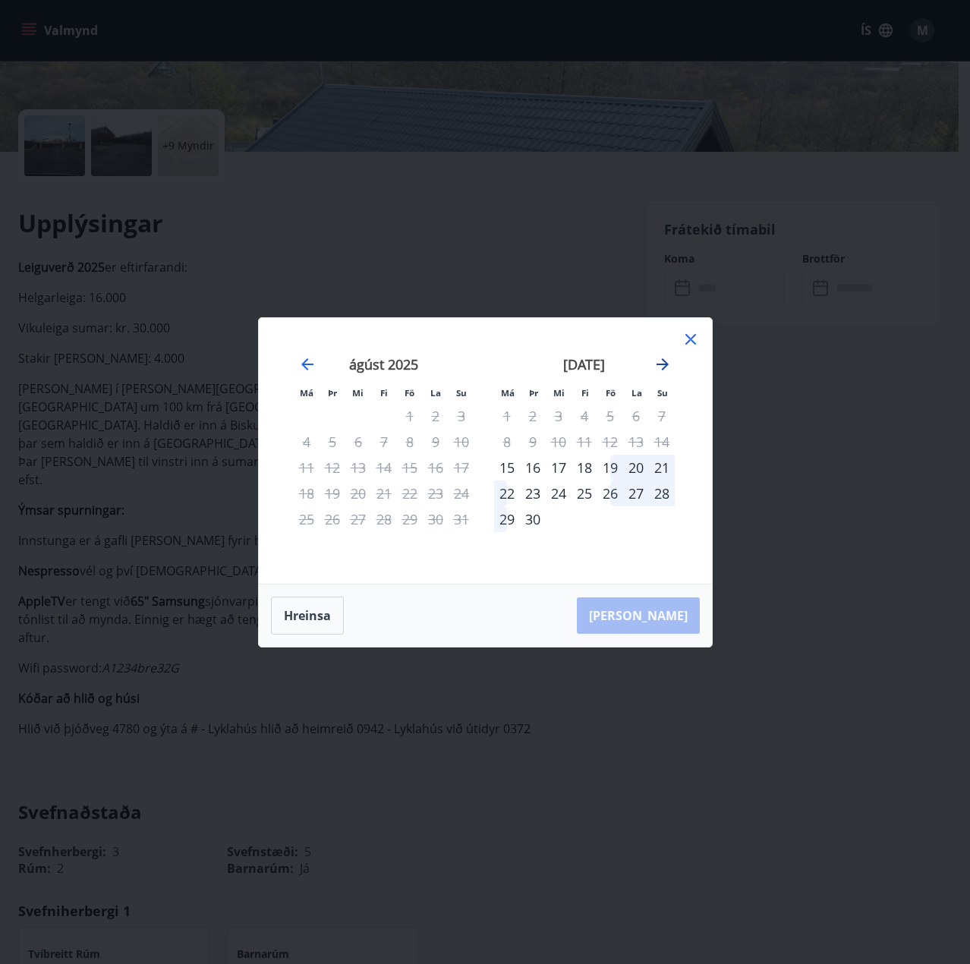
click at [664, 371] on icon "Move forward to switch to the next month." at bounding box center [663, 364] width 18 height 18
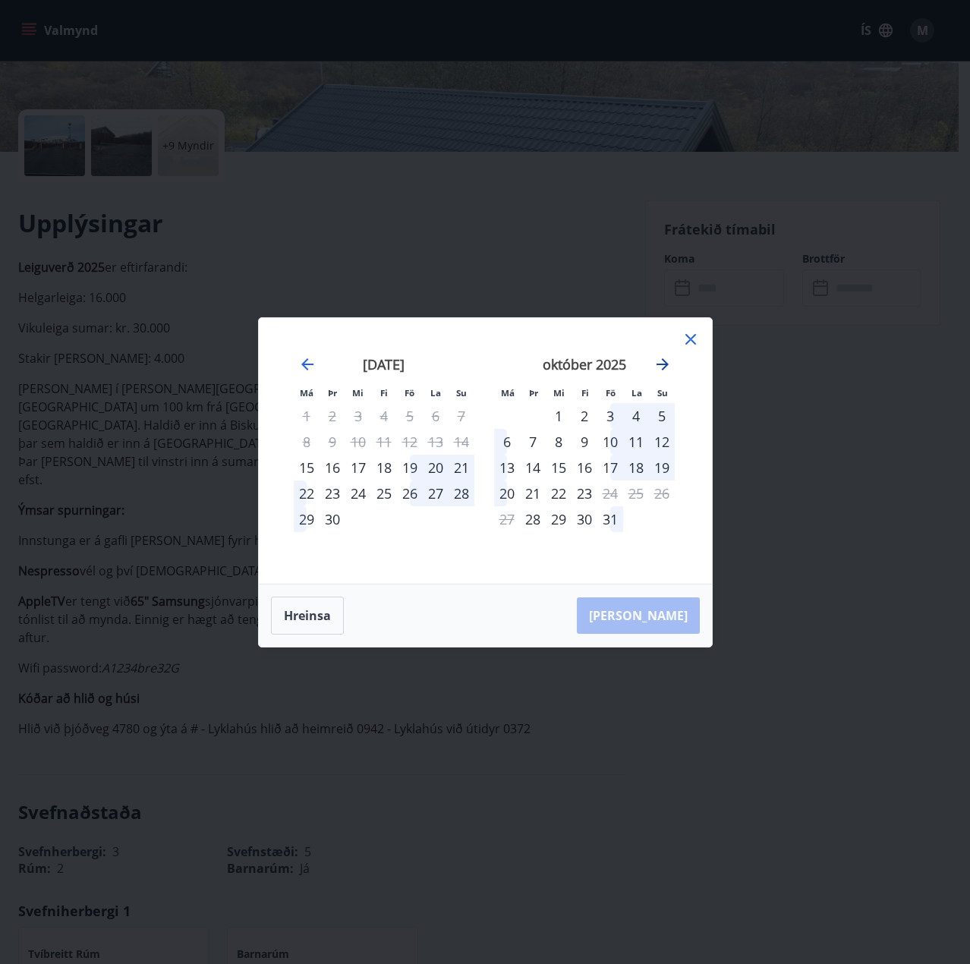
click at [664, 371] on icon "Move forward to switch to the next month." at bounding box center [663, 364] width 18 height 18
click at [614, 443] on div "7" at bounding box center [610, 442] width 26 height 26
click at [504, 464] on div "10" at bounding box center [507, 468] width 26 height 26
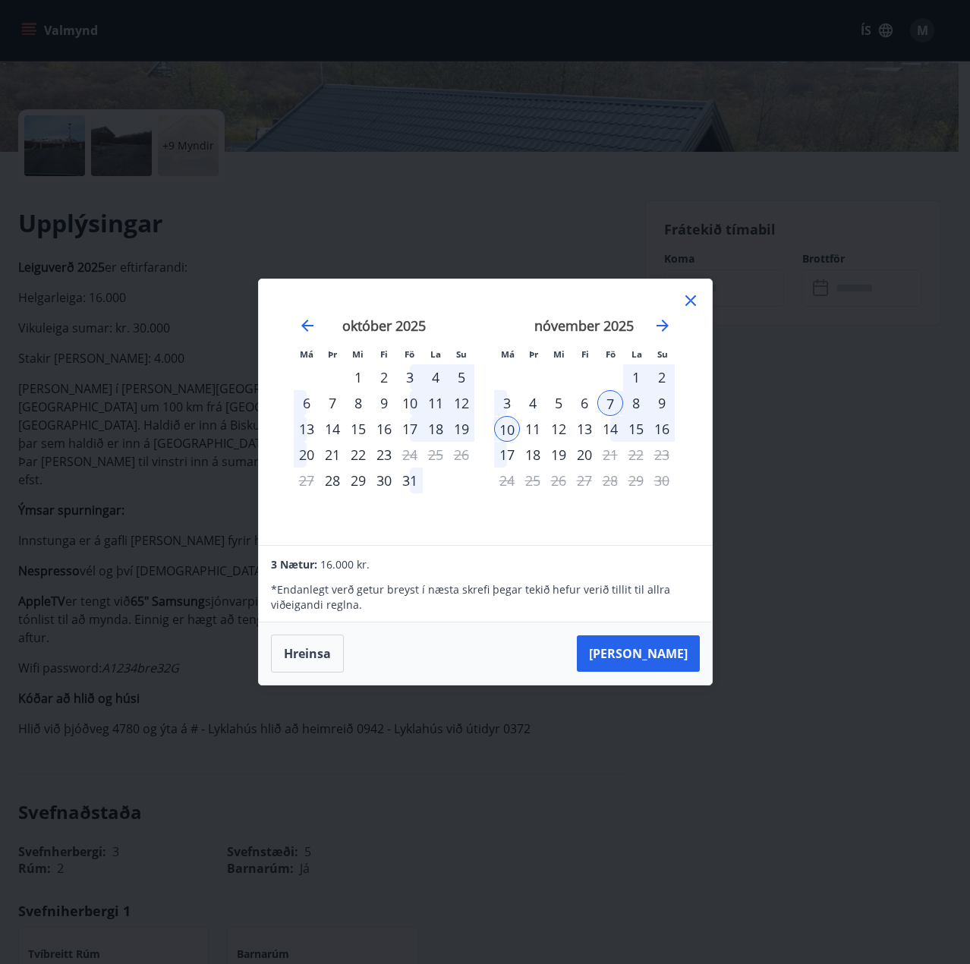
click at [663, 406] on div "9" at bounding box center [662, 403] width 26 height 26
click at [510, 428] on div "10" at bounding box center [507, 429] width 26 height 26
click at [665, 396] on div "9" at bounding box center [662, 403] width 26 height 26
click at [310, 658] on button "Hreinsa" at bounding box center [307, 654] width 73 height 38
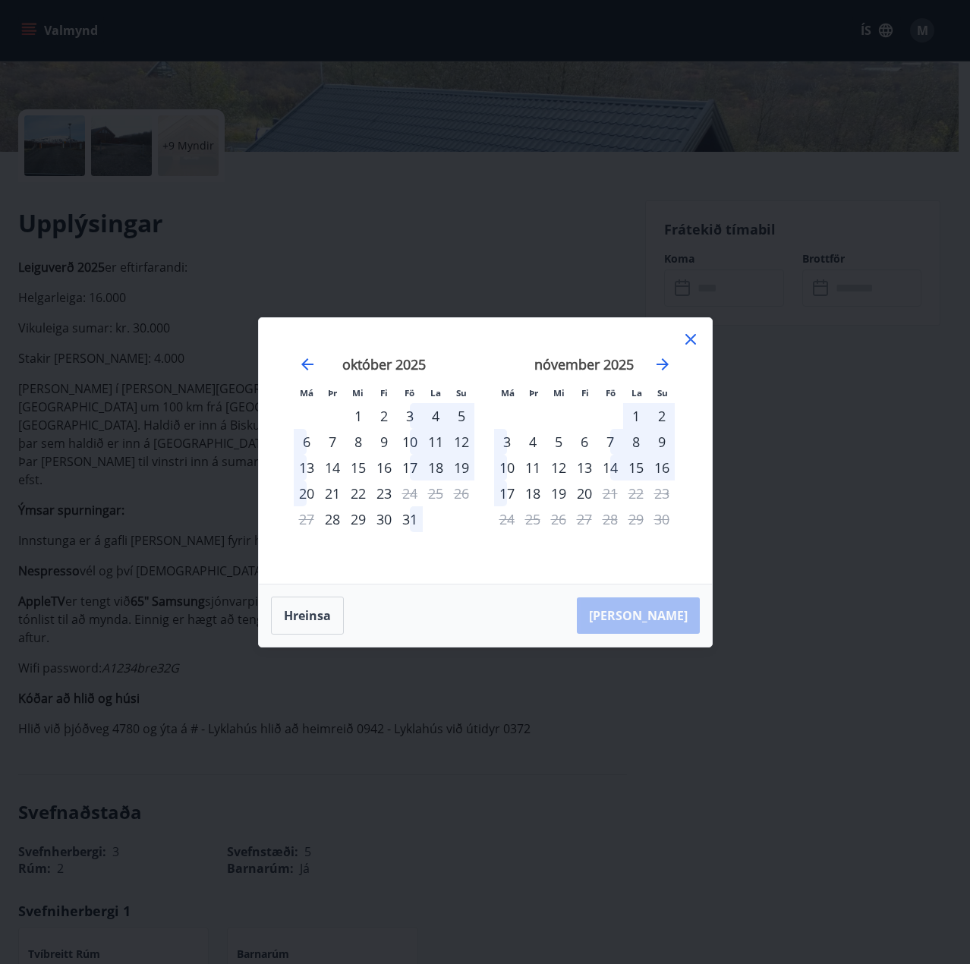
click at [613, 442] on div "7" at bounding box center [610, 442] width 26 height 26
click at [658, 441] on div "9" at bounding box center [662, 442] width 26 height 26
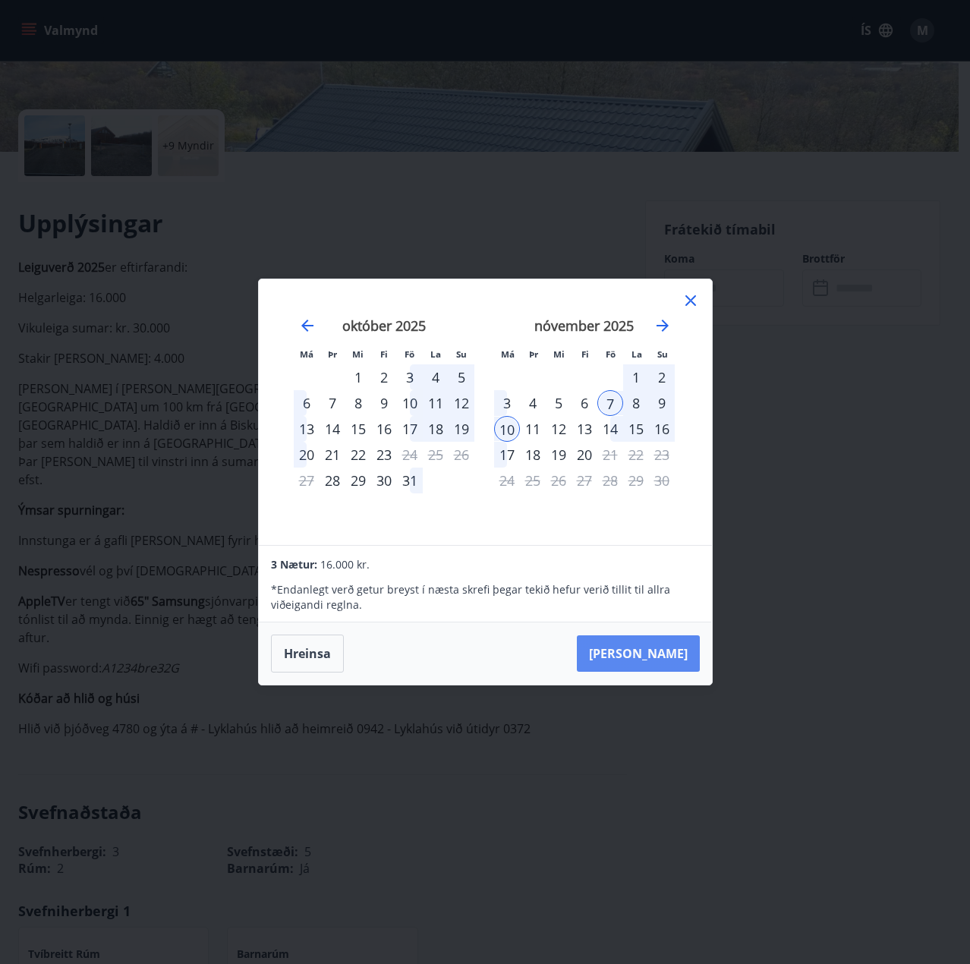
click at [664, 659] on button "[PERSON_NAME]" at bounding box center [638, 653] width 123 height 36
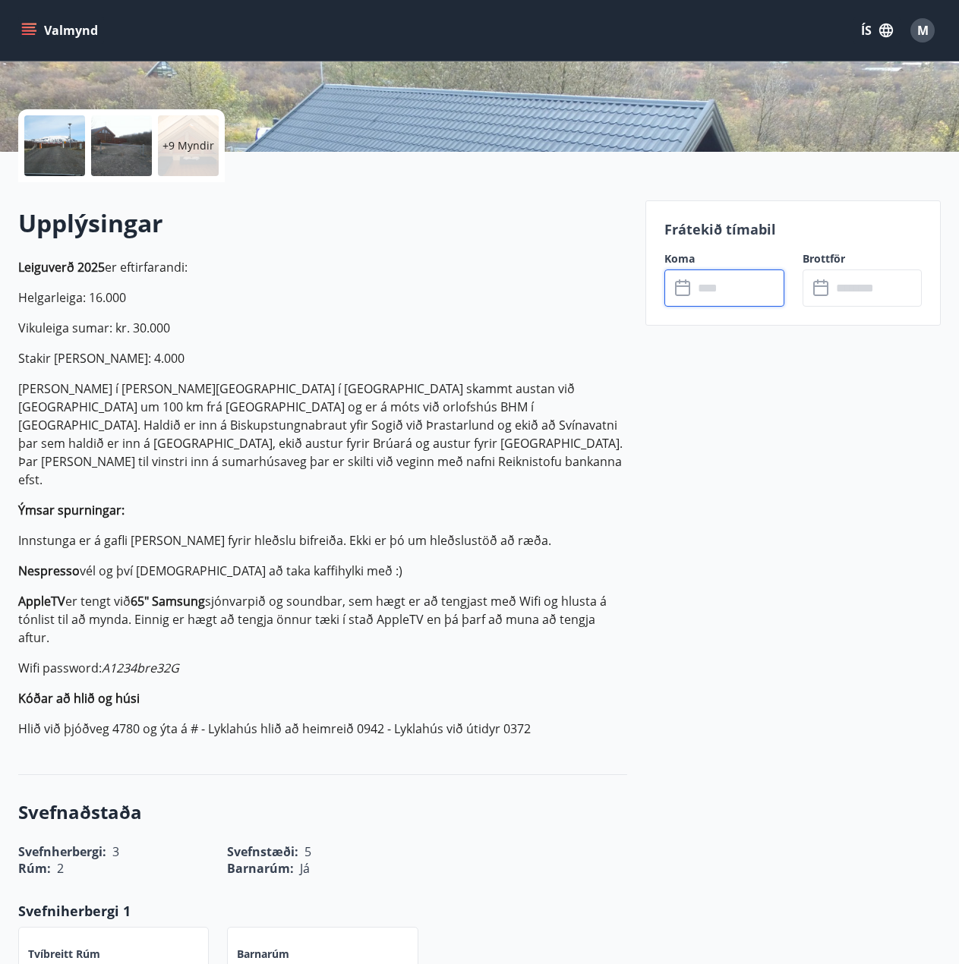
type input "******"
click at [830, 426] on button "Greiða" at bounding box center [862, 427] width 120 height 36
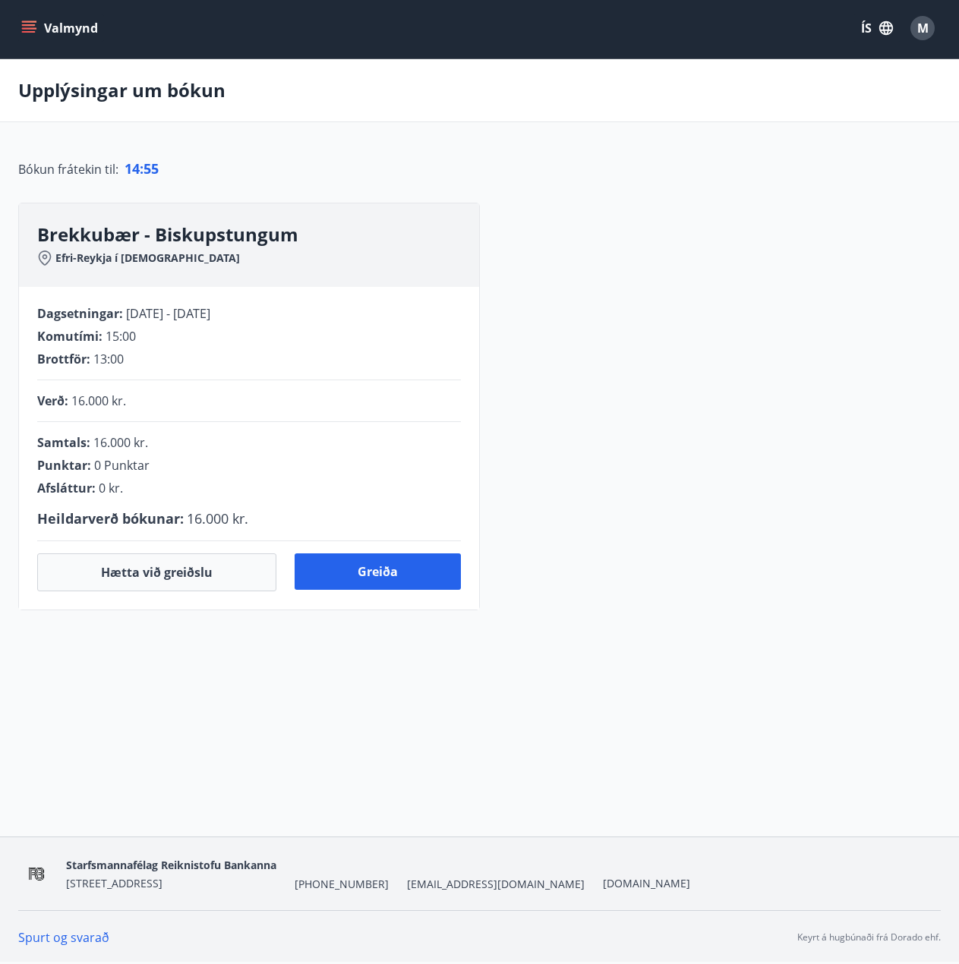
scroll to position [20, 0]
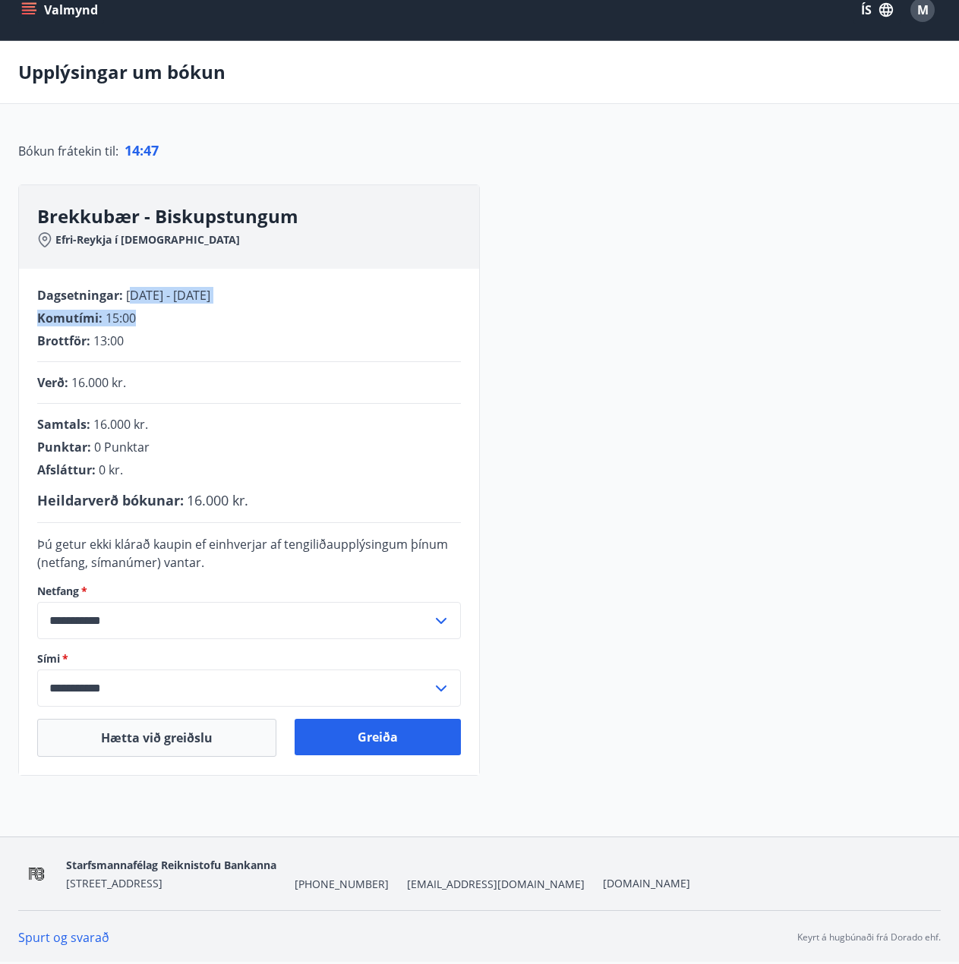
drag, startPoint x: 133, startPoint y: 291, endPoint x: 213, endPoint y: 308, distance: 82.3
click at [213, 308] on div "Dagsetningar : [DATE] - [DATE] Komutími : 15:00 Brottför : 13:00" at bounding box center [249, 318] width 424 height 62
click at [647, 446] on div "**********" at bounding box center [479, 479] width 922 height 591
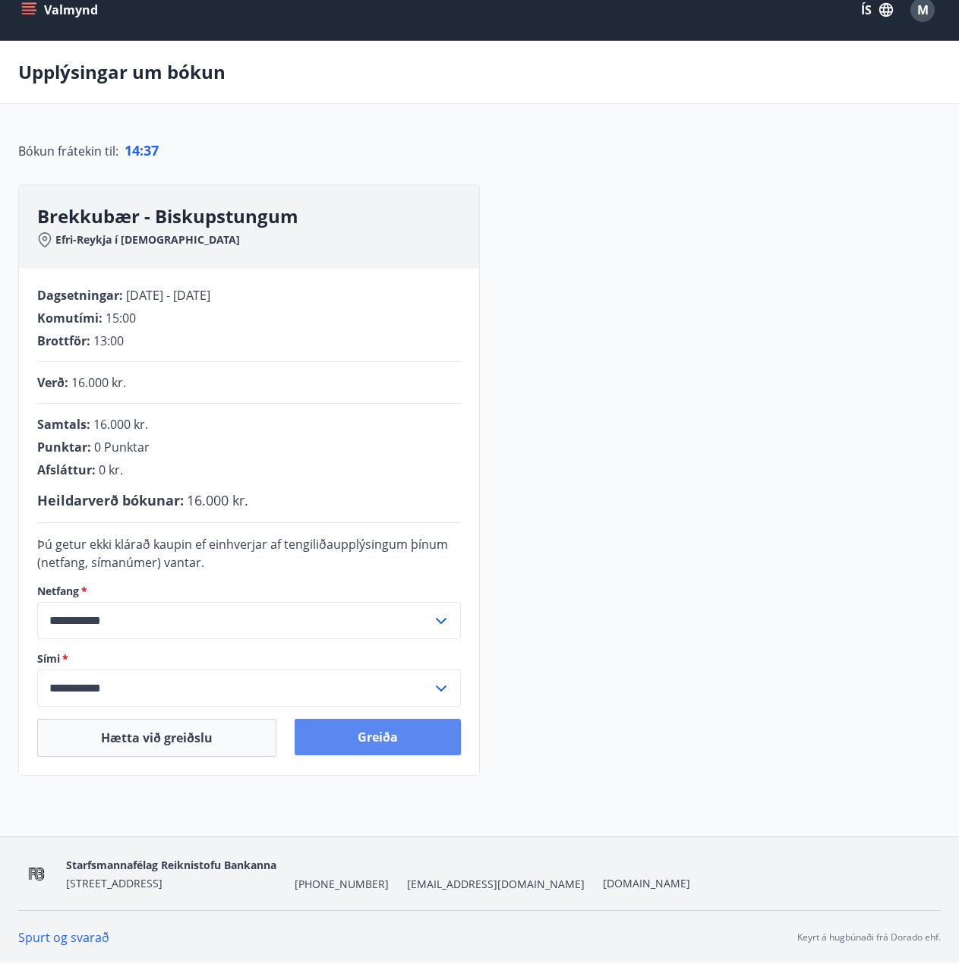
click at [392, 733] on button "Greiða" at bounding box center [378, 737] width 166 height 36
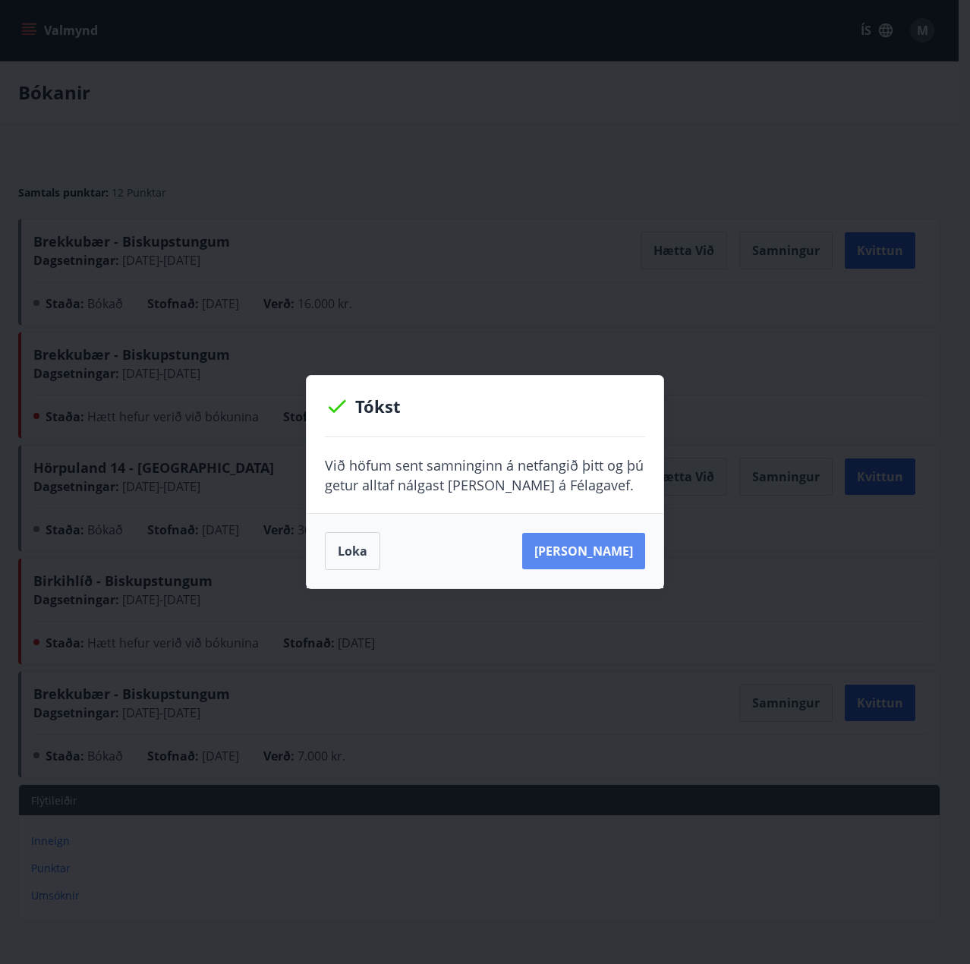
click at [610, 550] on button "Sjá samning" at bounding box center [583, 551] width 123 height 36
click at [583, 547] on button "Sjá samning" at bounding box center [583, 551] width 123 height 36
click at [613, 561] on button "Sjá samning" at bounding box center [583, 551] width 123 height 36
